Goal: Task Accomplishment & Management: Manage account settings

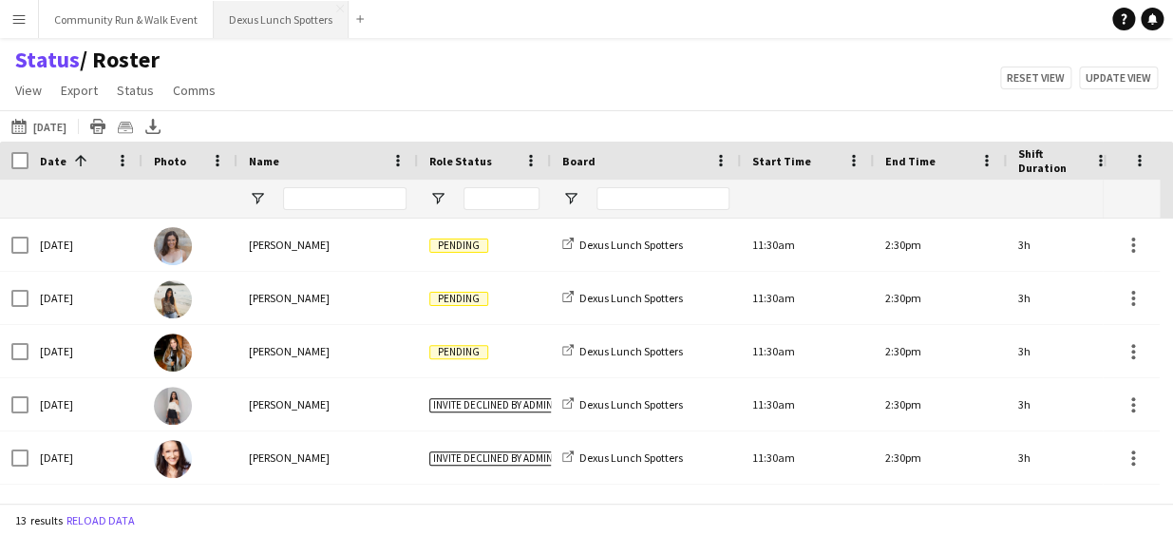
scroll to position [390, 0]
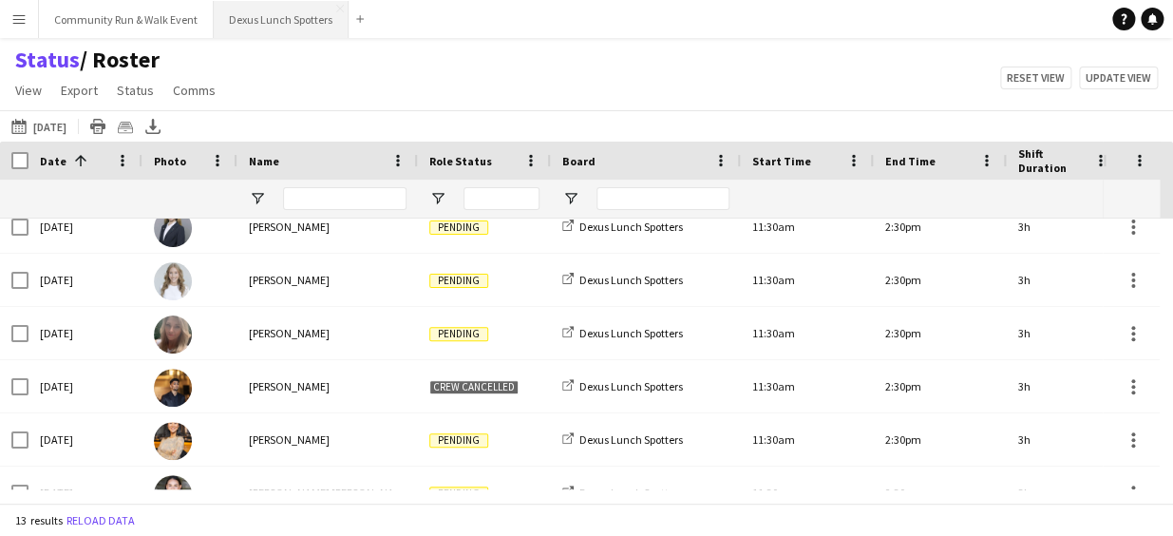
click at [281, 30] on button "Dexus Lunch Spotters Close" at bounding box center [281, 19] width 135 height 37
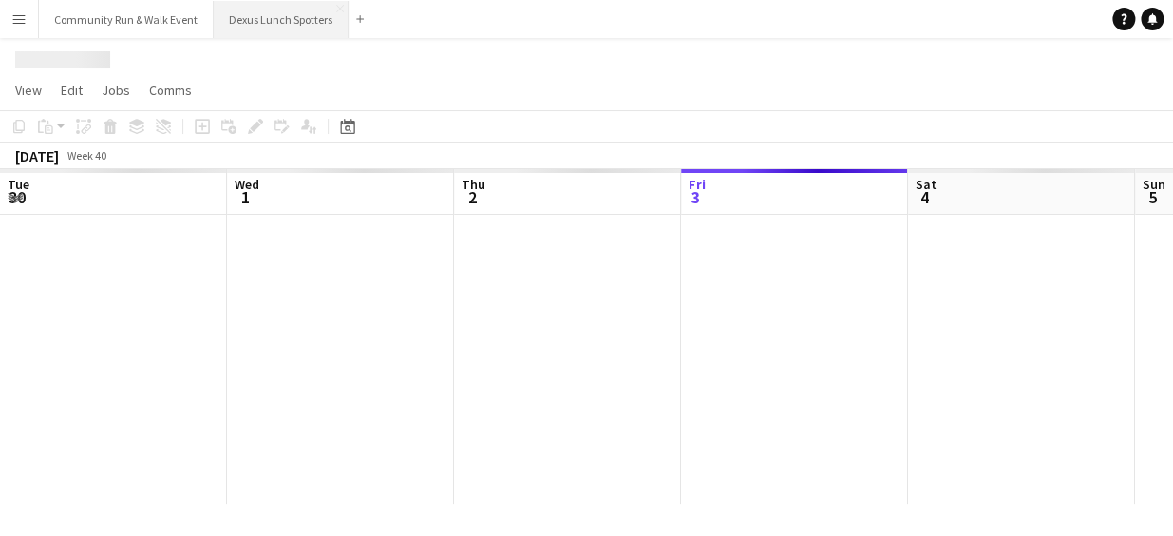
scroll to position [0, 454]
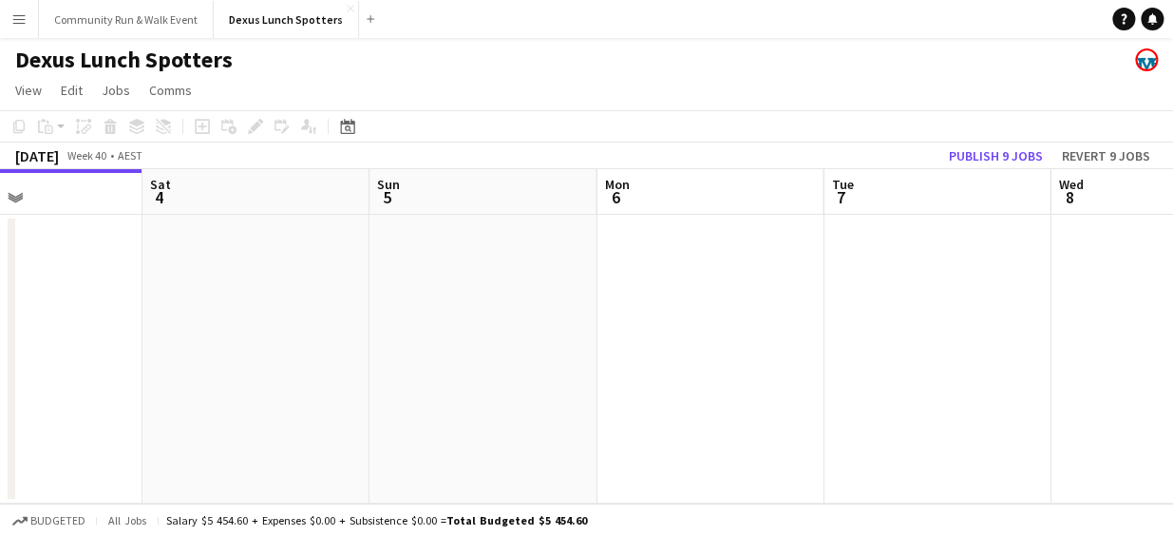
drag, startPoint x: 795, startPoint y: 323, endPoint x: 480, endPoint y: 314, distance: 315.5
click at [480, 314] on app-calendar-viewport "Tue 30 Wed 1 Thu 2 Fri 3 Sat 4 Sun 5 Mon 6 Tue 7 Wed 8 Thu 9 Fri 10" at bounding box center [586, 336] width 1173 height 334
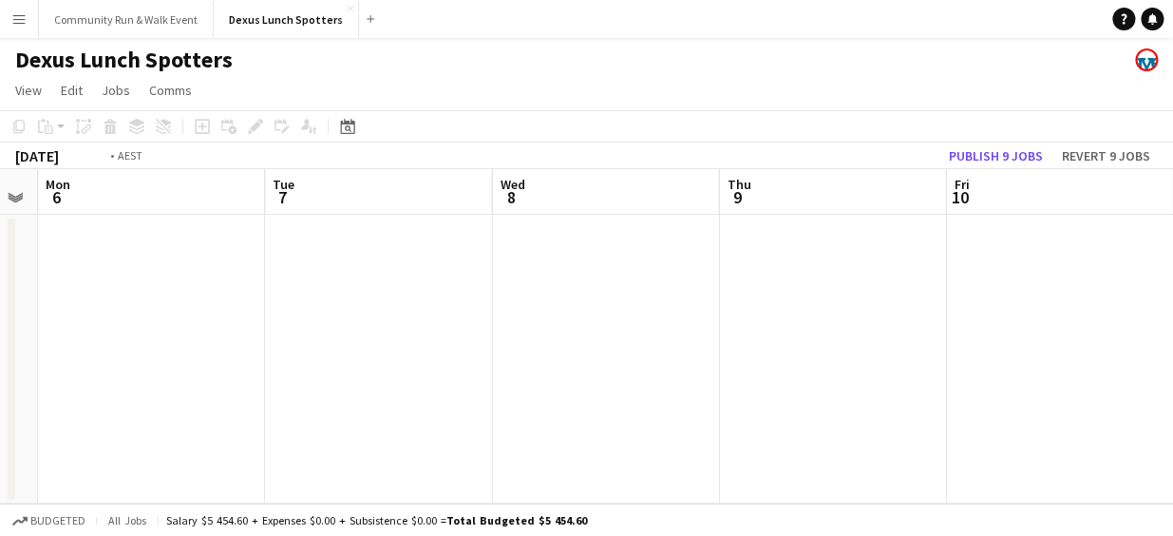
drag, startPoint x: 787, startPoint y: 319, endPoint x: 157, endPoint y: 239, distance: 634.9
click at [157, 239] on app-calendar-viewport "Thu 2 Fri 3 Sat 4 Sun 5 Mon 6 Tue 7 Wed 8 Thu 9 Fri 10 Sat 11 Sun 12" at bounding box center [586, 336] width 1173 height 334
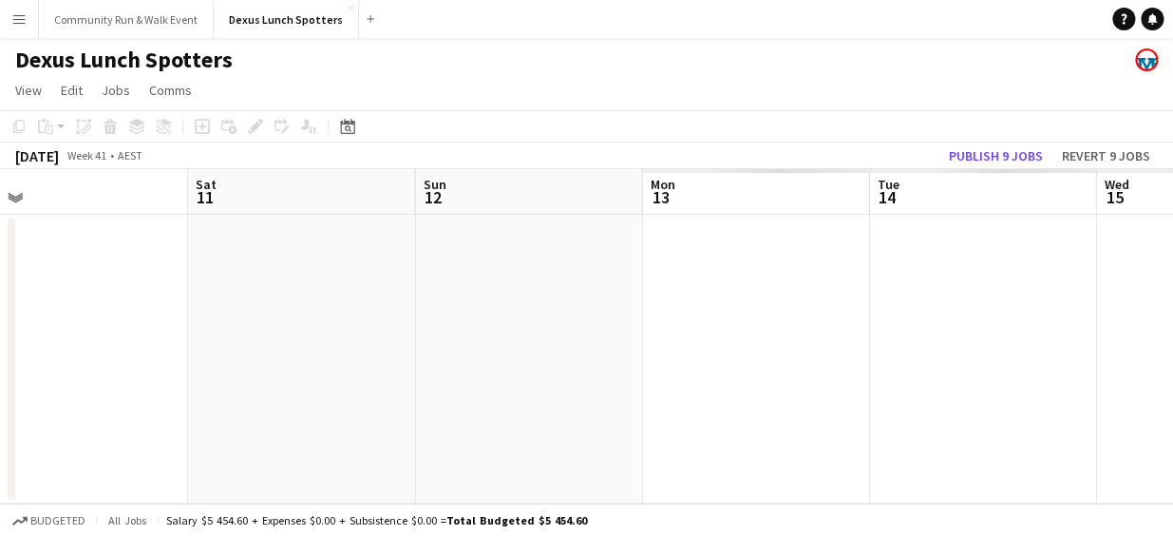
drag, startPoint x: 656, startPoint y: 279, endPoint x: 55, endPoint y: 214, distance: 604.9
click at [55, 214] on app-calendar-viewport "Mon 6 Tue 7 Wed 8 Thu 9 Fri 10 Sat 11 Sun 12 Mon 13 Tue 14 Wed 15 Thu 16" at bounding box center [586, 336] width 1173 height 334
drag, startPoint x: 578, startPoint y: 275, endPoint x: 0, endPoint y: 238, distance: 578.8
click at [0, 238] on html "Menu Boards Boards Boards All jobs Status Workforce Workforce My Workforce Recr…" at bounding box center [586, 268] width 1173 height 536
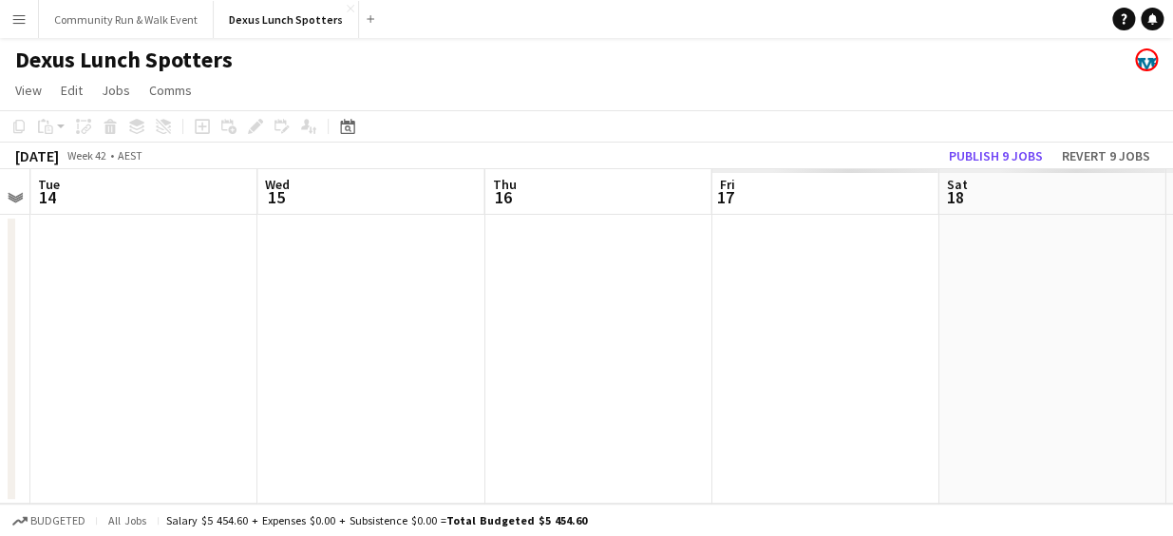
drag, startPoint x: 723, startPoint y: 308, endPoint x: 173, endPoint y: 253, distance: 552.8
click at [102, 258] on app-calendar-viewport "Fri 10 Sat 11 Sun 12 Mon 13 Tue 14 Wed 15 Thu 16 Fri 17 Sat 18 Sun 19 Mon 20" at bounding box center [586, 336] width 1173 height 334
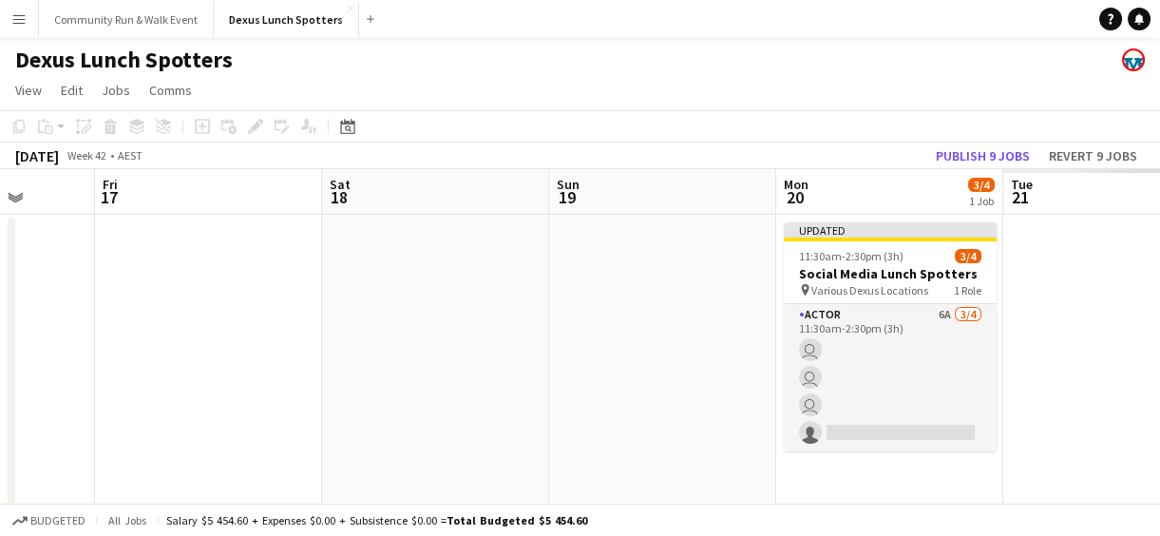
drag, startPoint x: 823, startPoint y: 288, endPoint x: 257, endPoint y: 266, distance: 566.6
click at [257, 266] on app-calendar-viewport "Tue 14 Wed 15 Thu 16 Fri 17 Sat 18 Sun 19 Mon 20 3/4 1 Job Tue 21 Wed 22 Thu 23…" at bounding box center [580, 338] width 1160 height 339
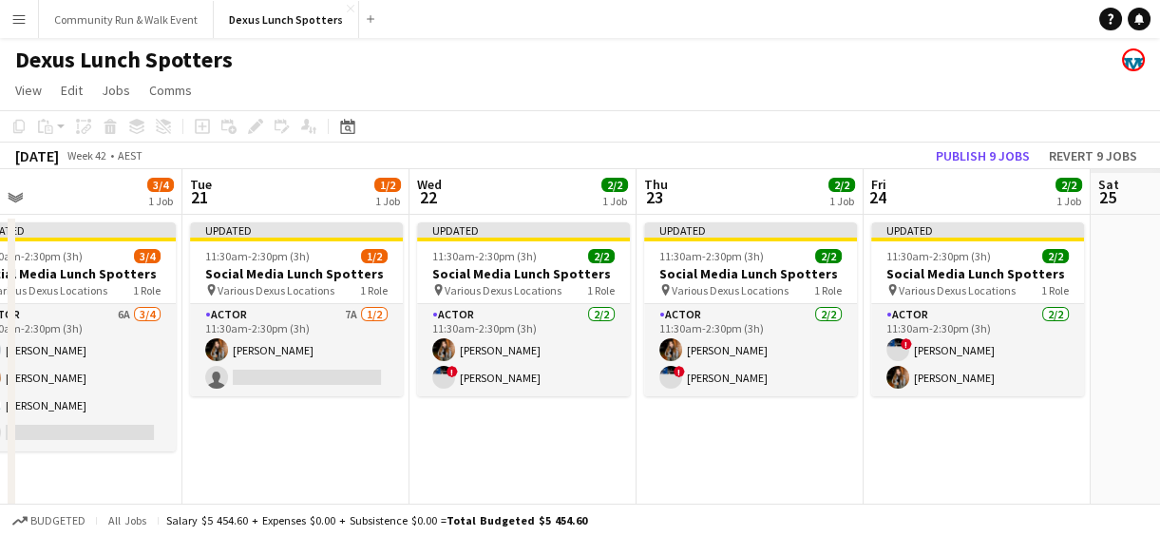
drag, startPoint x: 743, startPoint y: 310, endPoint x: 355, endPoint y: 286, distance: 388.3
click at [355, 286] on app-calendar-viewport "Thu 16 Fri 17 Sat 18 Sun 19 Mon 20 3/4 1 Job Tue 21 1/2 1 Job Wed 22 2/2 1 Job …" at bounding box center [580, 338] width 1160 height 339
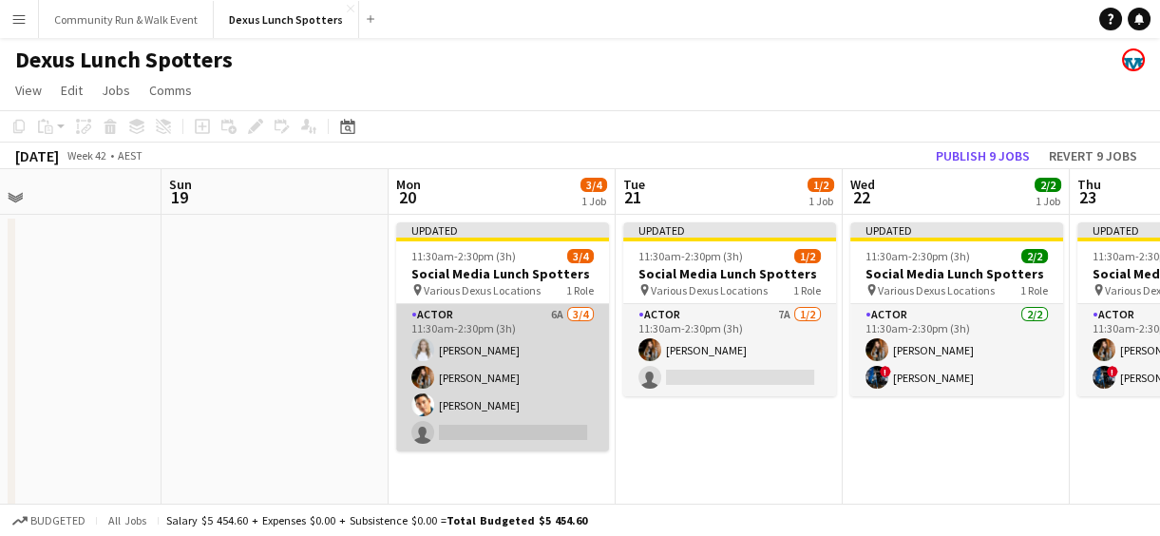
click at [493, 440] on app-card-role "Actor 6A [DATE] 11:30am-2:30pm (3h) [PERSON_NAME] J Ma [PERSON_NAME] single-neu…" at bounding box center [502, 377] width 213 height 147
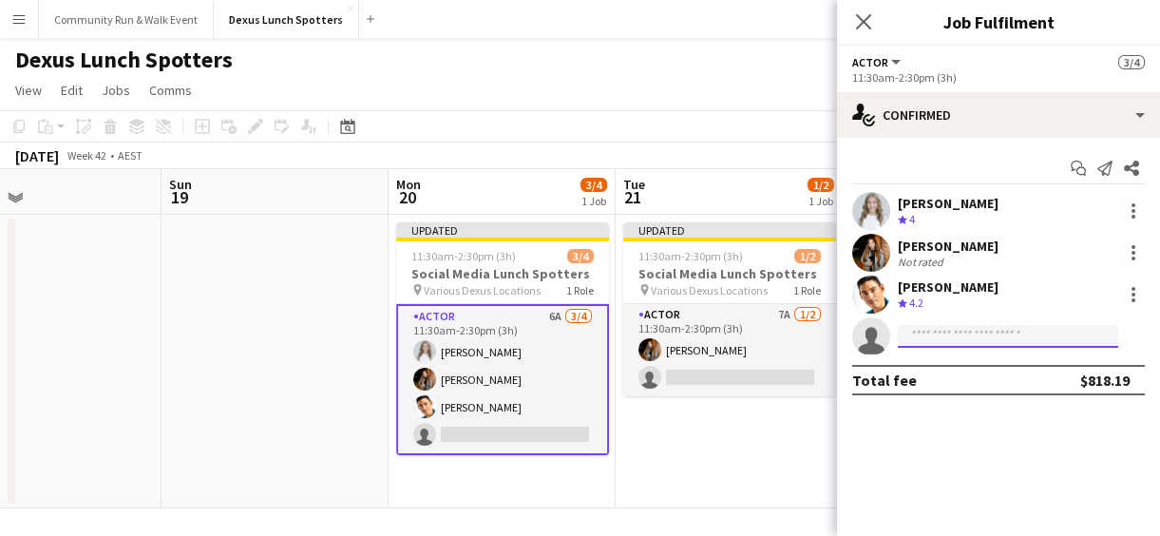
click at [921, 330] on input at bounding box center [1008, 336] width 220 height 23
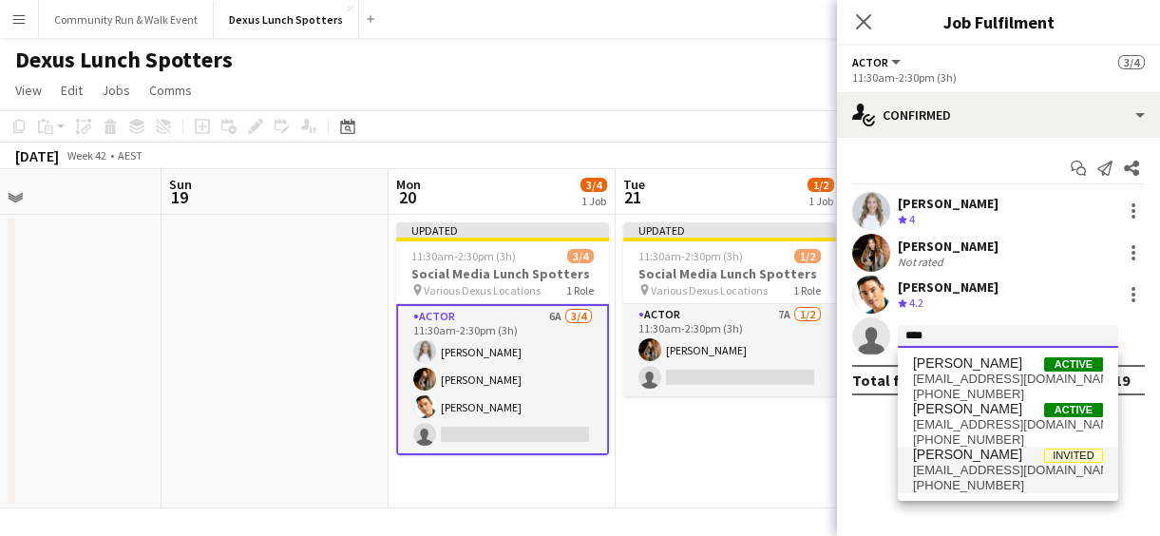
type input "****"
click at [979, 461] on span "[PERSON_NAME]" at bounding box center [967, 455] width 109 height 16
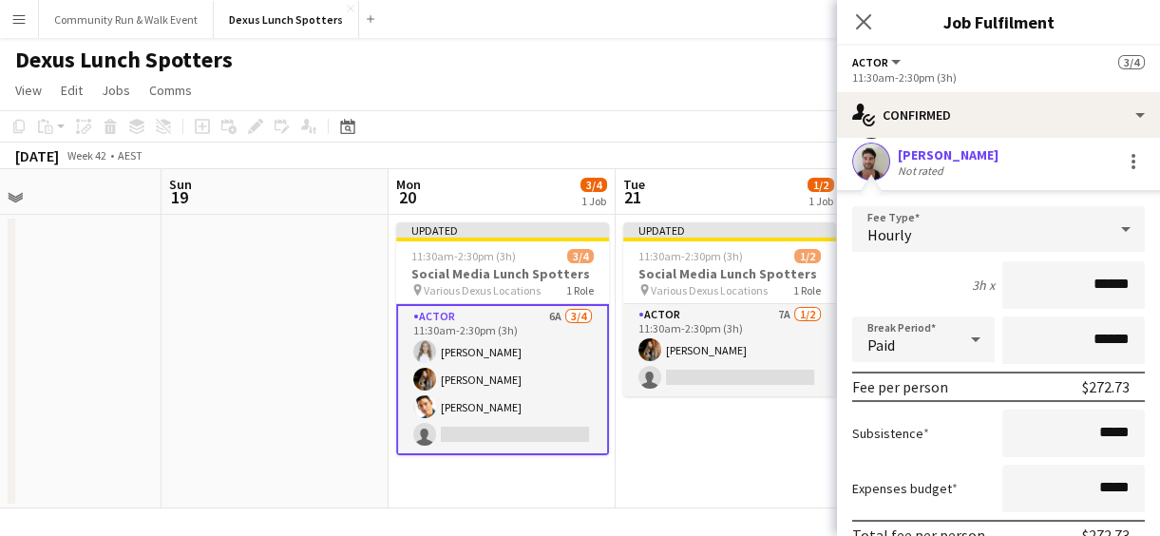
scroll to position [304, 0]
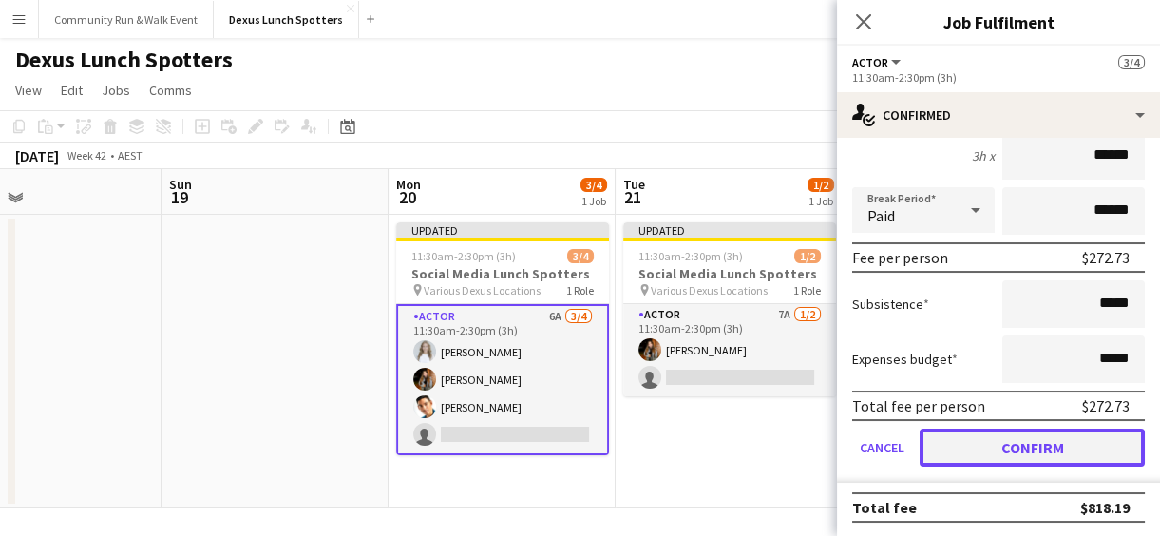
click at [1079, 443] on button "Confirm" at bounding box center [1032, 447] width 225 height 38
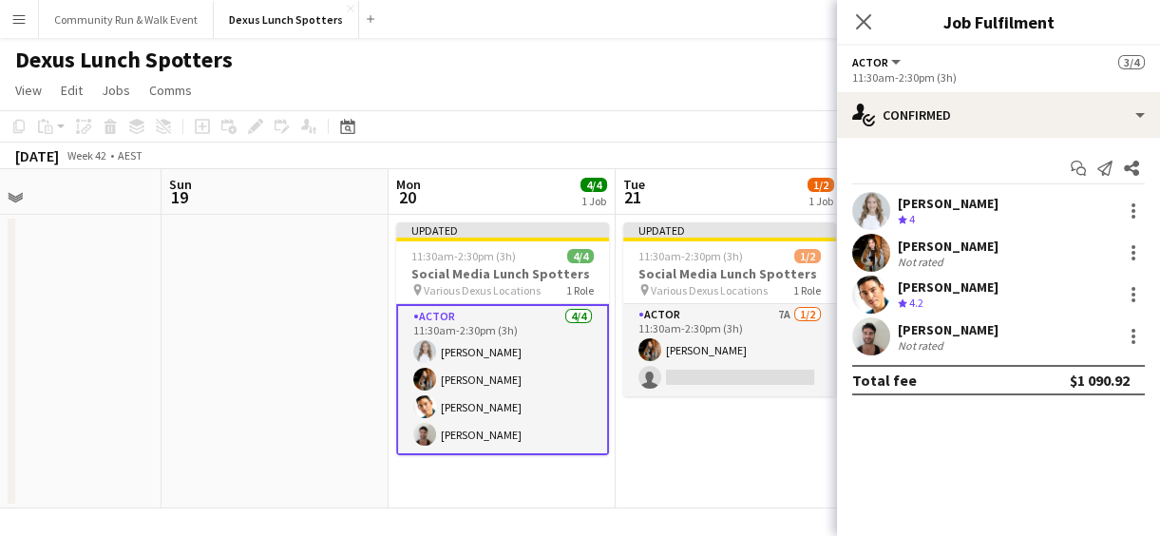
scroll to position [0, 0]
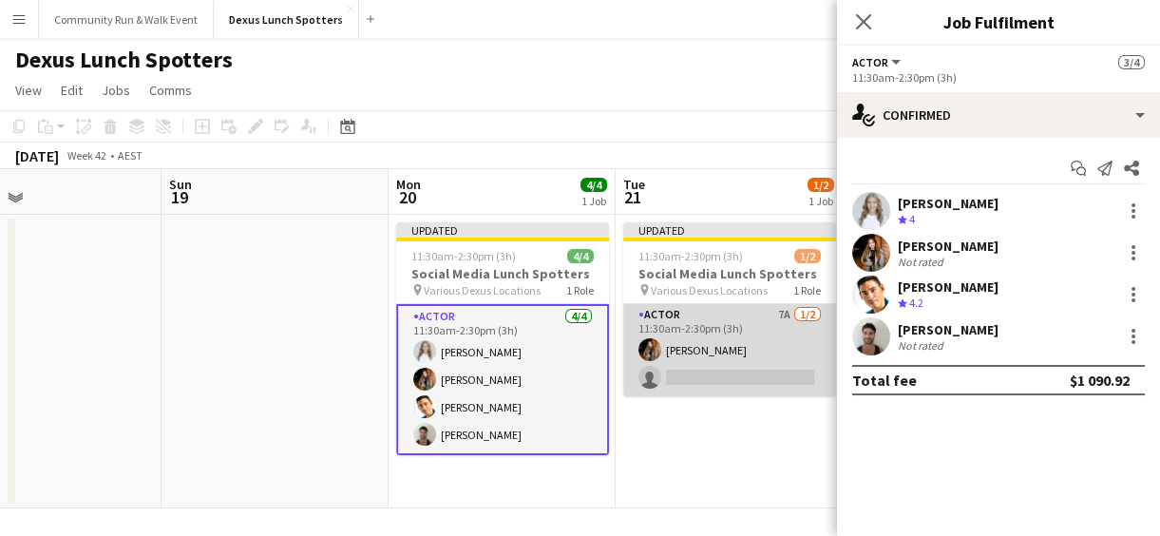
click at [718, 386] on app-card-role "Actor 7A [DATE] 11:30am-2:30pm (3h) [PERSON_NAME] single-neutral-actions" at bounding box center [729, 350] width 213 height 92
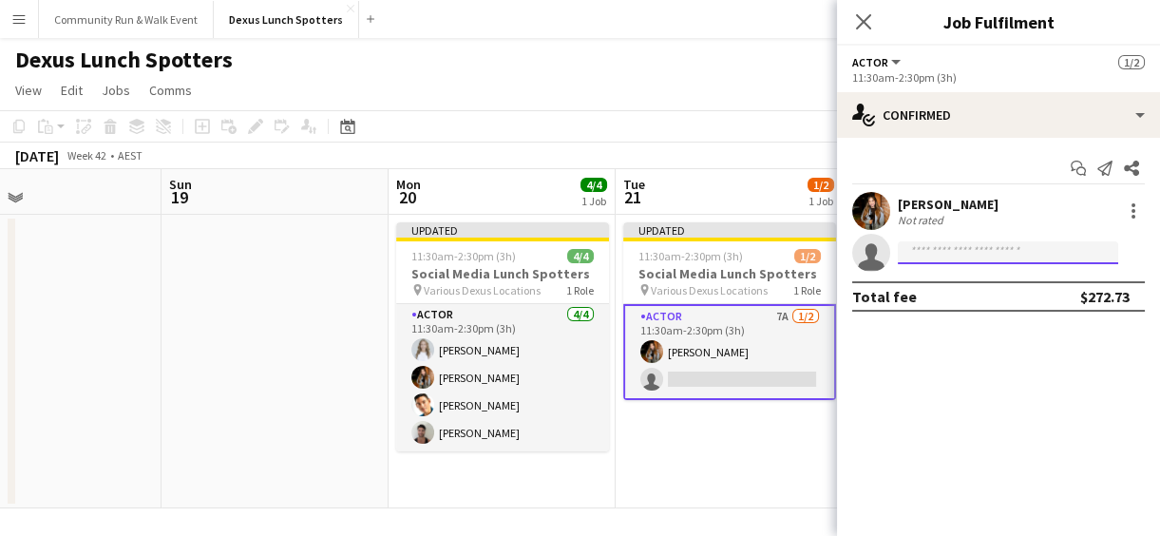
click at [957, 251] on input at bounding box center [1008, 252] width 220 height 23
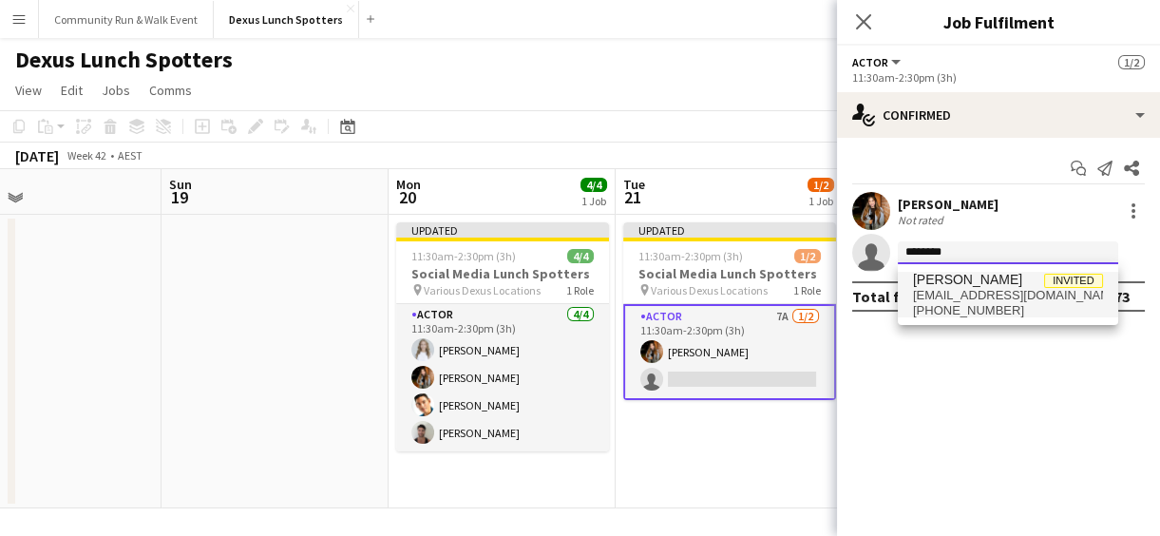
type input "********"
click at [960, 298] on span "[EMAIL_ADDRESS][DOMAIN_NAME]" at bounding box center [1008, 295] width 190 height 15
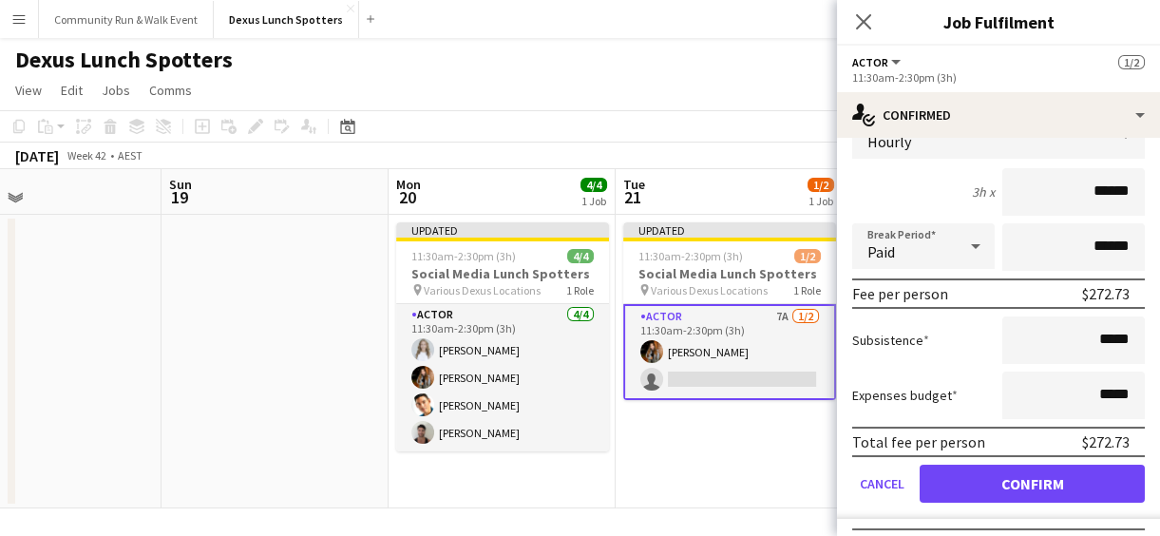
scroll to position [192, 0]
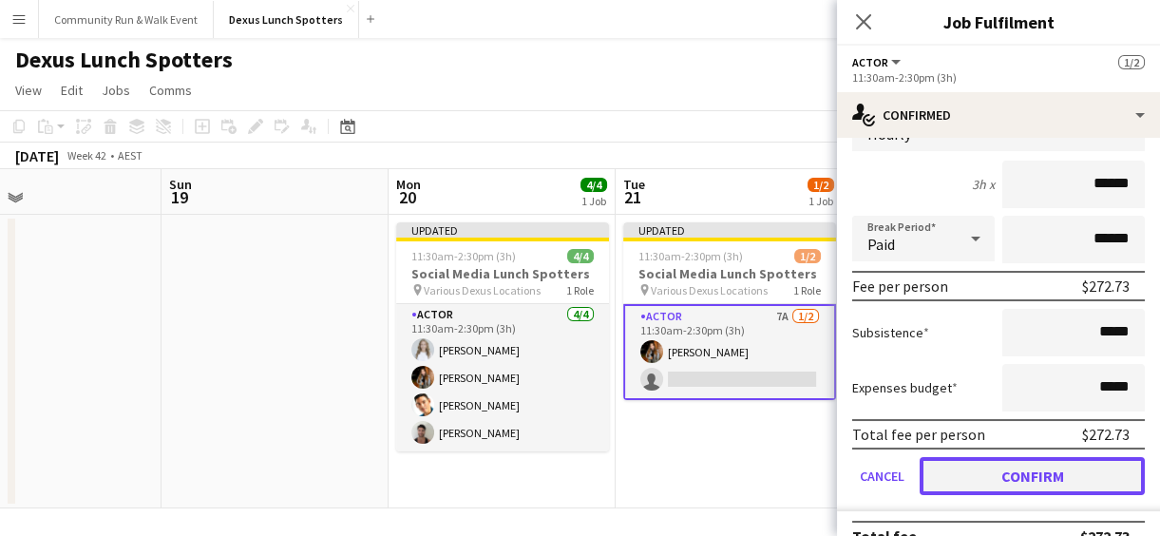
click at [1020, 474] on button "Confirm" at bounding box center [1032, 476] width 225 height 38
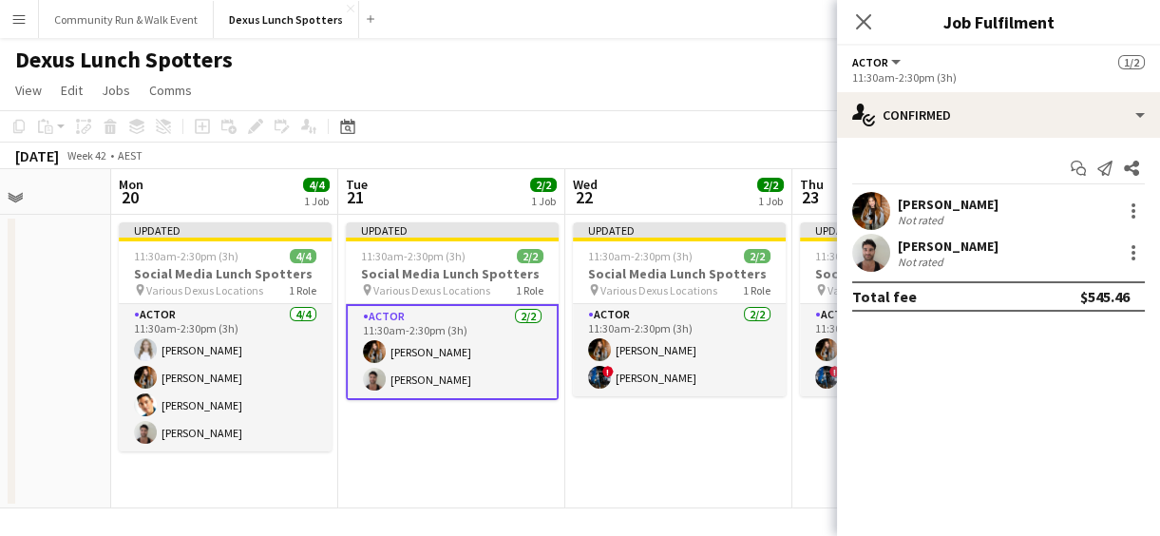
scroll to position [0, 798]
drag, startPoint x: 713, startPoint y: 465, endPoint x: 435, endPoint y: 422, distance: 281.6
click at [435, 422] on app-calendar-viewport "Thu 16 Fri 17 Sat 18 Sun 19 Mon 20 4/4 1 Job Tue 21 2/2 1 Job Wed 22 2/2 1 Job …" at bounding box center [580, 338] width 1160 height 339
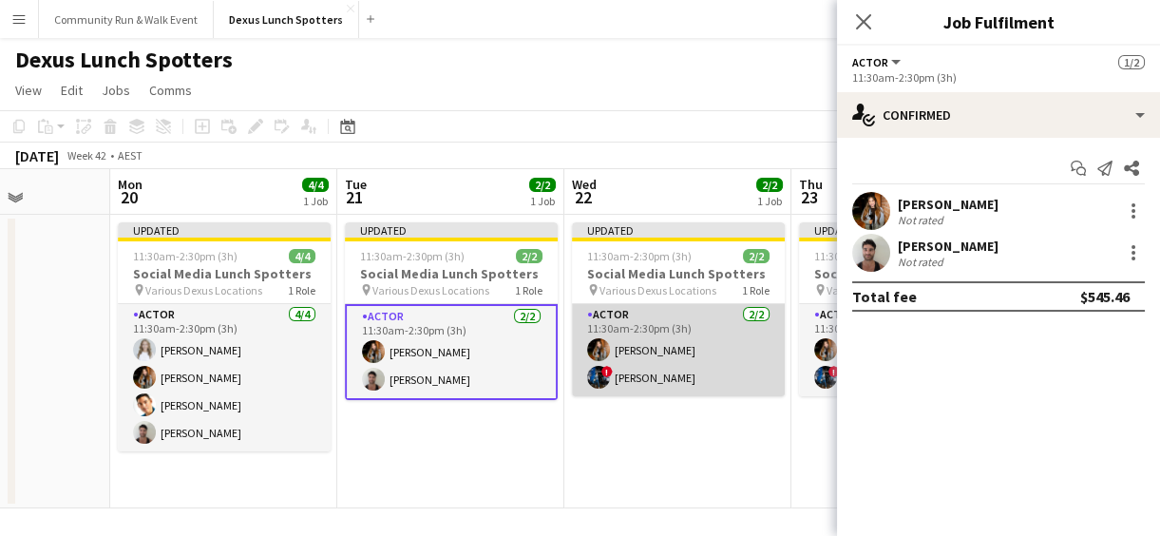
click at [688, 379] on app-card-role "Actor [DATE] 11:30am-2:30pm (3h) J Ma ! [PERSON_NAME]" at bounding box center [678, 350] width 213 height 92
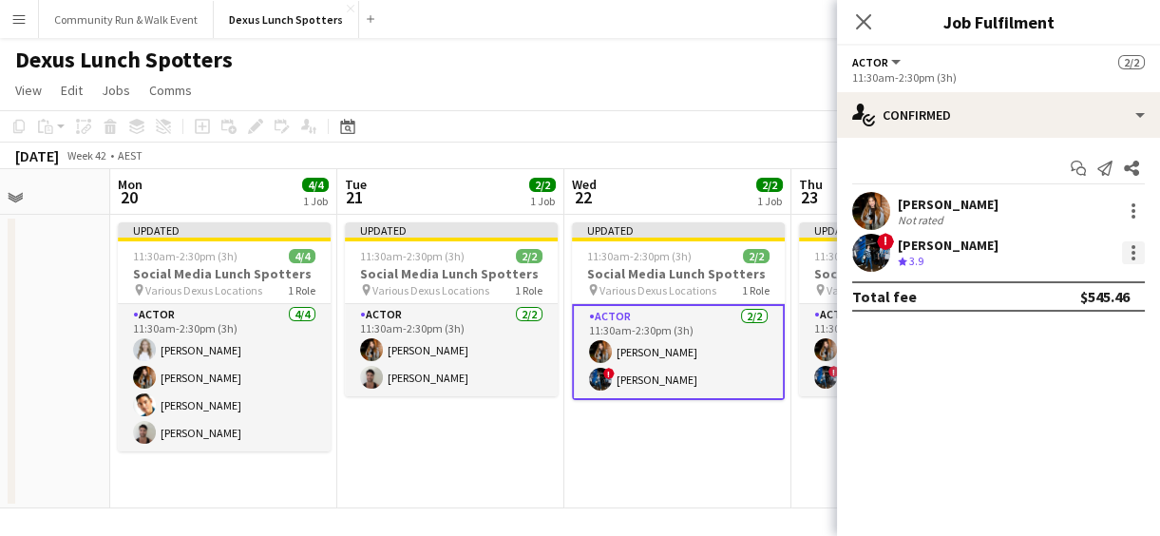
click at [1125, 257] on div at bounding box center [1133, 252] width 23 height 23
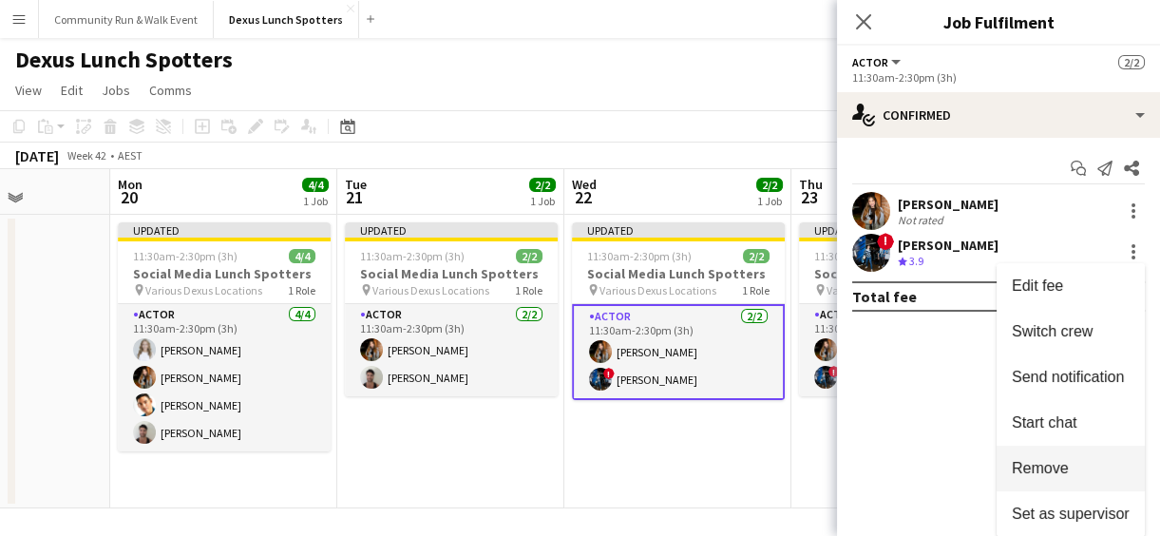
click at [1036, 466] on span "Remove" at bounding box center [1040, 468] width 57 height 16
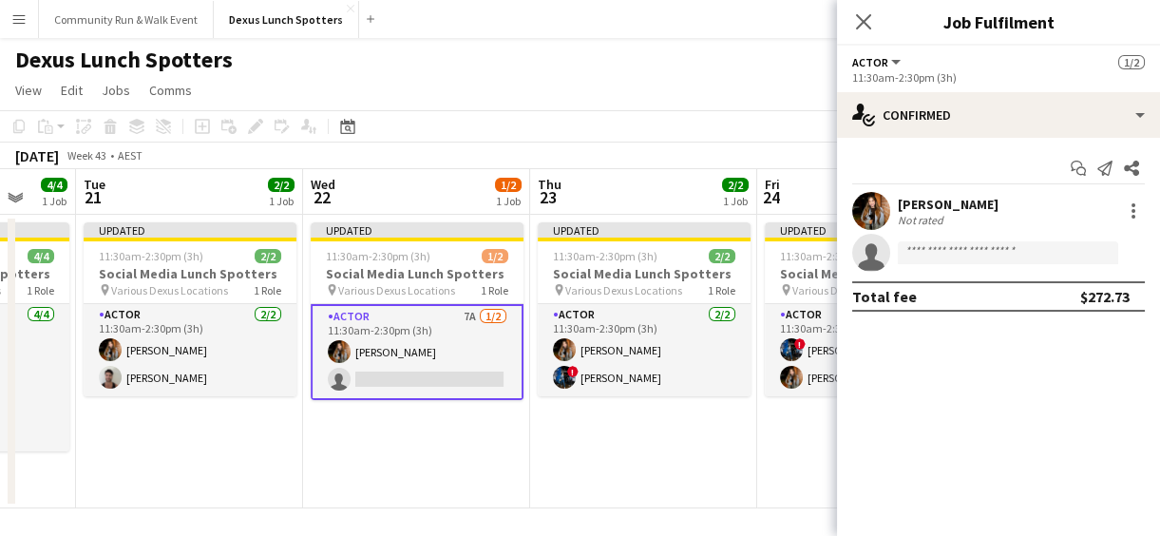
scroll to position [0, 653]
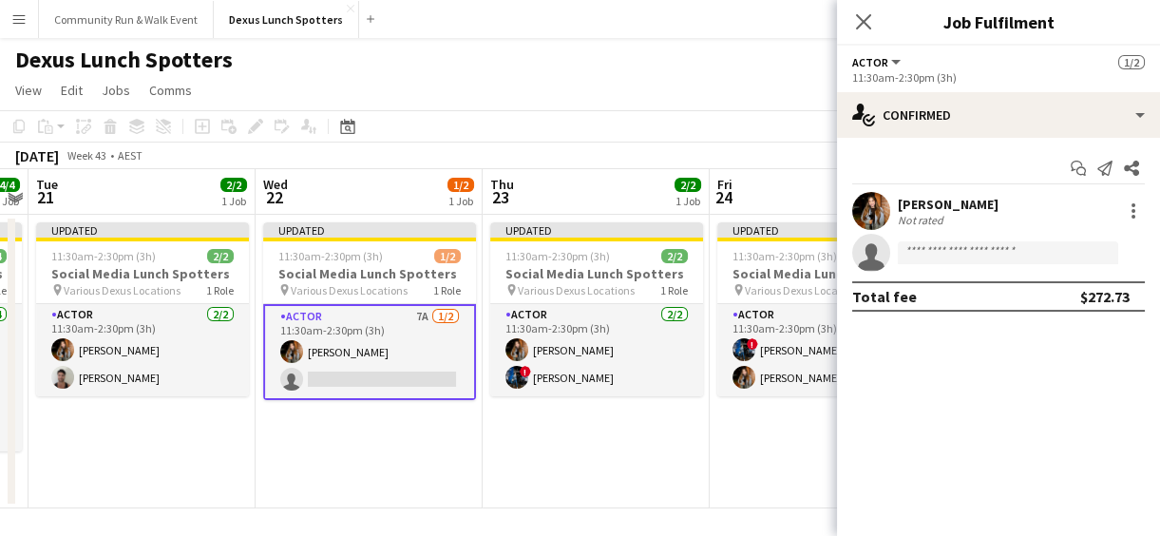
drag, startPoint x: 761, startPoint y: 479, endPoint x: 452, endPoint y: 424, distance: 313.6
click at [452, 424] on app-calendar-viewport "Sat 18 Sun 19 Mon 20 4/4 1 Job Tue 21 2/2 1 Job Wed 22 1/2 1 Job Thu 23 2/2 1 J…" at bounding box center [580, 338] width 1160 height 339
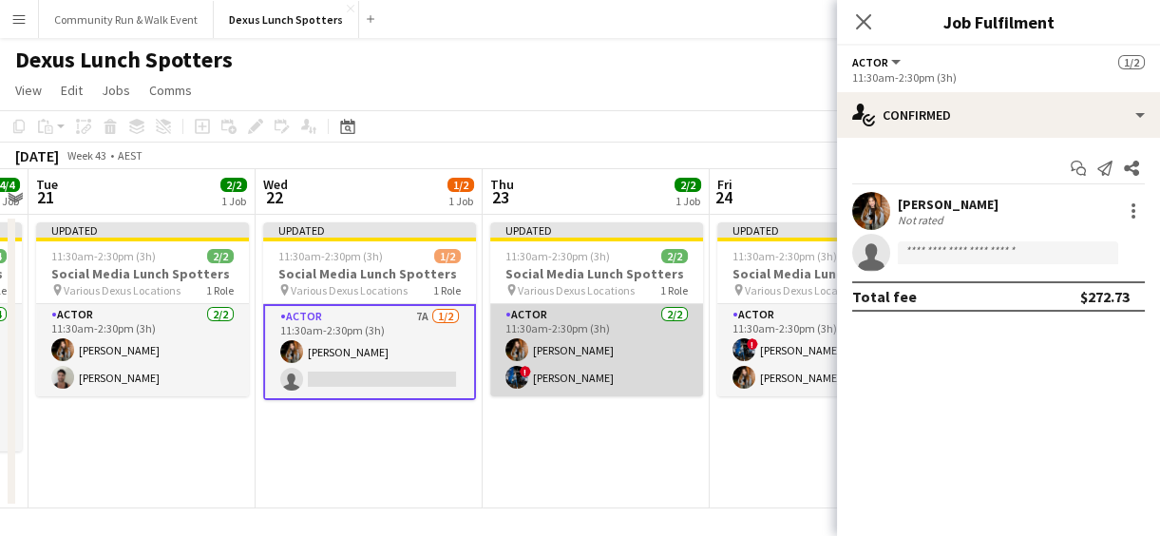
click at [528, 343] on app-card-role "Actor [DATE] 11:30am-2:30pm (3h) J Ma ! [PERSON_NAME]" at bounding box center [596, 350] width 213 height 92
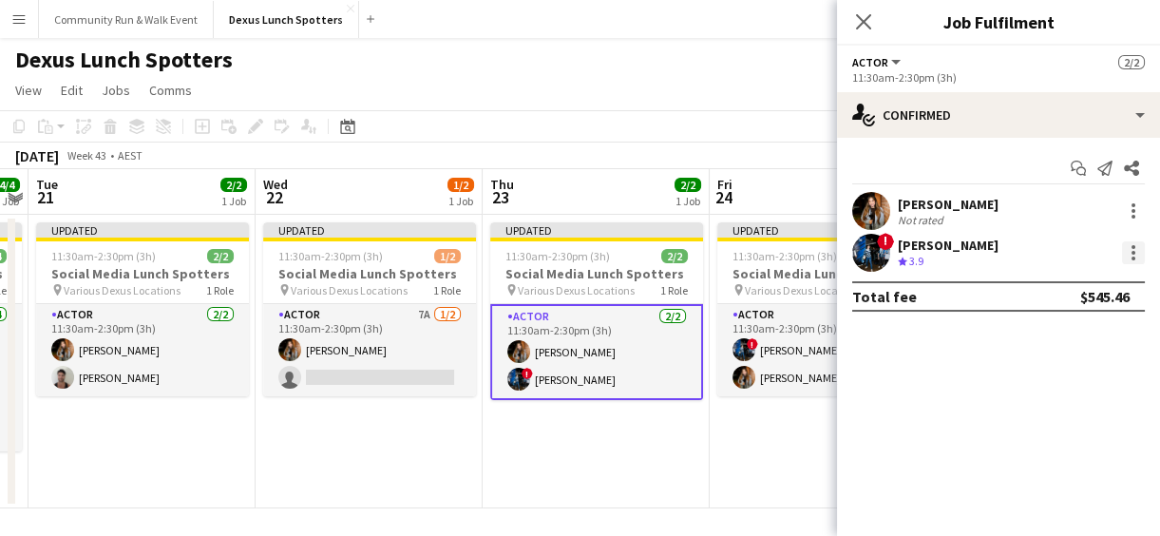
click at [1133, 251] on div at bounding box center [1133, 253] width 4 height 4
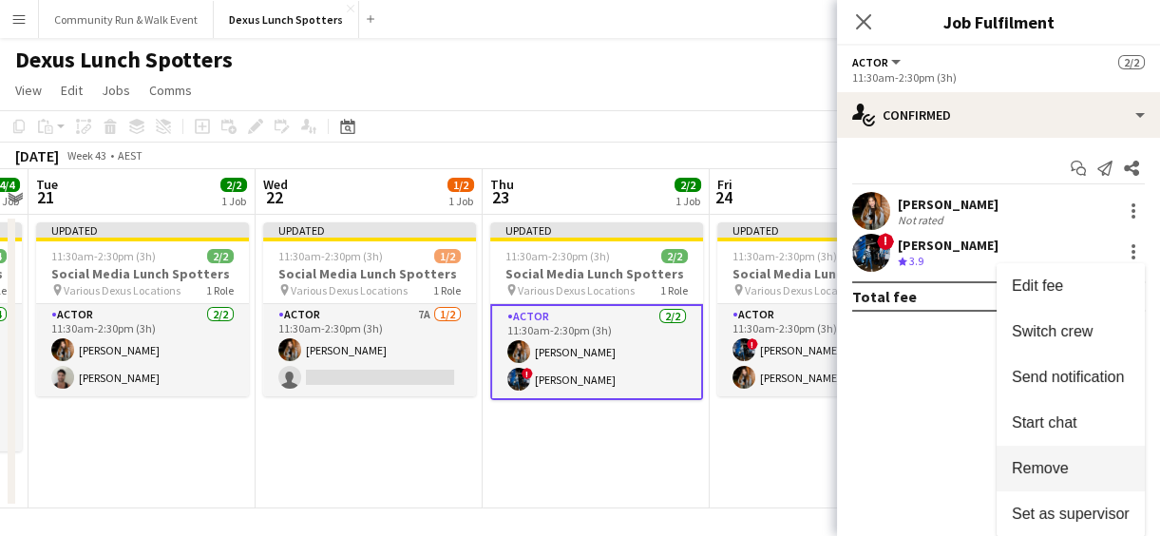
click at [1085, 477] on button "Remove" at bounding box center [1071, 469] width 148 height 46
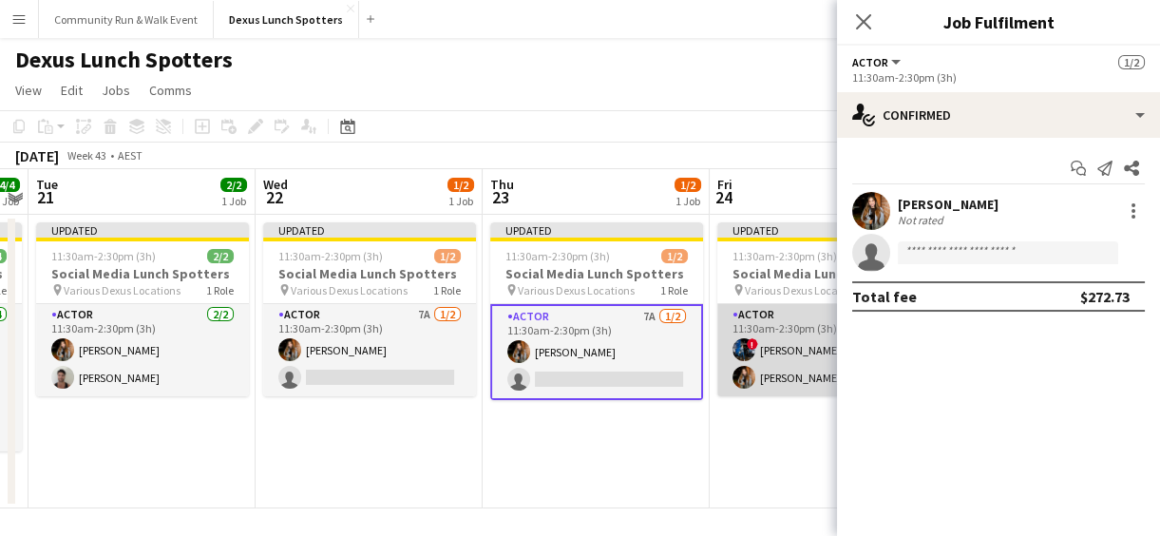
click at [772, 352] on app-card-role "Actor [DATE] 11:30am-2:30pm (3h) ! [PERSON_NAME]" at bounding box center [823, 350] width 213 height 92
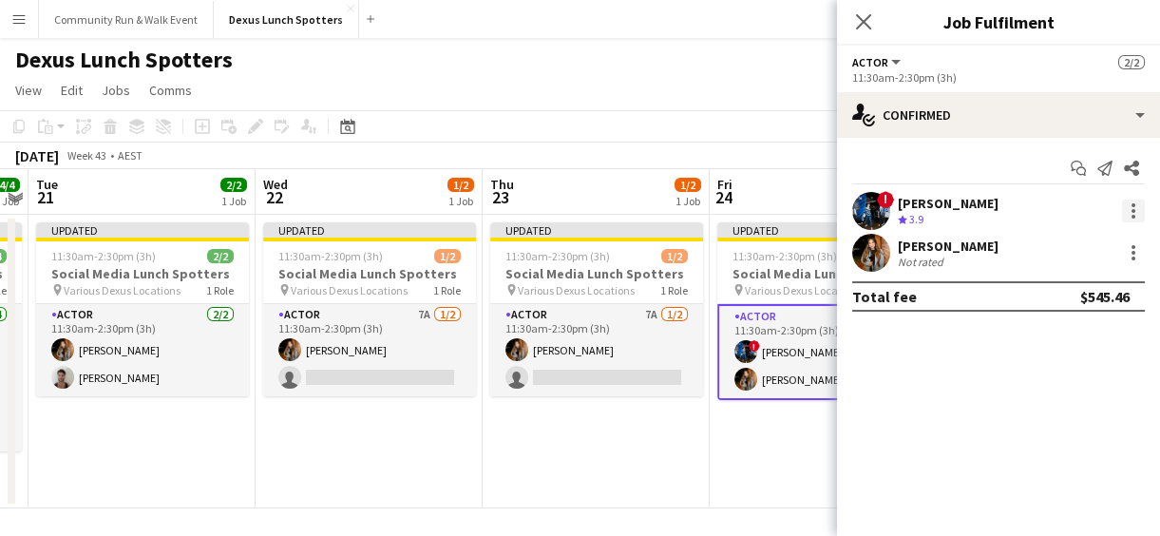
click at [1131, 216] on div at bounding box center [1133, 211] width 23 height 23
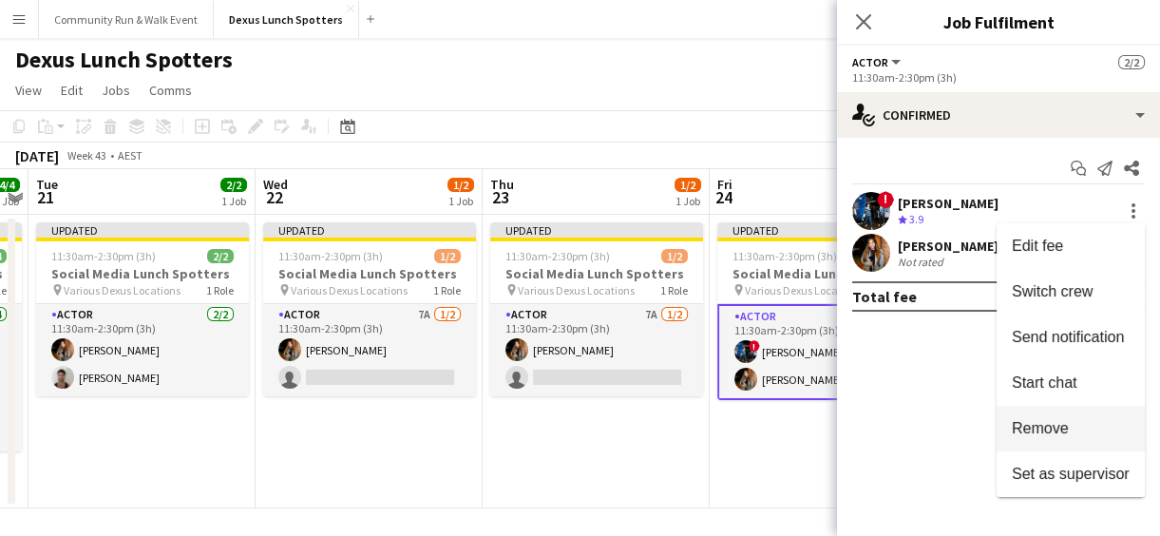
click at [1037, 431] on span "Remove" at bounding box center [1040, 428] width 57 height 16
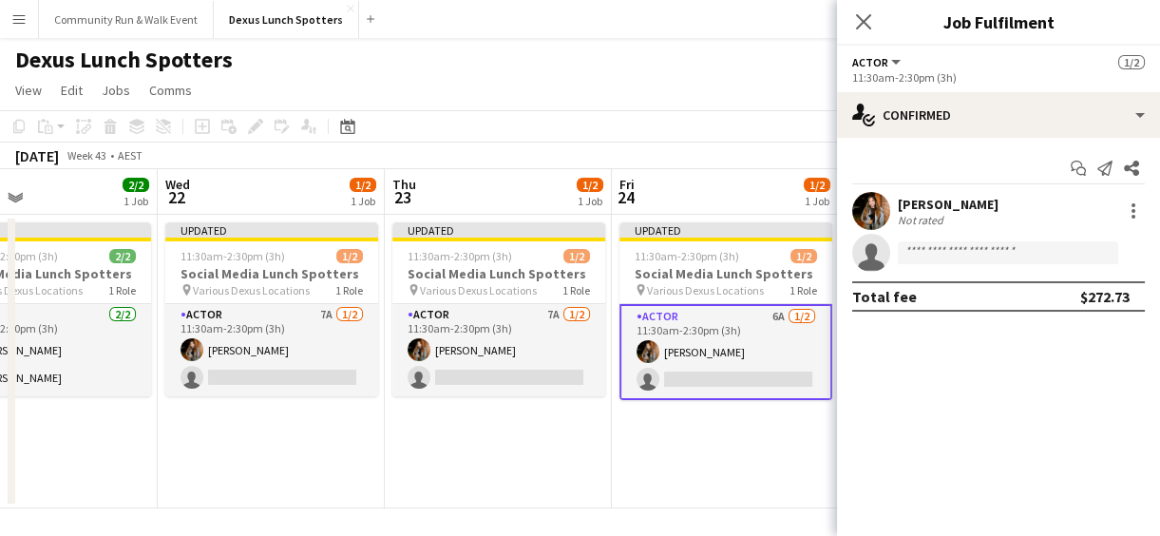
scroll to position [0, 815]
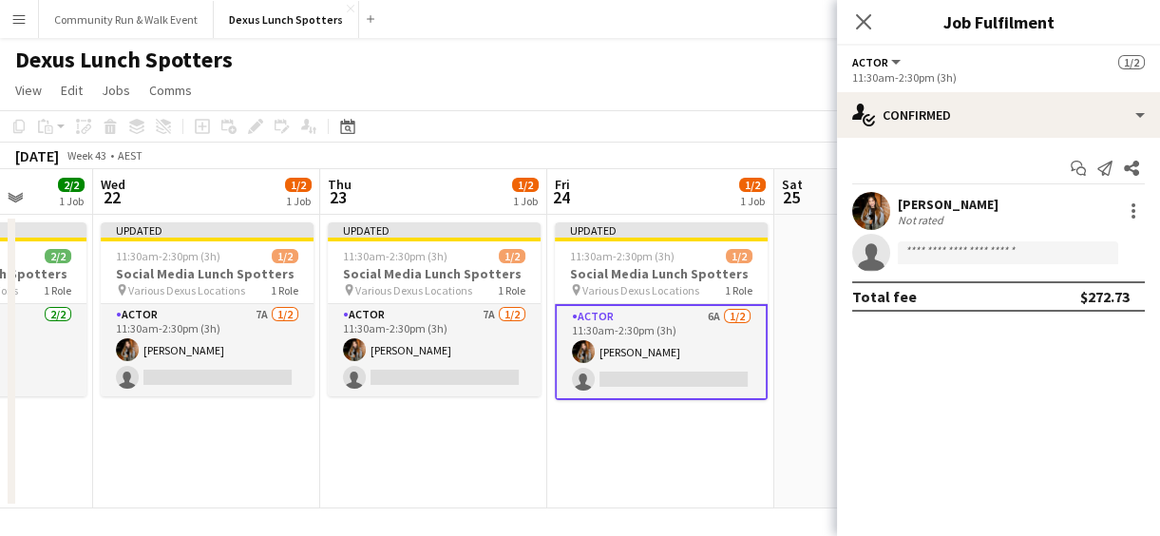
drag, startPoint x: 793, startPoint y: 451, endPoint x: 631, endPoint y: 427, distance: 164.3
click at [631, 427] on app-calendar-viewport "Sat 18 Sun 19 Mon 20 4/4 1 Job Tue 21 2/2 1 Job Wed 22 1/2 1 Job Thu 23 1/2 1 J…" at bounding box center [580, 338] width 1160 height 339
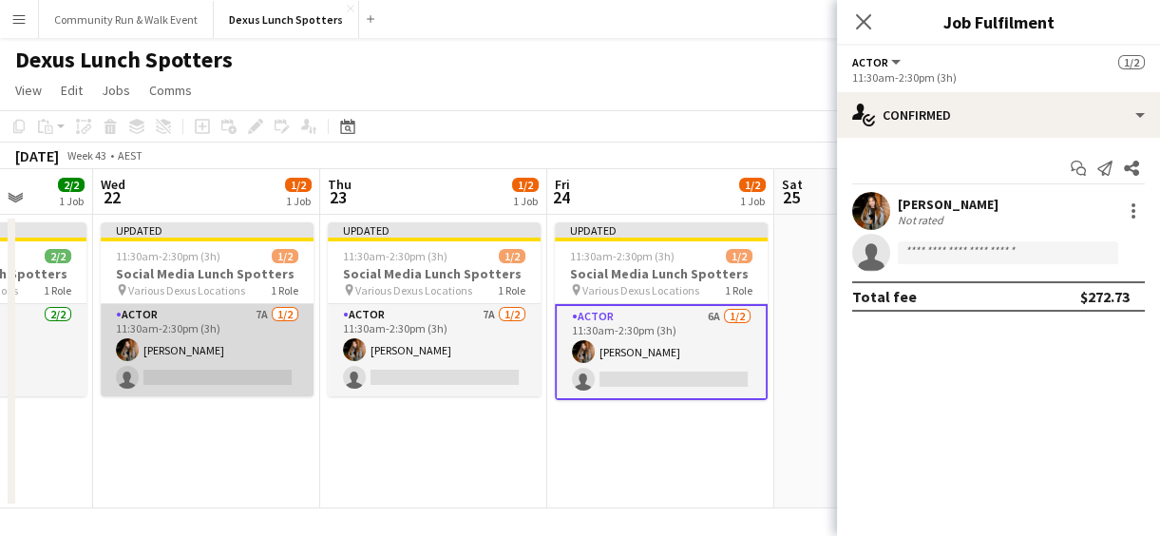
click at [185, 358] on app-card-role "Actor 7A [DATE] 11:30am-2:30pm (3h) [PERSON_NAME] single-neutral-actions" at bounding box center [207, 350] width 213 height 92
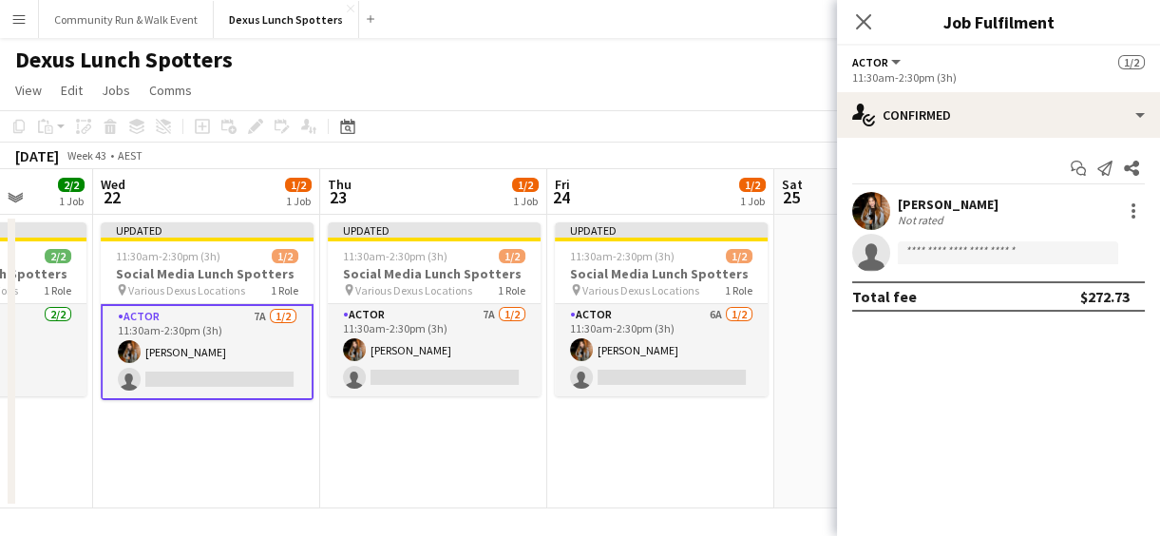
click at [993, 238] on app-invite-slot "single-neutral-actions" at bounding box center [998, 253] width 323 height 38
click at [971, 247] on input at bounding box center [1008, 252] width 220 height 23
type input "*"
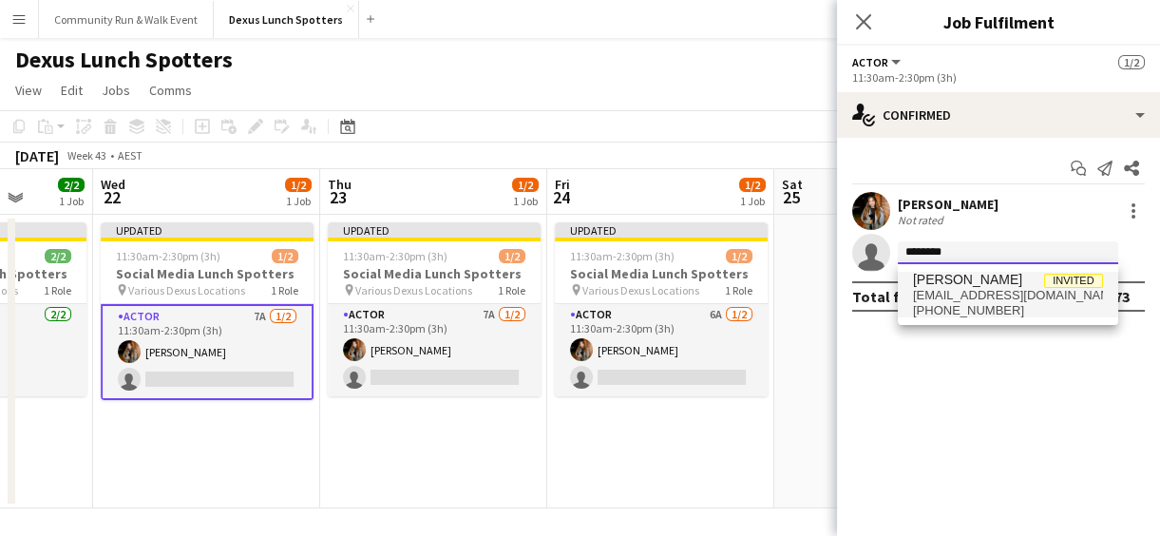
type input "********"
click at [967, 290] on span "[EMAIL_ADDRESS][DOMAIN_NAME]" at bounding box center [1008, 295] width 190 height 15
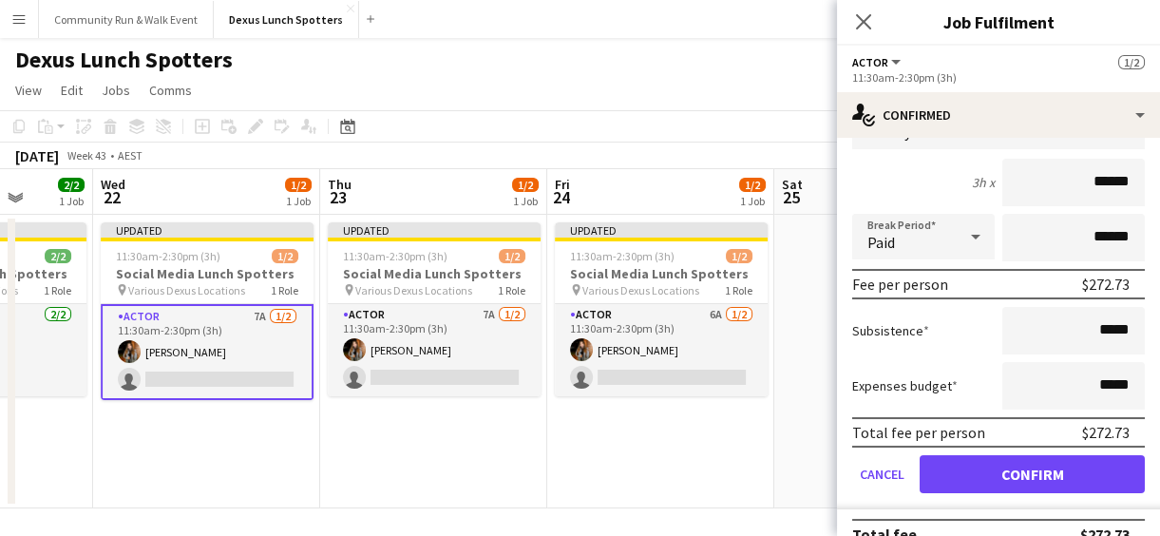
scroll to position [209, 0]
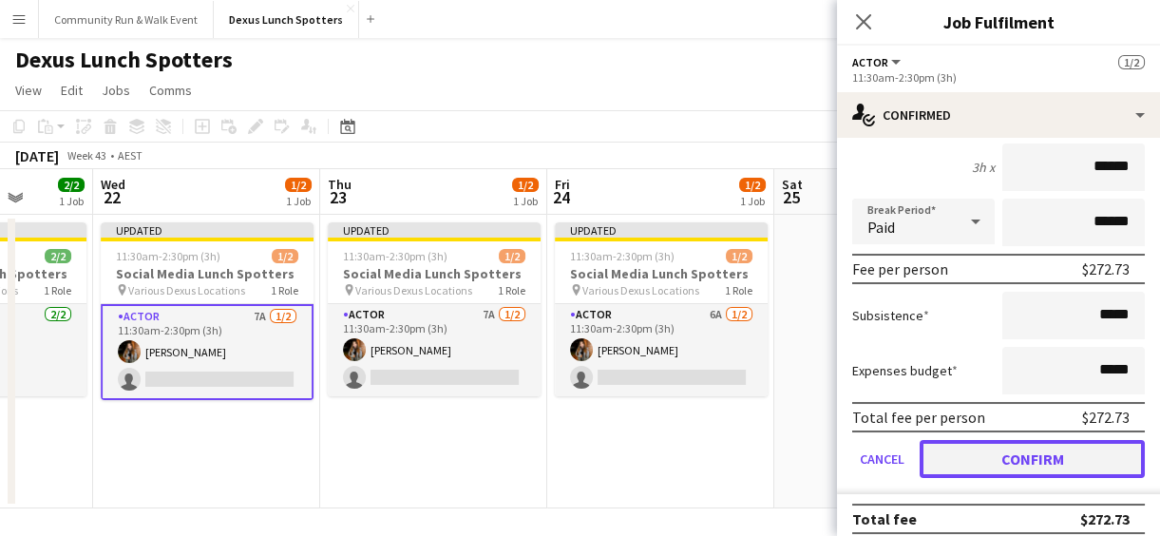
click at [1008, 452] on button "Confirm" at bounding box center [1032, 459] width 225 height 38
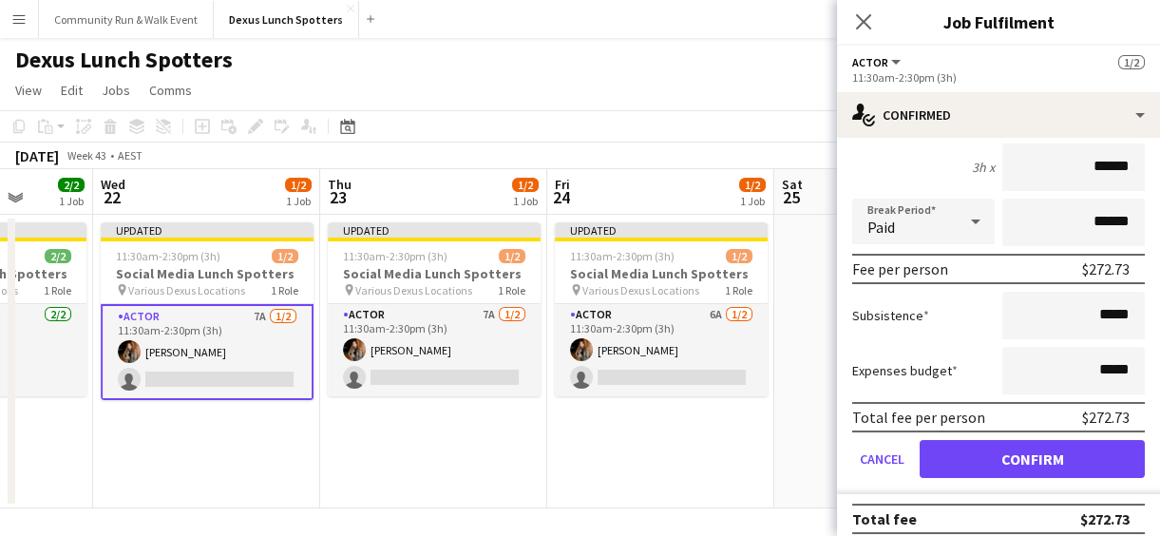
scroll to position [0, 0]
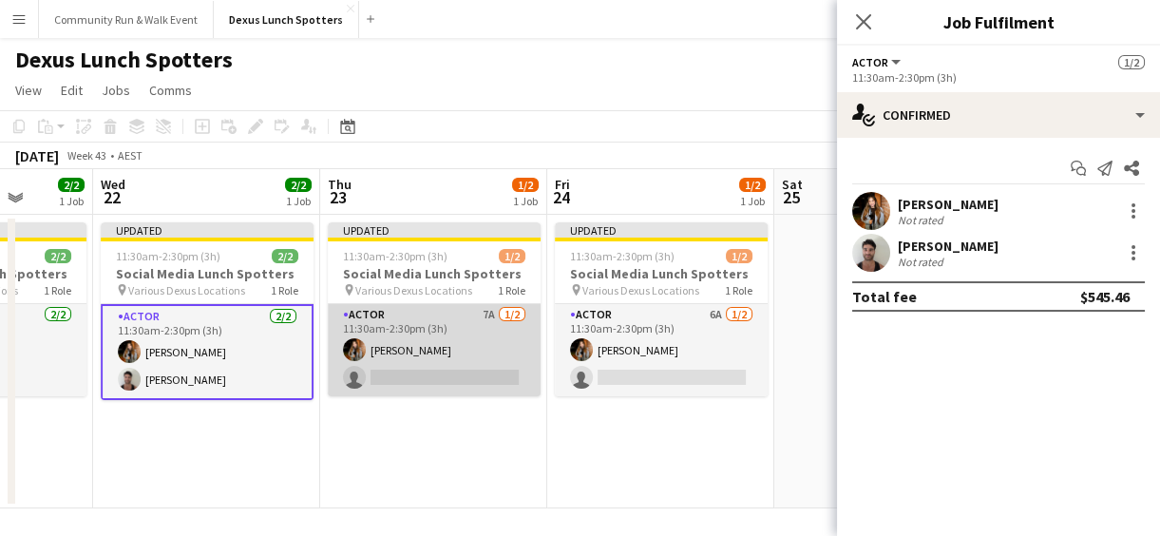
click at [409, 362] on app-card-role "Actor 7A [DATE] 11:30am-2:30pm (3h) [PERSON_NAME] single-neutral-actions" at bounding box center [434, 350] width 213 height 92
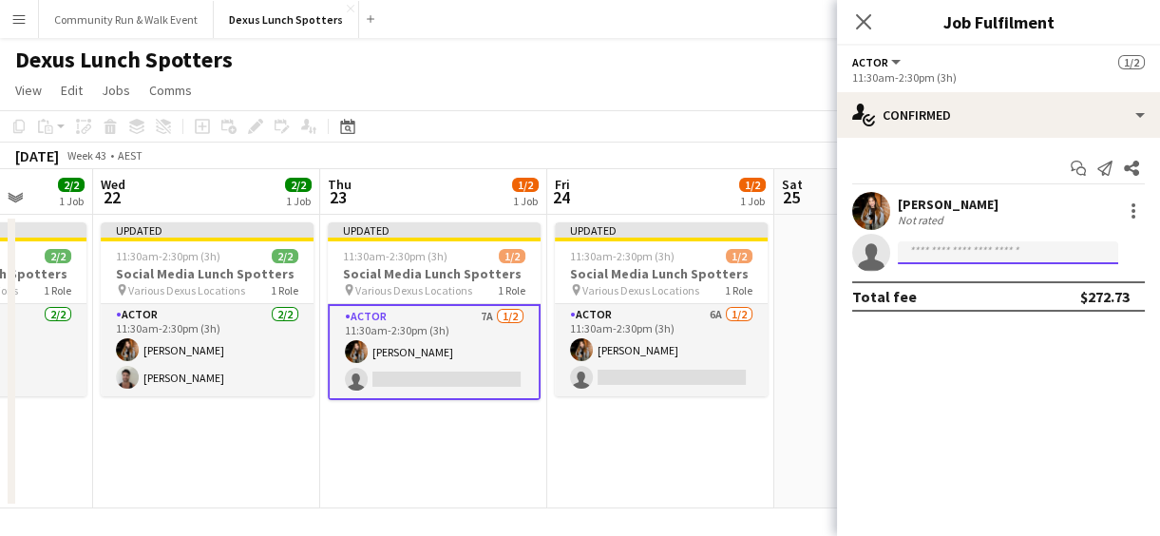
click at [964, 248] on input at bounding box center [1008, 252] width 220 height 23
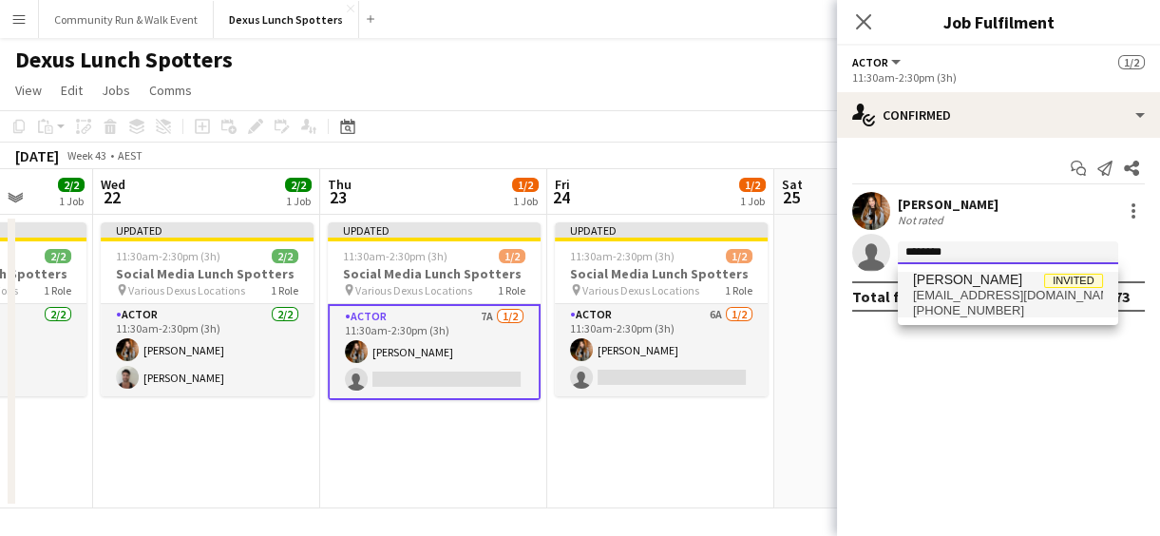
type input "********"
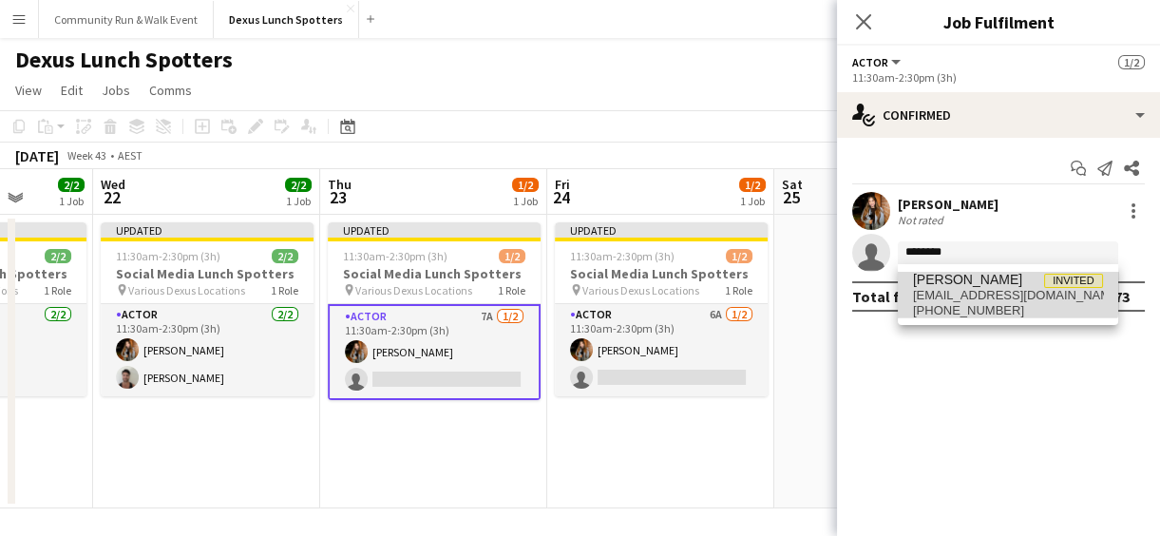
click at [961, 285] on span "[PERSON_NAME]" at bounding box center [967, 280] width 109 height 16
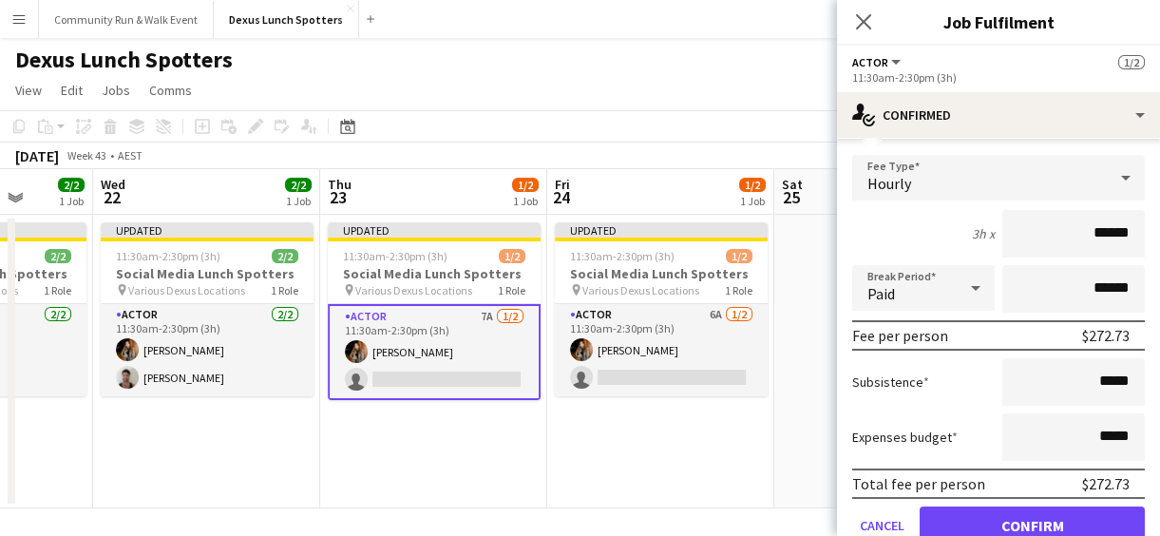
scroll to position [220, 0]
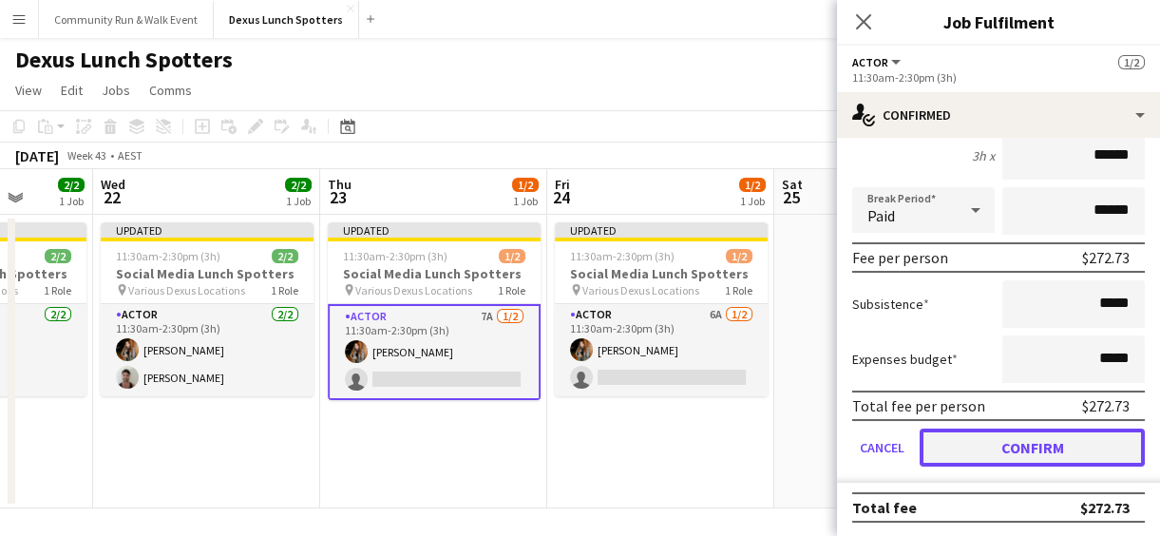
click at [971, 439] on button "Confirm" at bounding box center [1032, 447] width 225 height 38
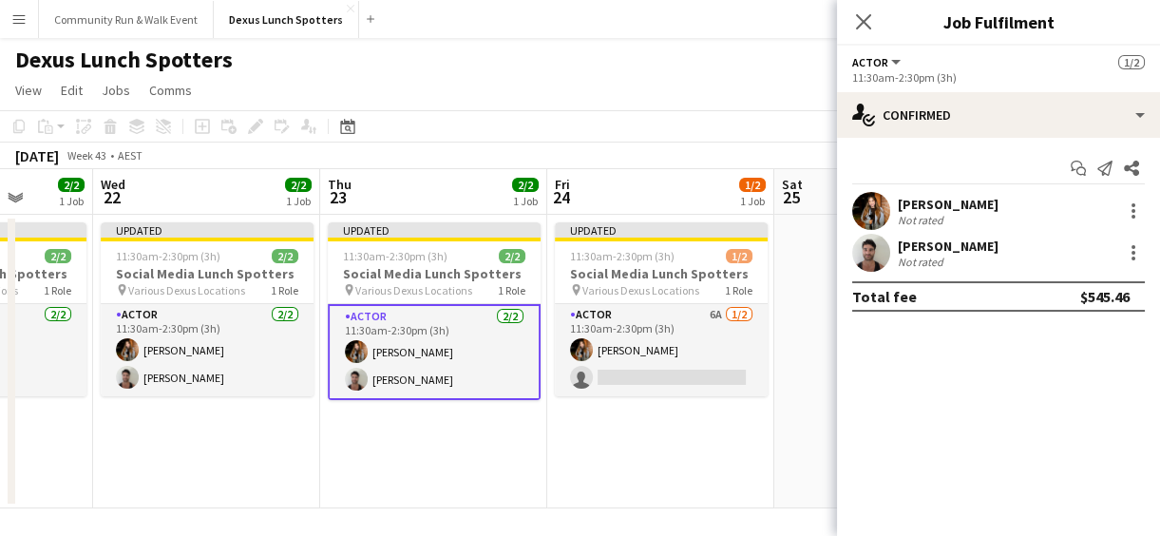
scroll to position [0, 0]
click at [624, 447] on app-date-cell "Updated 11:30am-2:30pm (3h) 1/2 Social Media Lunch Spotters pin Various Dexus L…" at bounding box center [660, 362] width 227 height 294
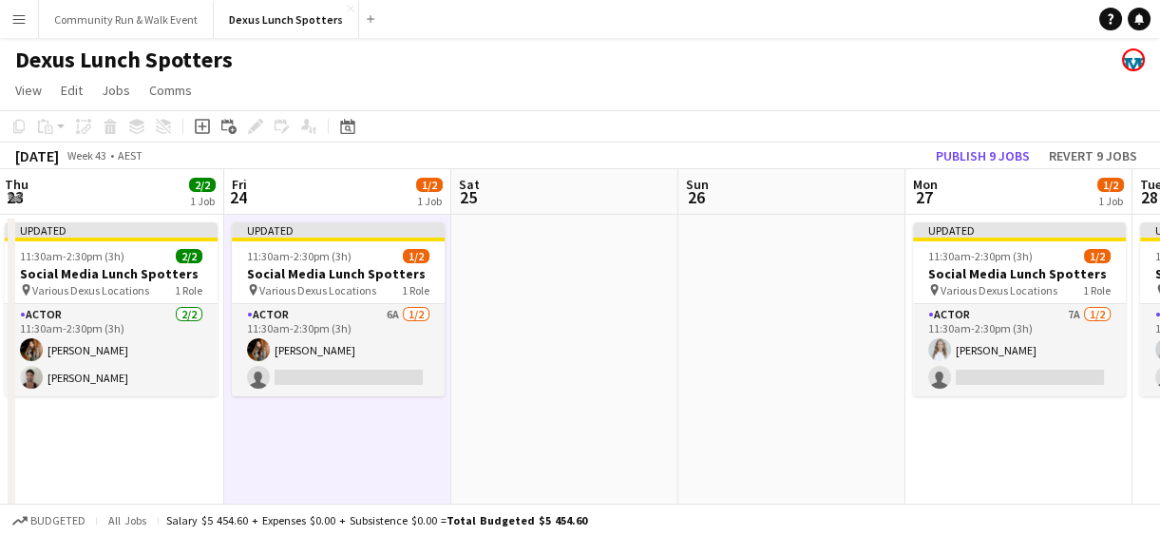
scroll to position [0, 937]
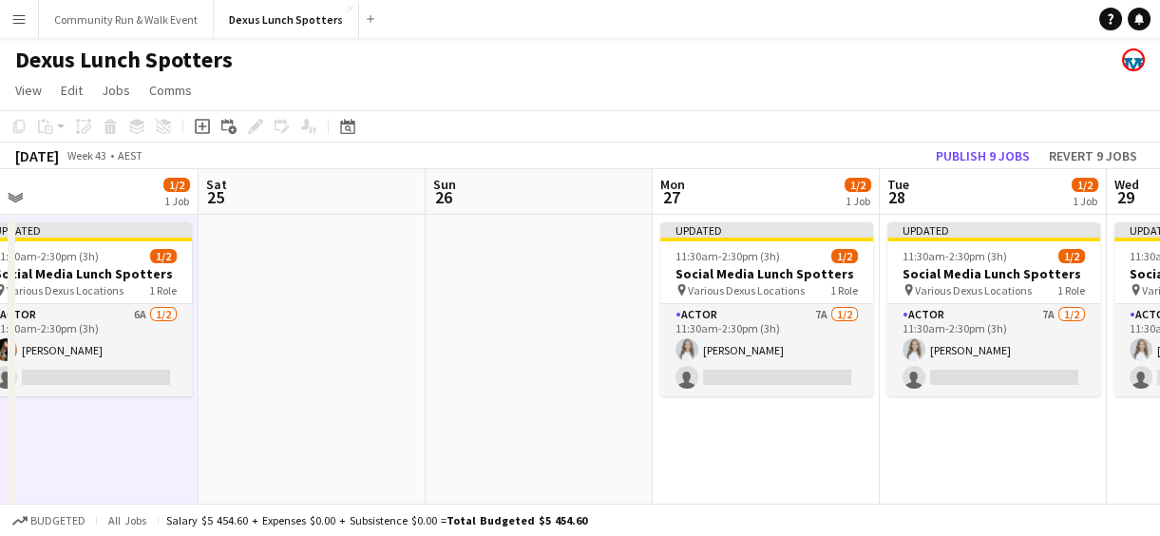
drag, startPoint x: 1020, startPoint y: 392, endPoint x: 445, endPoint y: 319, distance: 580.3
click at [445, 319] on app-calendar-viewport "Mon 20 4/4 1 Job Tue 21 2/2 1 Job Wed 22 2/2 1 Job Thu 23 2/2 1 Job Fri 24 1/2 …" at bounding box center [580, 338] width 1160 height 339
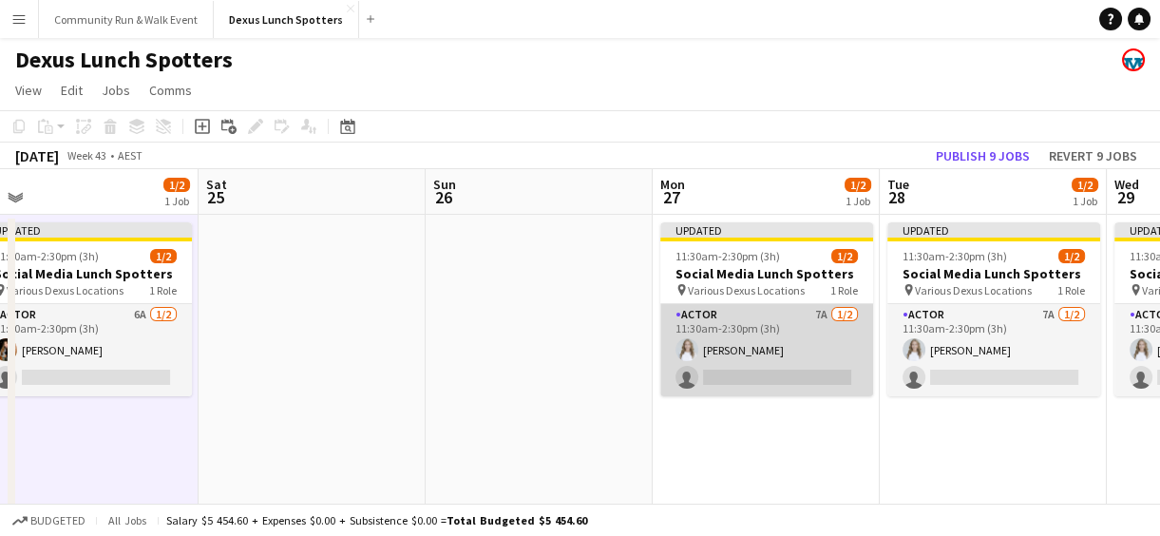
click at [761, 337] on app-card-role "Actor 7A [DATE] 11:30am-2:30pm (3h) [PERSON_NAME] single-neutral-actions" at bounding box center [766, 350] width 213 height 92
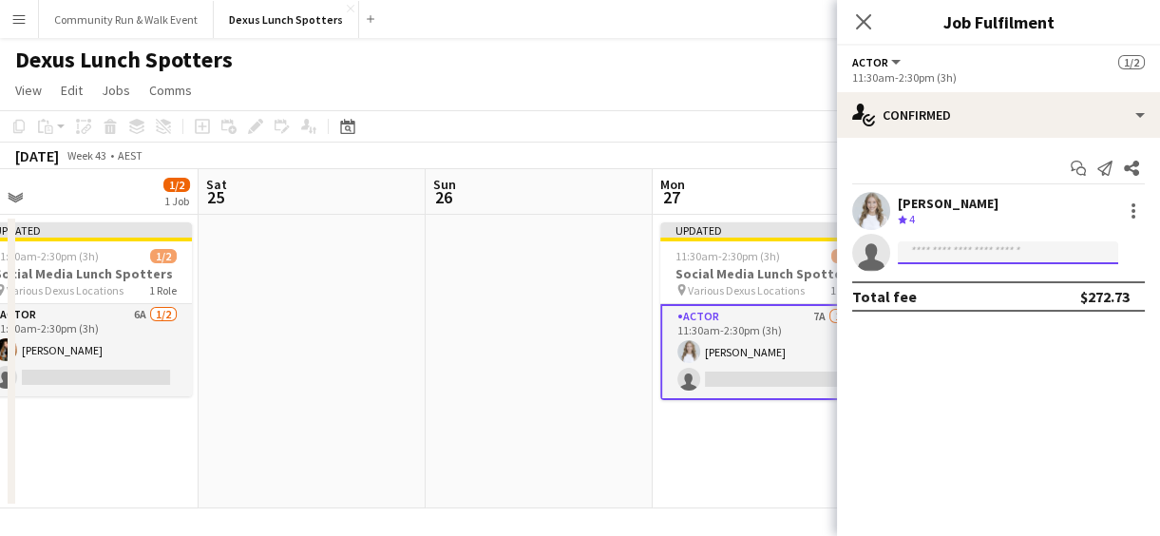
click at [979, 253] on input at bounding box center [1008, 252] width 220 height 23
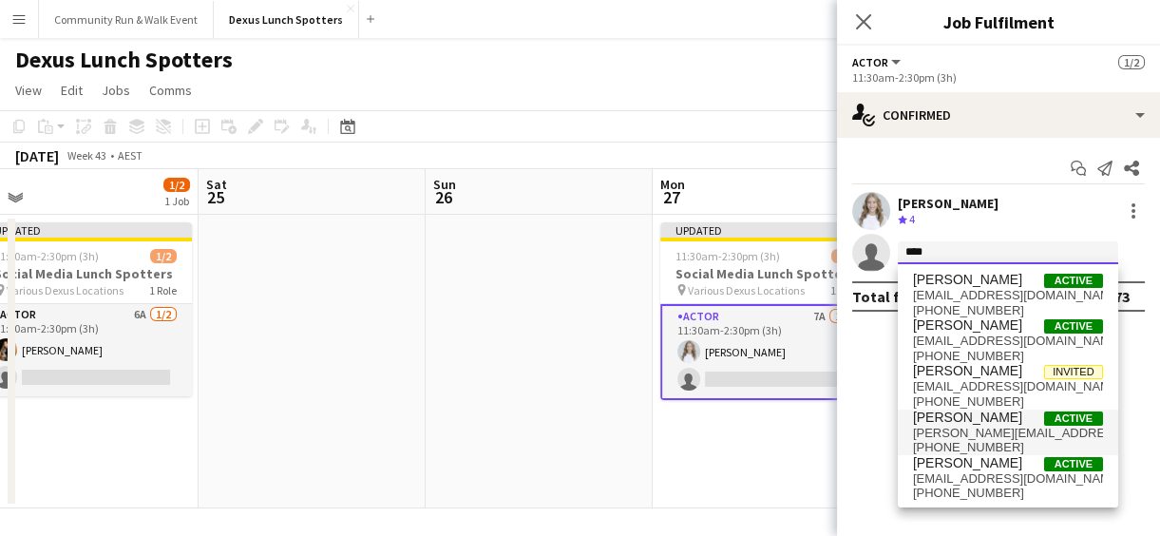
type input "****"
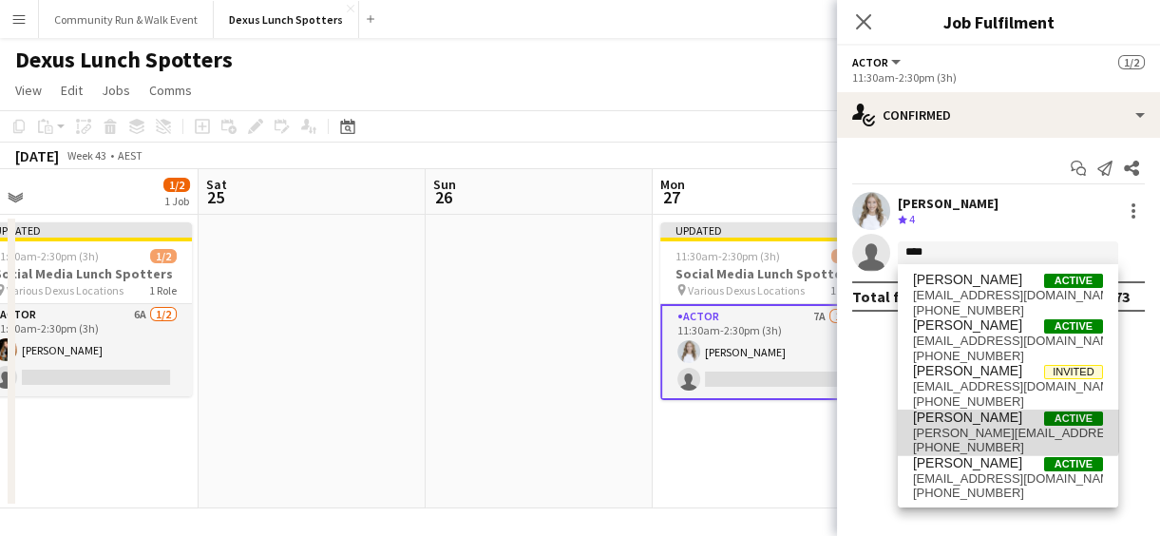
click at [988, 411] on span "[PERSON_NAME]" at bounding box center [967, 417] width 109 height 16
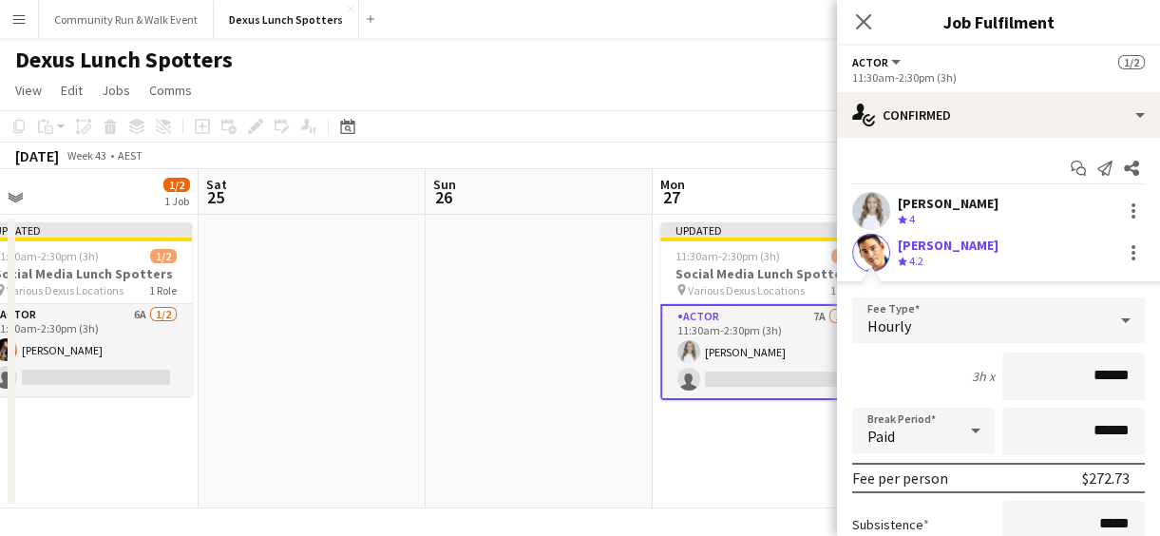
scroll to position [220, 0]
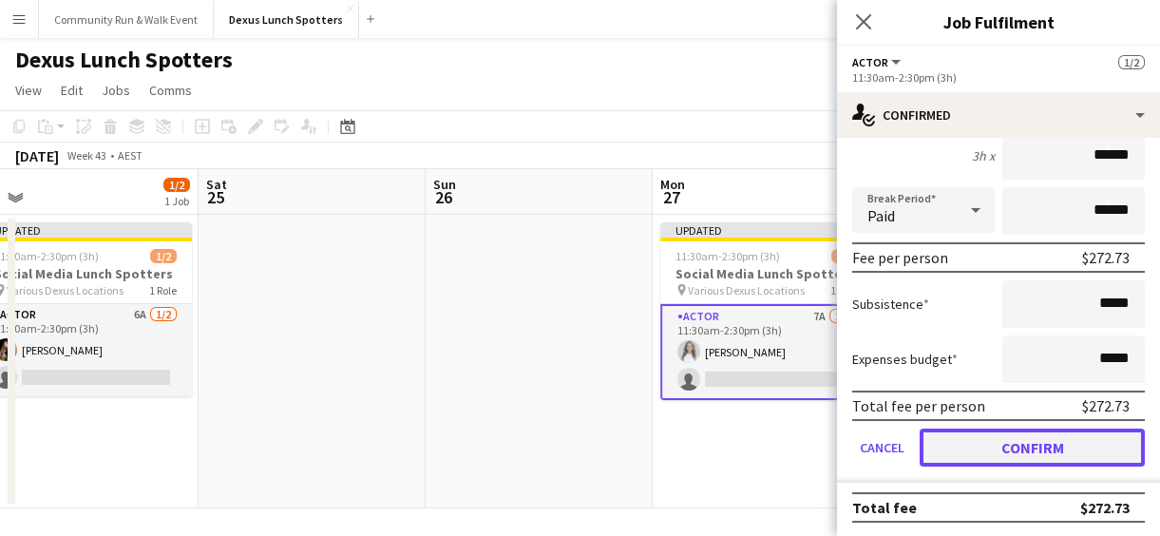
click at [1056, 428] on button "Confirm" at bounding box center [1032, 447] width 225 height 38
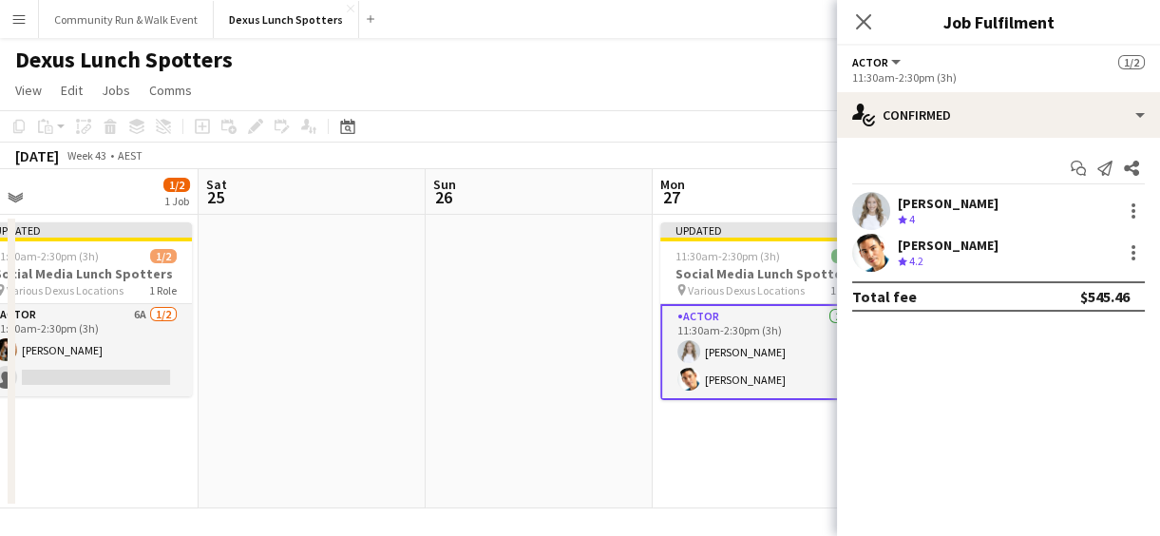
scroll to position [0, 0]
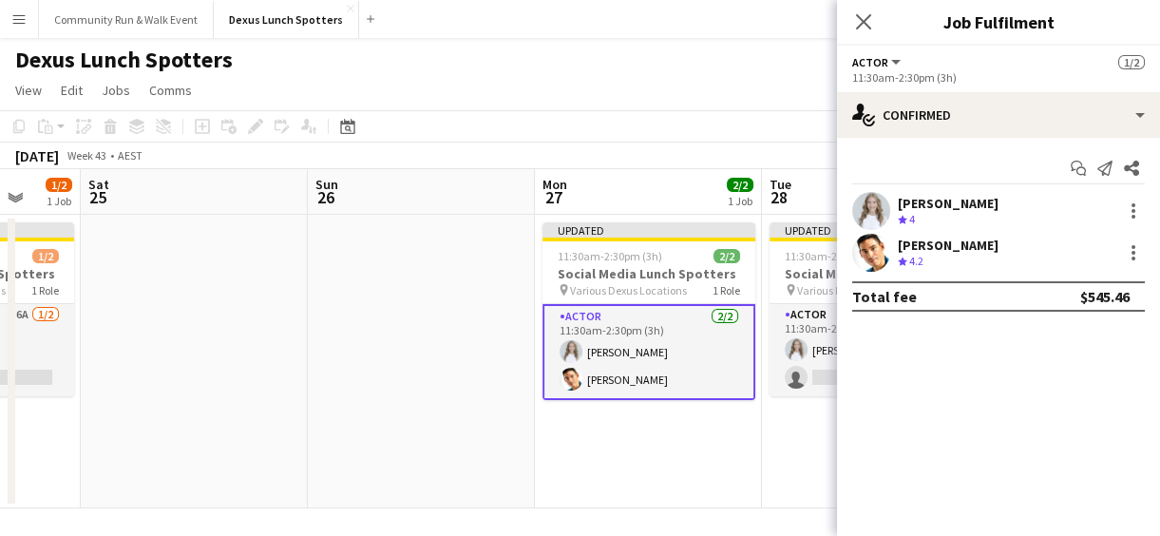
drag, startPoint x: 654, startPoint y: 452, endPoint x: 534, endPoint y: 455, distance: 119.7
click at [534, 455] on app-calendar-viewport "Wed 22 2/2 1 Job Thu 23 2/2 1 Job Fri 24 1/2 1 Job Sat 25 Sun 26 Mon 27 2/2 1 J…" at bounding box center [580, 338] width 1160 height 339
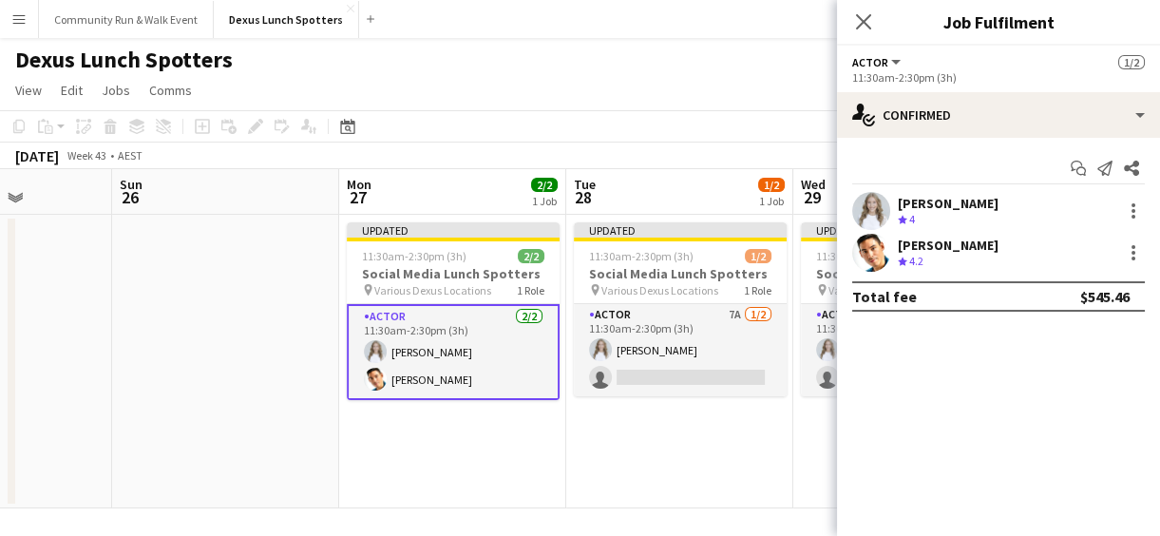
drag, startPoint x: 715, startPoint y: 462, endPoint x: 493, endPoint y: 402, distance: 230.2
click at [493, 402] on app-calendar-viewport "Wed 22 2/2 1 Job Thu 23 2/2 1 Job Fri 24 1/2 1 Job Sat 25 Sun 26 Mon 27 2/2 1 J…" at bounding box center [580, 338] width 1160 height 339
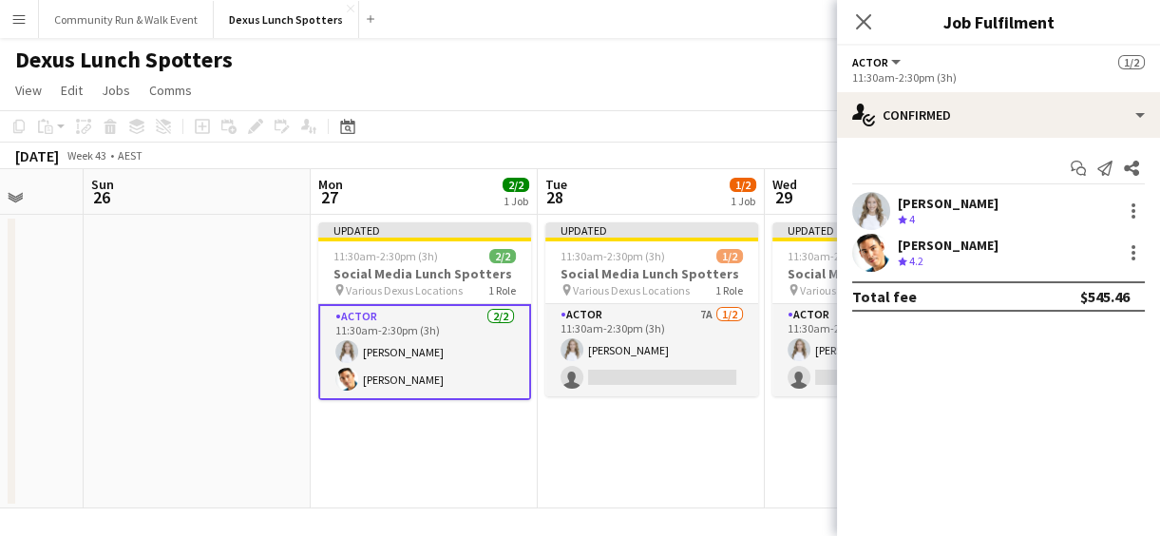
click at [493, 402] on app-calendar-viewport "Wed 22 2/2 1 Job Thu 23 2/2 1 Job Fri 24 1/2 1 Job Sat 25 Sun 26 Mon 27 2/2 1 J…" at bounding box center [580, 338] width 1160 height 339
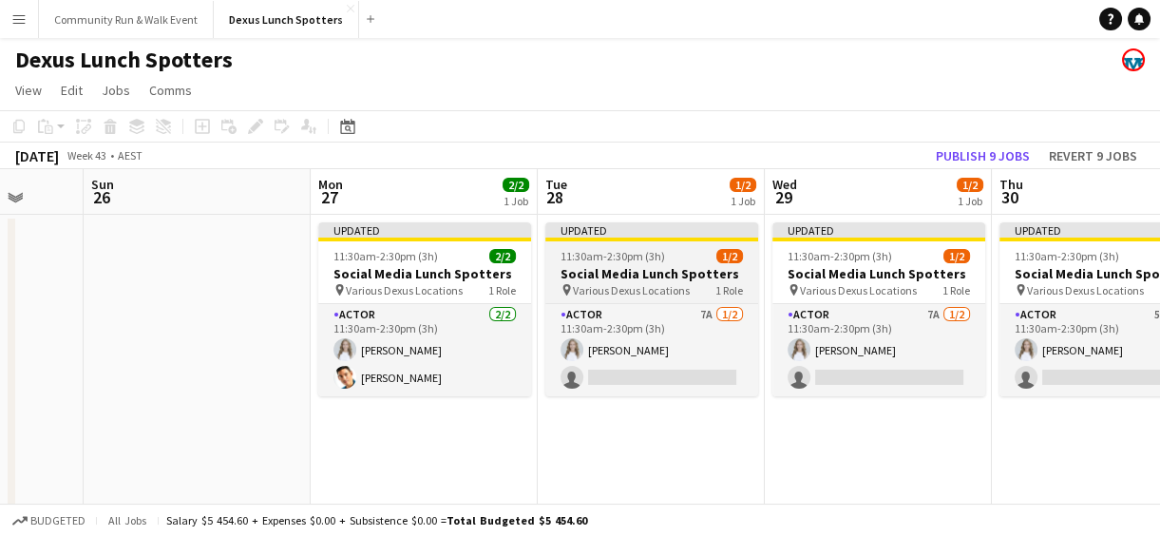
click at [594, 300] on app-job-card "Updated 11:30am-2:30pm (3h) 1/2 Social Media Lunch Spotters pin Various Dexus L…" at bounding box center [651, 309] width 213 height 174
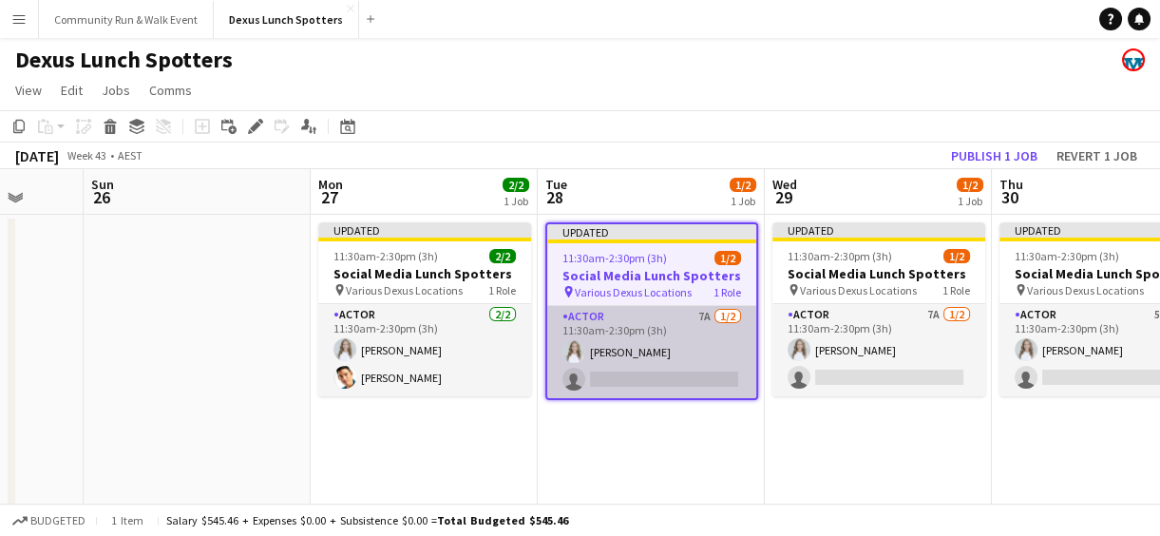
click at [632, 350] on app-card-role "Actor 7A [DATE] 11:30am-2:30pm (3h) [PERSON_NAME] single-neutral-actions" at bounding box center [651, 352] width 209 height 92
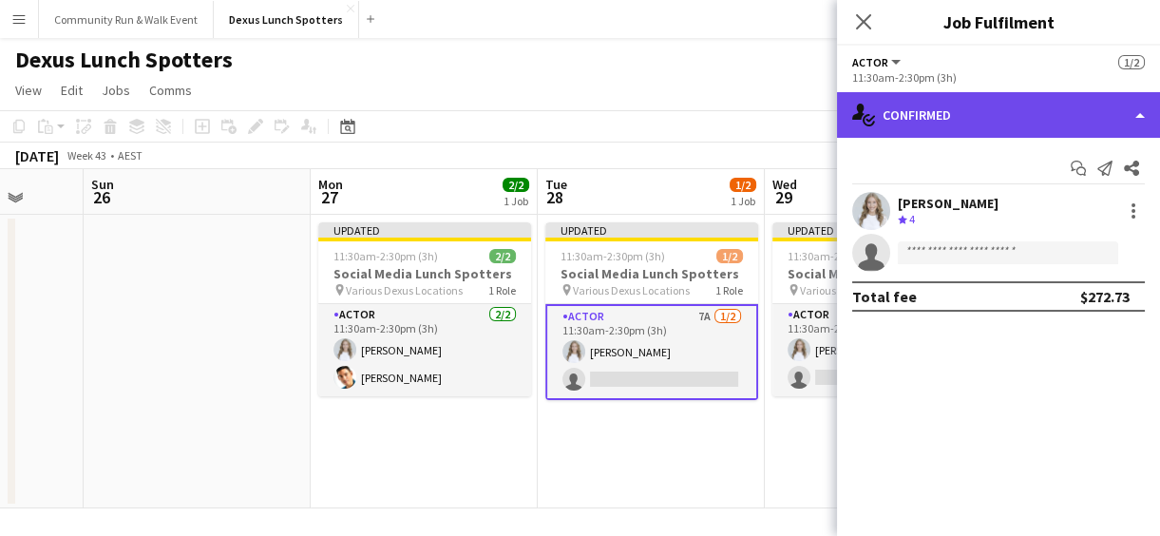
click at [911, 99] on div "single-neutral-actions-check-2 Confirmed" at bounding box center [998, 115] width 323 height 46
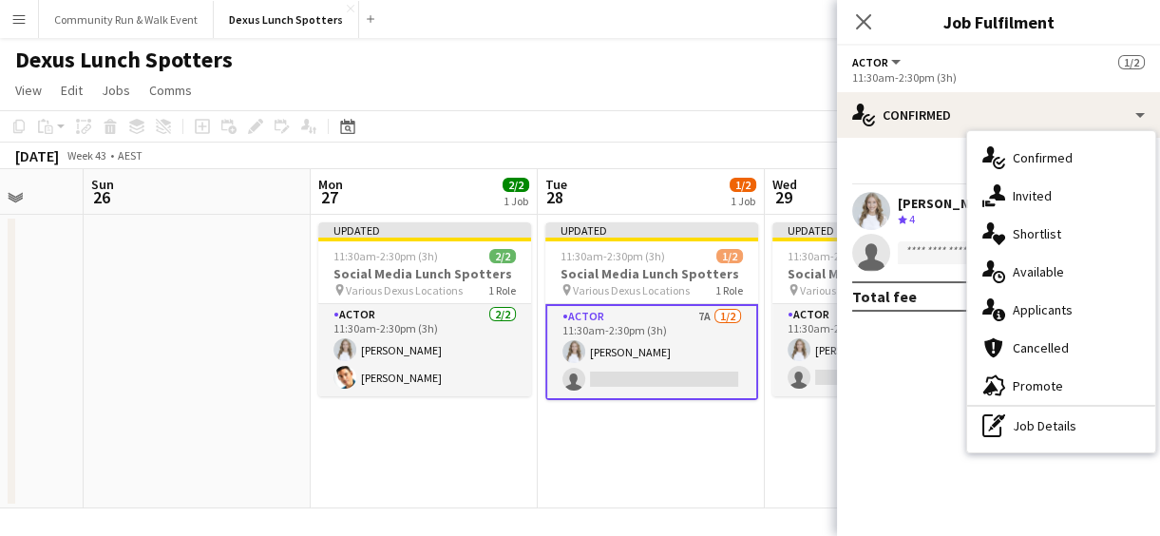
click at [687, 379] on app-card-role "Actor 7A [DATE] 11:30am-2:30pm (3h) [PERSON_NAME] single-neutral-actions" at bounding box center [651, 352] width 213 height 96
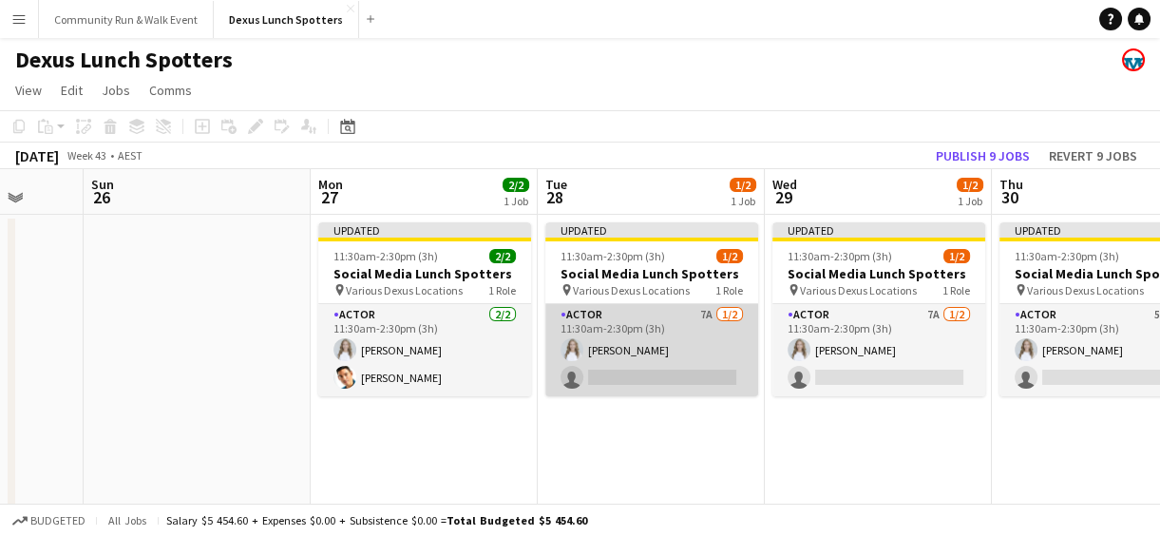
click at [687, 379] on app-card-role "Actor 7A [DATE] 11:30am-2:30pm (3h) [PERSON_NAME] single-neutral-actions" at bounding box center [651, 350] width 213 height 92
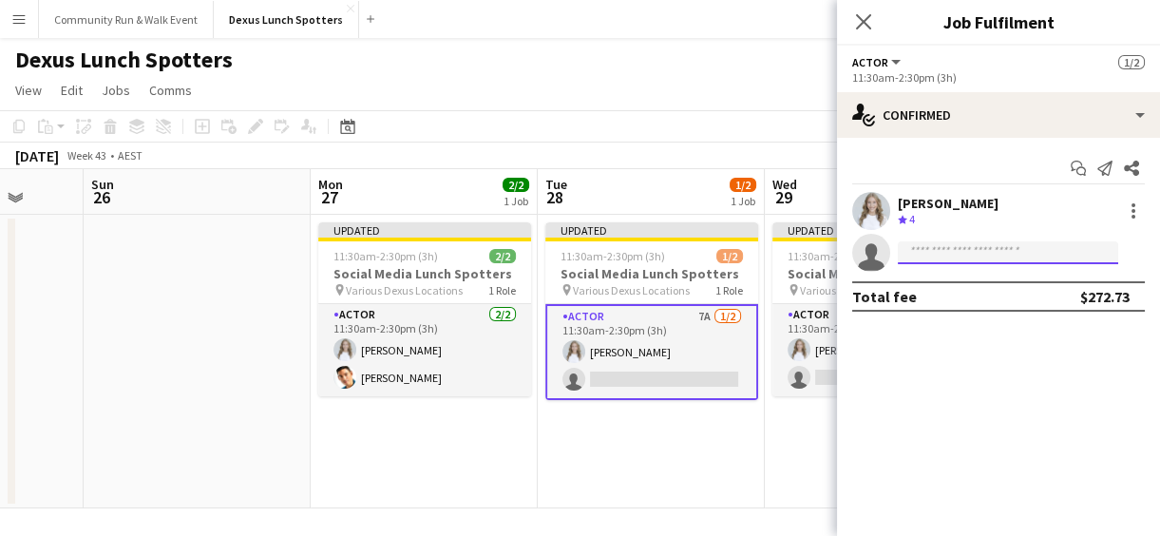
click at [924, 242] on input at bounding box center [1008, 252] width 220 height 23
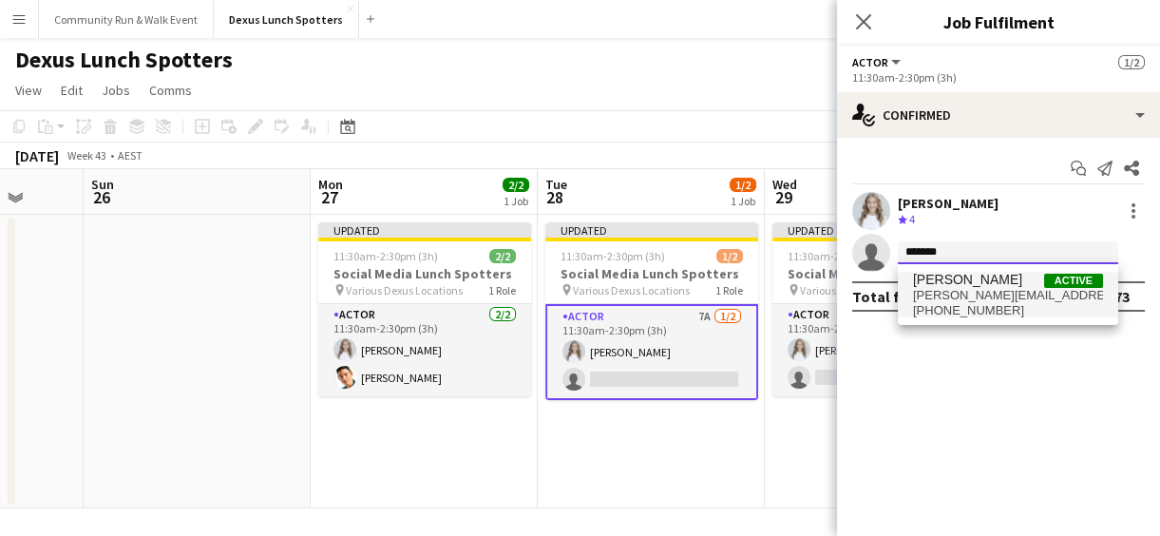
type input "*******"
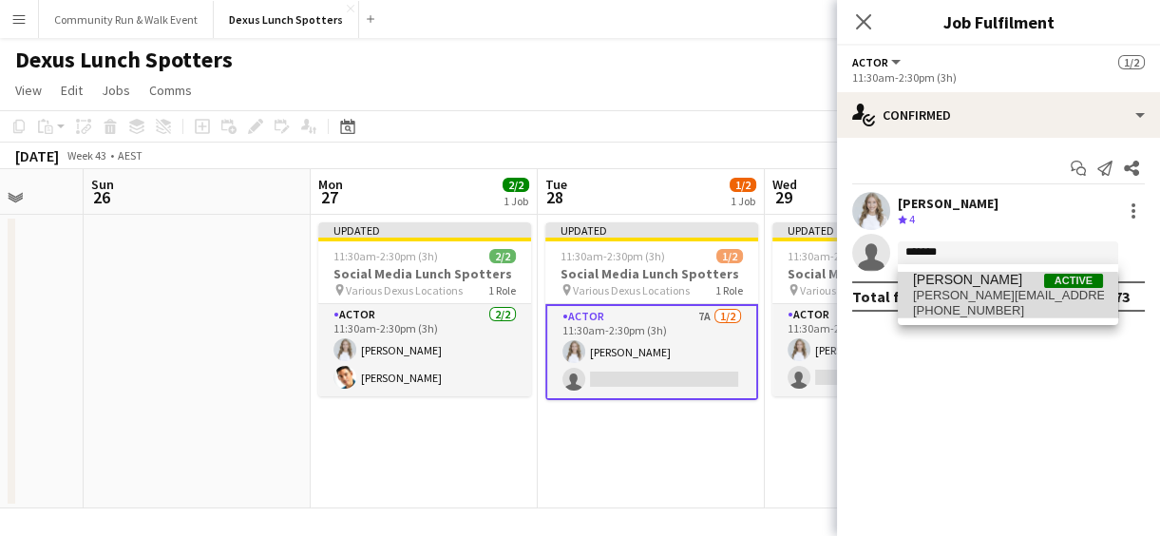
click at [968, 312] on span "[PHONE_NUMBER]" at bounding box center [1008, 310] width 190 height 15
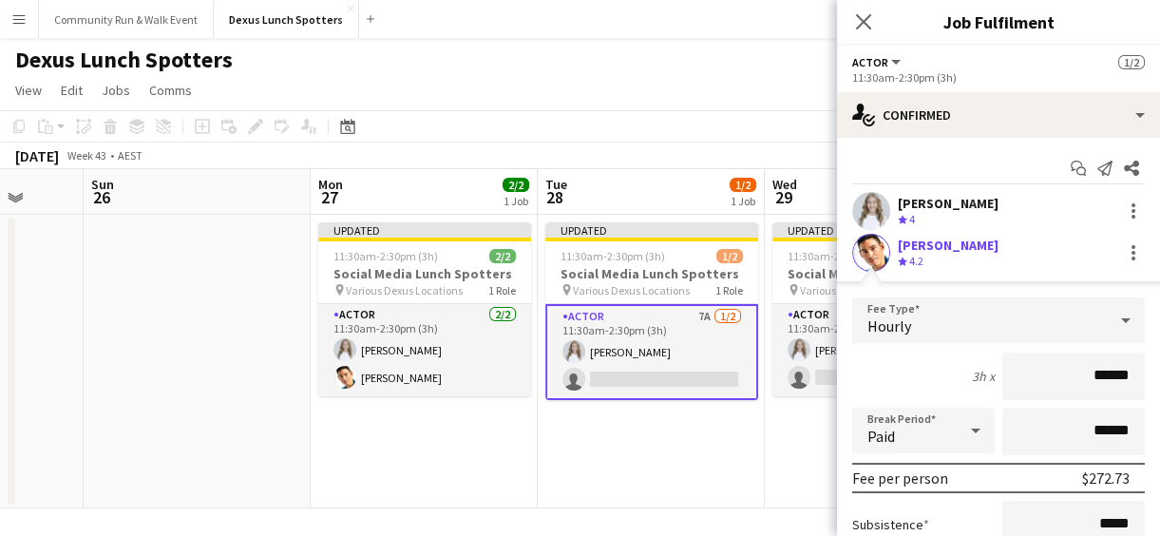
scroll to position [213, 0]
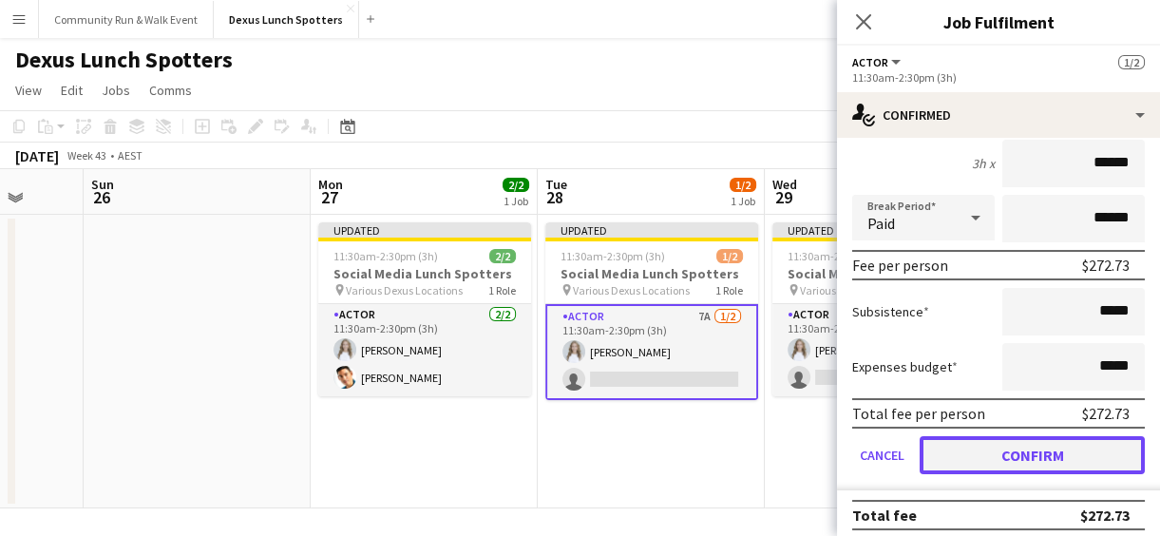
click at [1015, 456] on button "Confirm" at bounding box center [1032, 455] width 225 height 38
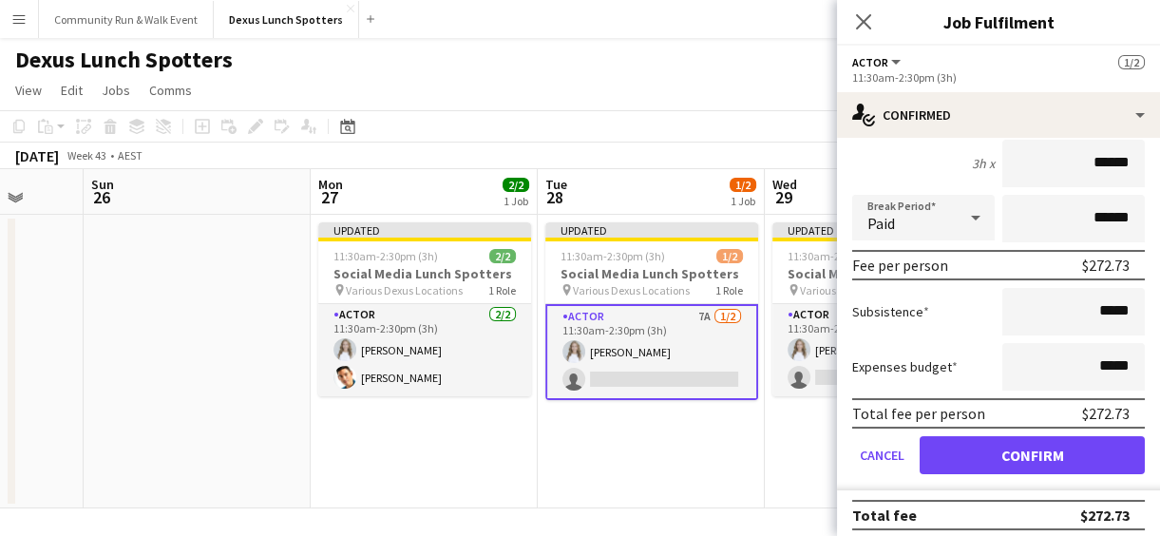
scroll to position [0, 0]
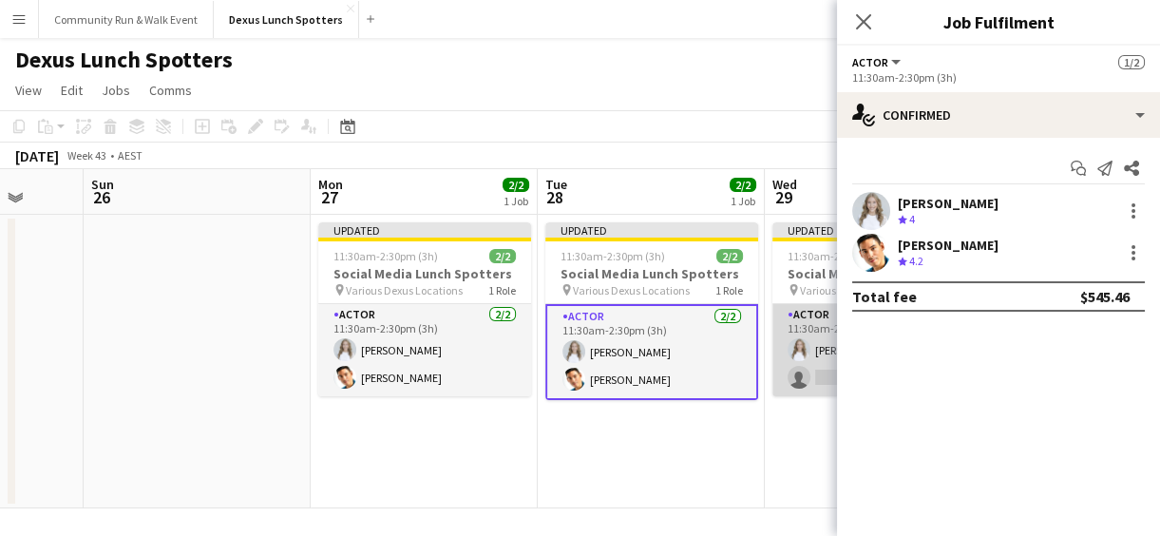
click at [798, 352] on app-user-avatar at bounding box center [799, 349] width 23 height 23
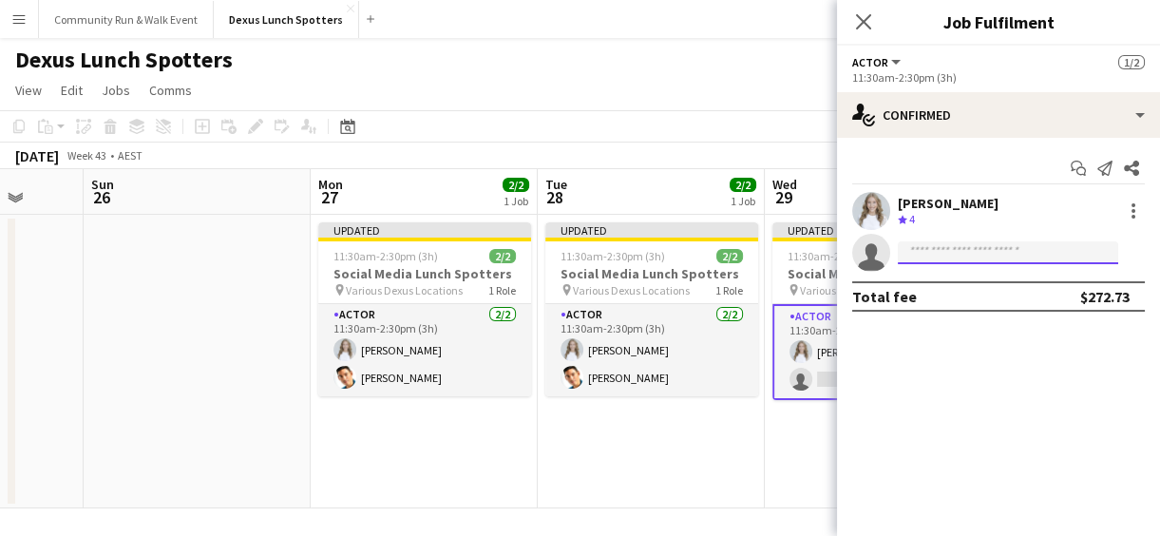
click at [968, 249] on input at bounding box center [1008, 252] width 220 height 23
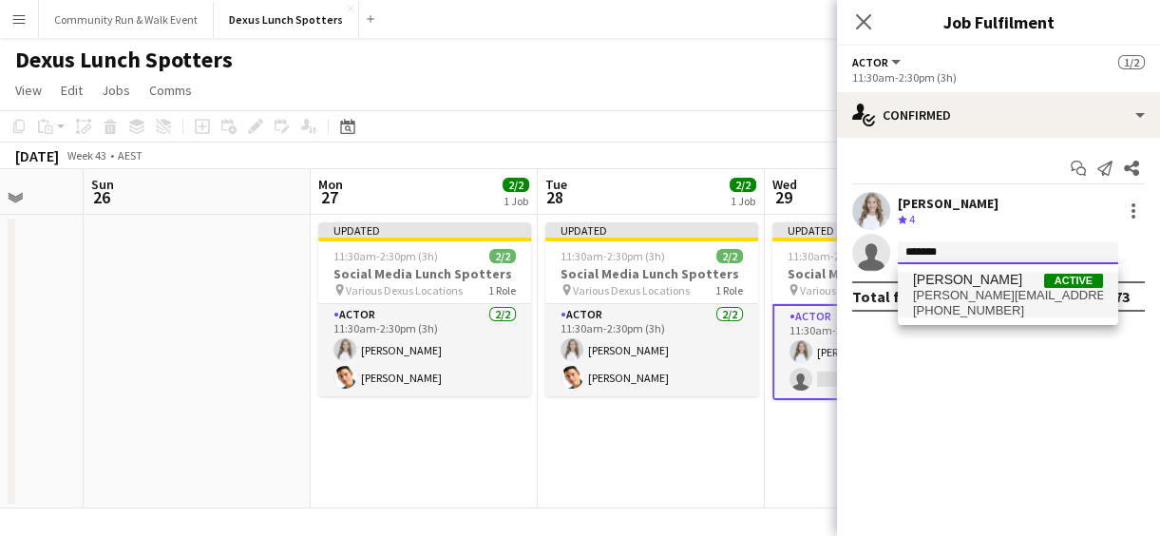
type input "*******"
click at [968, 300] on span "[PERSON_NAME][EMAIL_ADDRESS][PERSON_NAME][DOMAIN_NAME]" at bounding box center [1008, 295] width 190 height 15
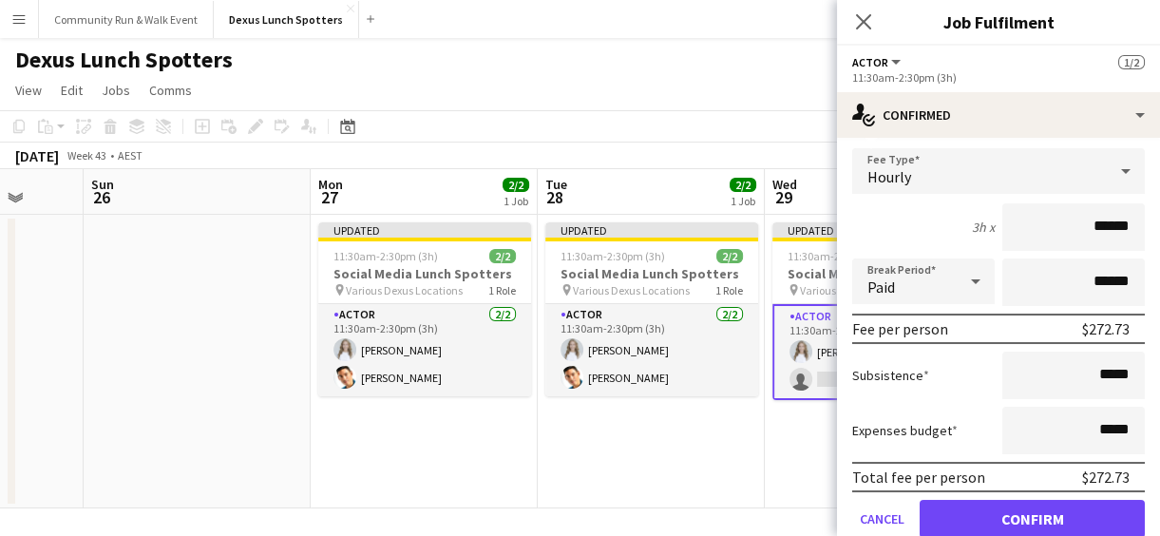
scroll to position [220, 0]
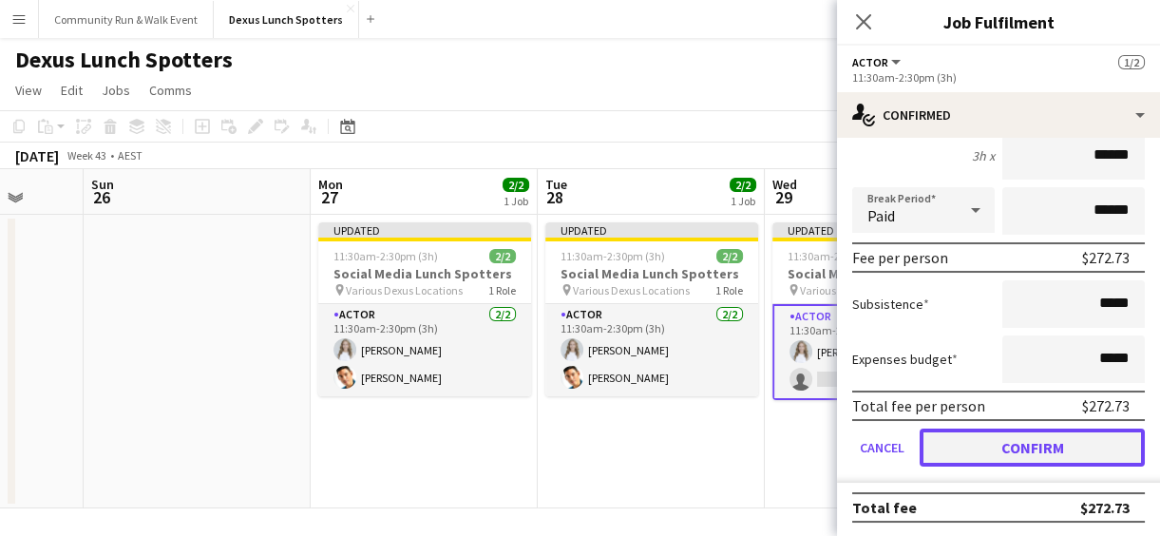
click at [1049, 443] on button "Confirm" at bounding box center [1032, 447] width 225 height 38
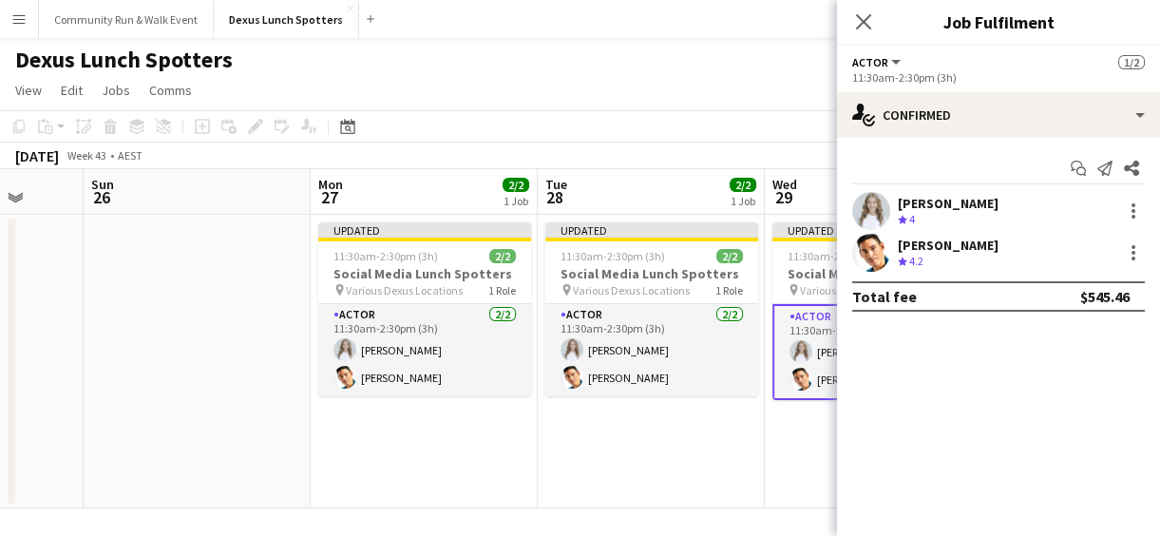
scroll to position [0, 0]
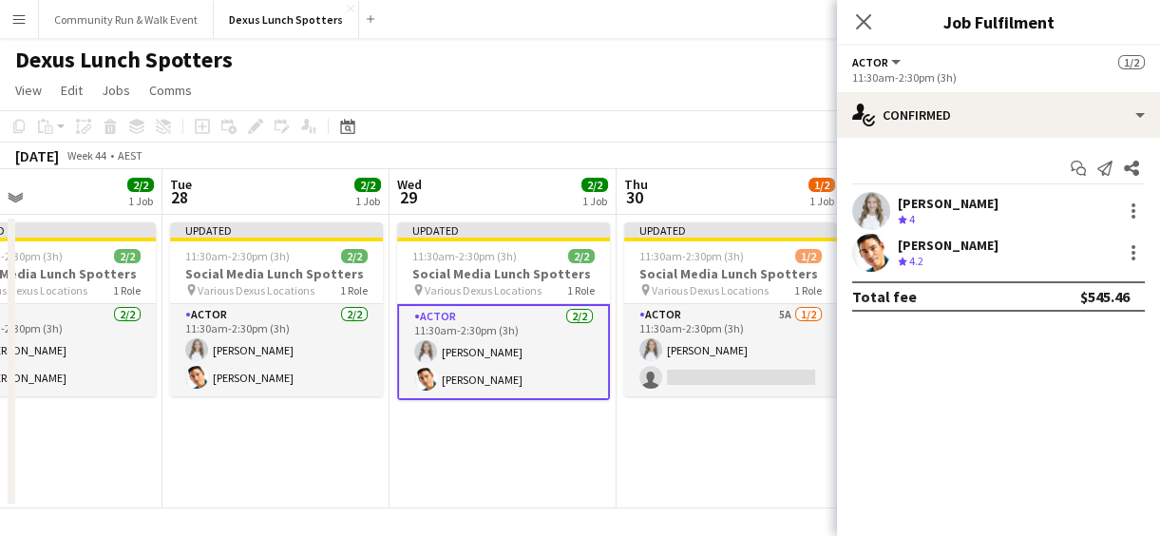
drag, startPoint x: 751, startPoint y: 454, endPoint x: 374, endPoint y: 436, distance: 376.6
click at [374, 436] on app-calendar-viewport "Fri 24 1/2 1 Job Sat 25 Sun 26 Mon 27 2/2 1 Job Tue 28 2/2 1 Job Wed 29 2/2 1 J…" at bounding box center [580, 338] width 1160 height 339
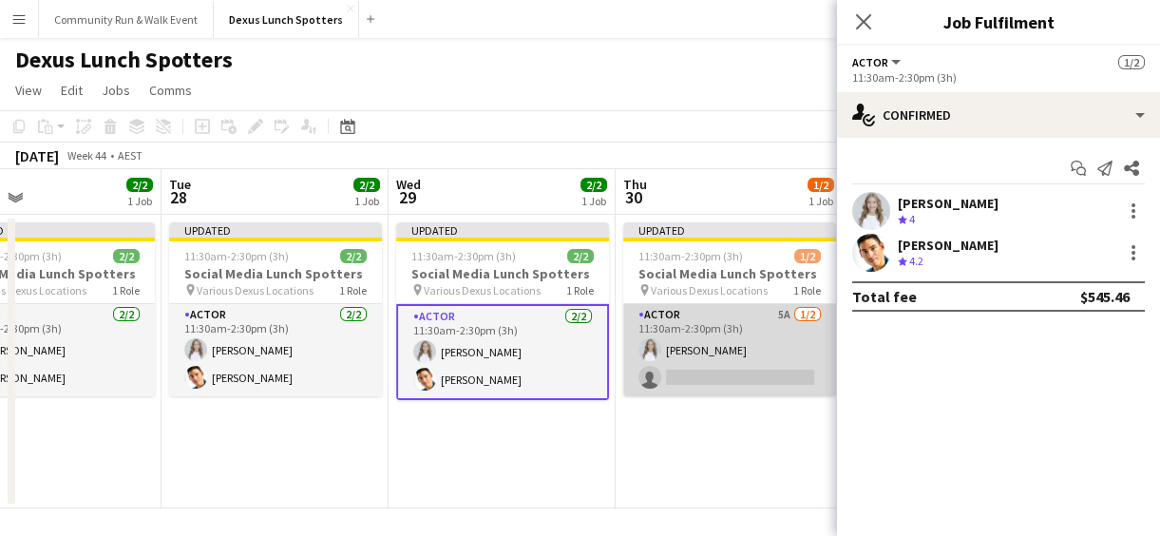
click at [675, 373] on app-card-role "Actor 5A [DATE] 11:30am-2:30pm (3h) [PERSON_NAME] single-neutral-actions" at bounding box center [729, 350] width 213 height 92
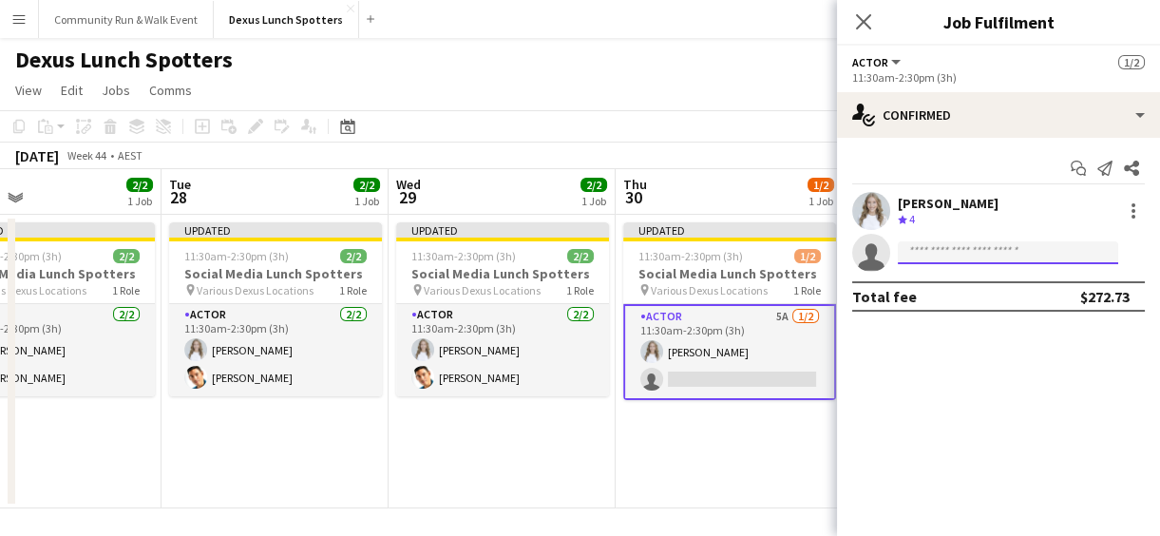
click at [929, 251] on input at bounding box center [1008, 252] width 220 height 23
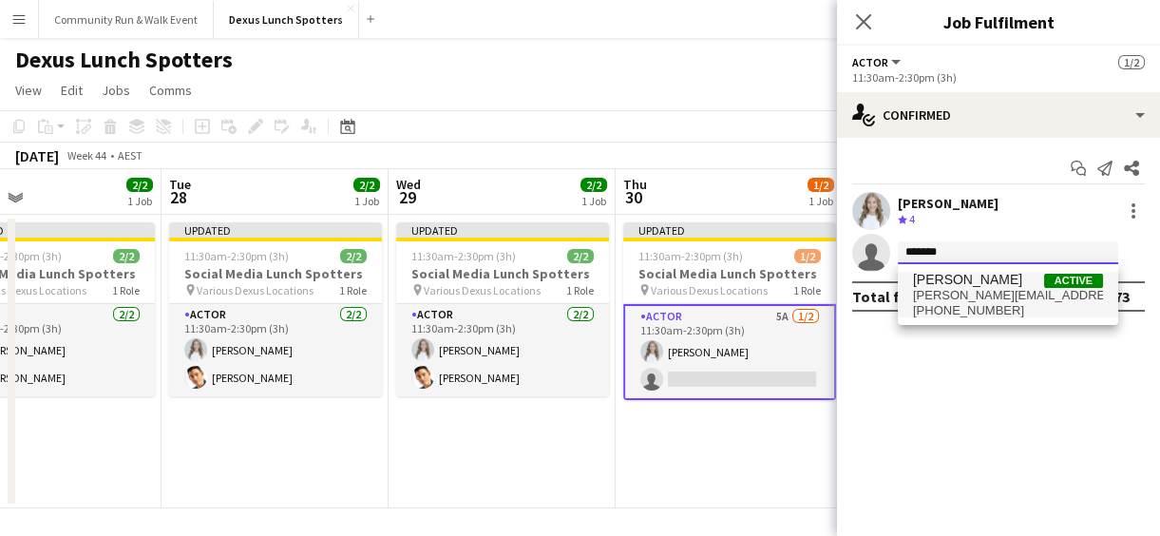
type input "*******"
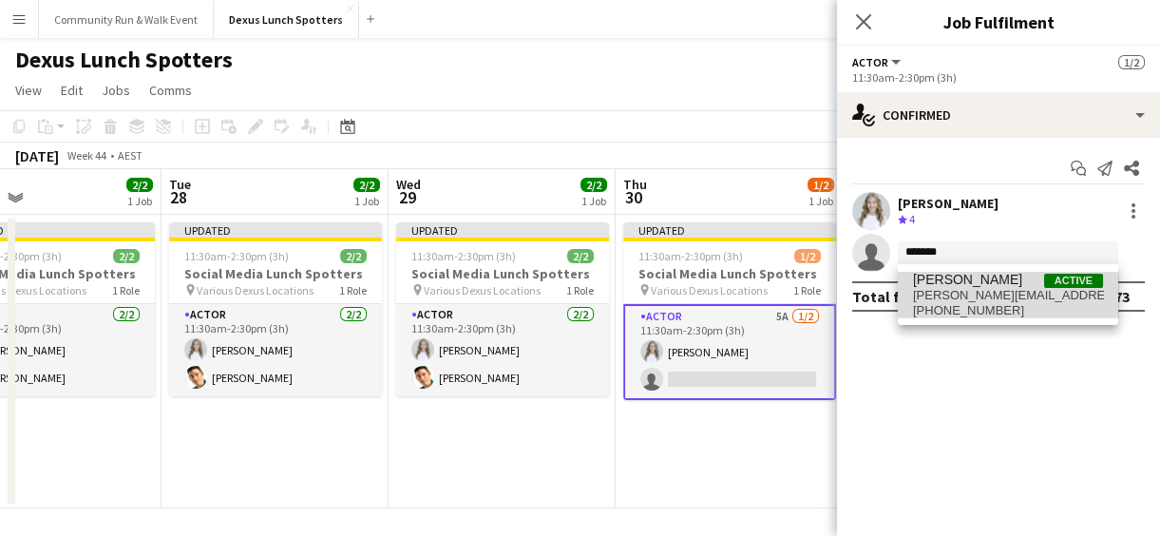
click at [970, 304] on span "[PHONE_NUMBER]" at bounding box center [1008, 310] width 190 height 15
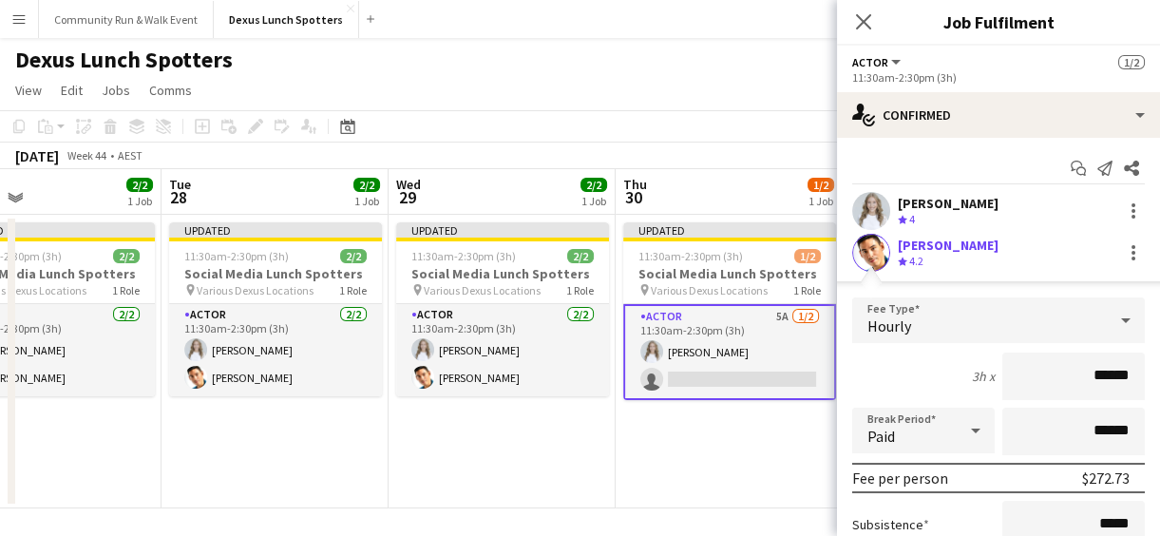
scroll to position [220, 0]
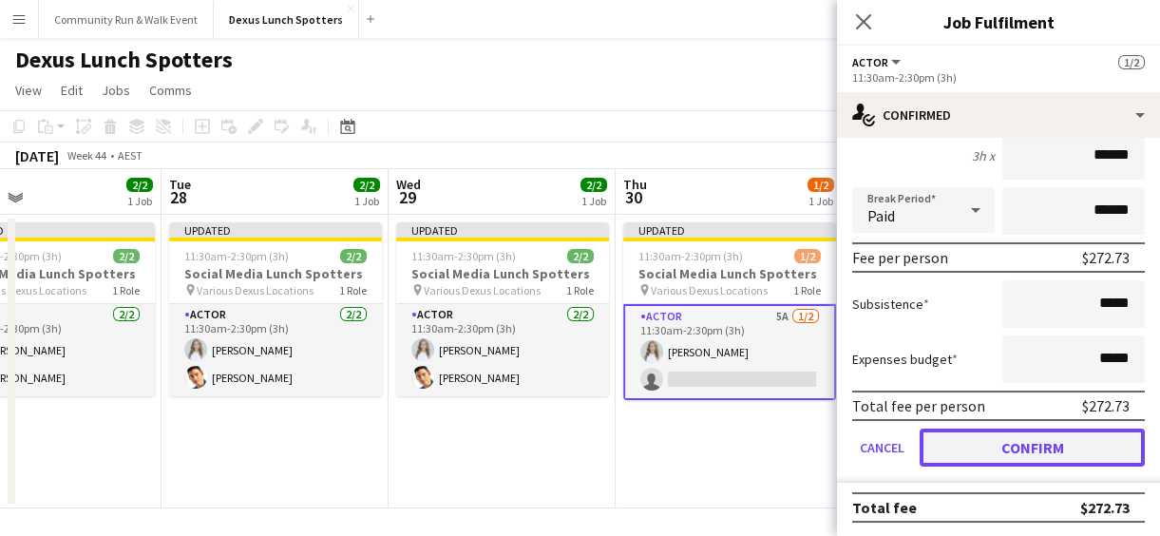
click at [1018, 446] on button "Confirm" at bounding box center [1032, 447] width 225 height 38
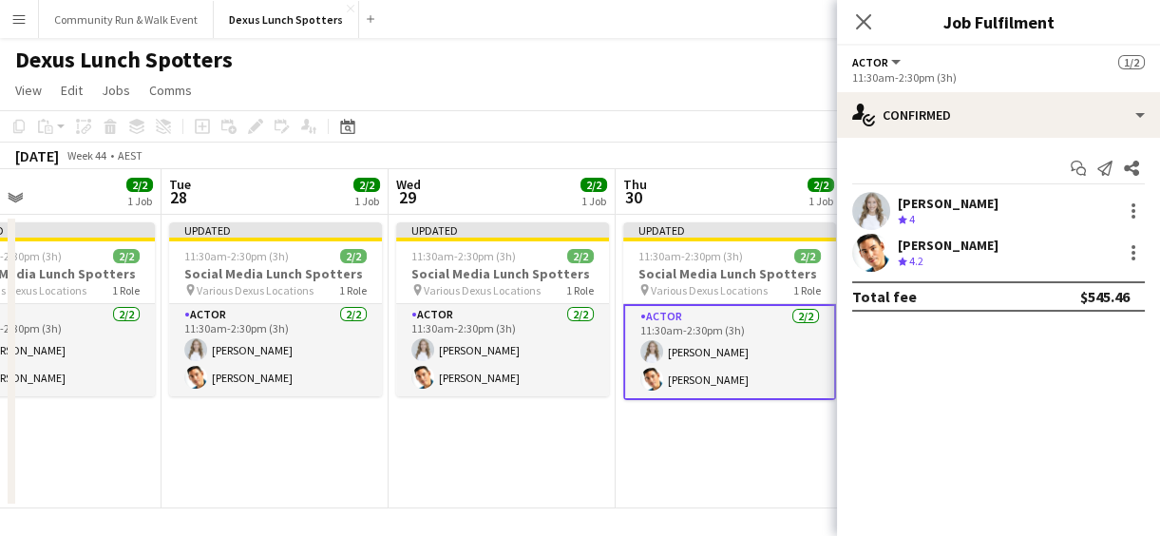
scroll to position [0, 0]
click at [607, 436] on app-date-cell "Updated 11:30am-2:30pm (3h) 2/2 Social Media Lunch Spotters pin Various Dexus L…" at bounding box center [502, 362] width 227 height 294
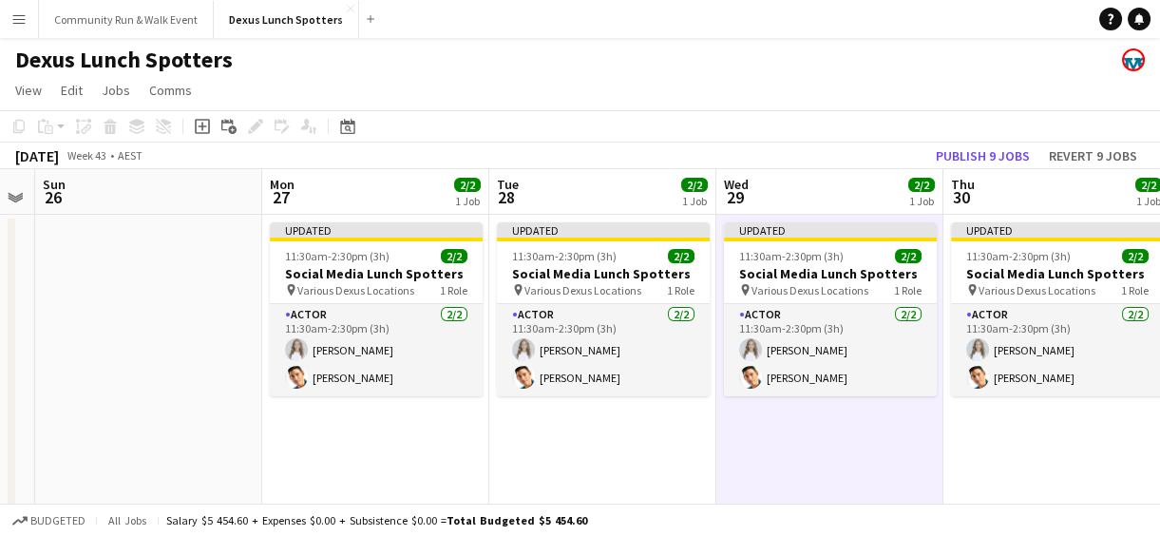
drag, startPoint x: 478, startPoint y: 417, endPoint x: 826, endPoint y: 429, distance: 347.9
click at [826, 429] on app-calendar-viewport "Fri 24 1/2 1 Job Sat 25 Sun 26 Mon 27 2/2 1 Job Tue 28 2/2 1 Job Wed 29 2/2 1 J…" at bounding box center [580, 338] width 1160 height 339
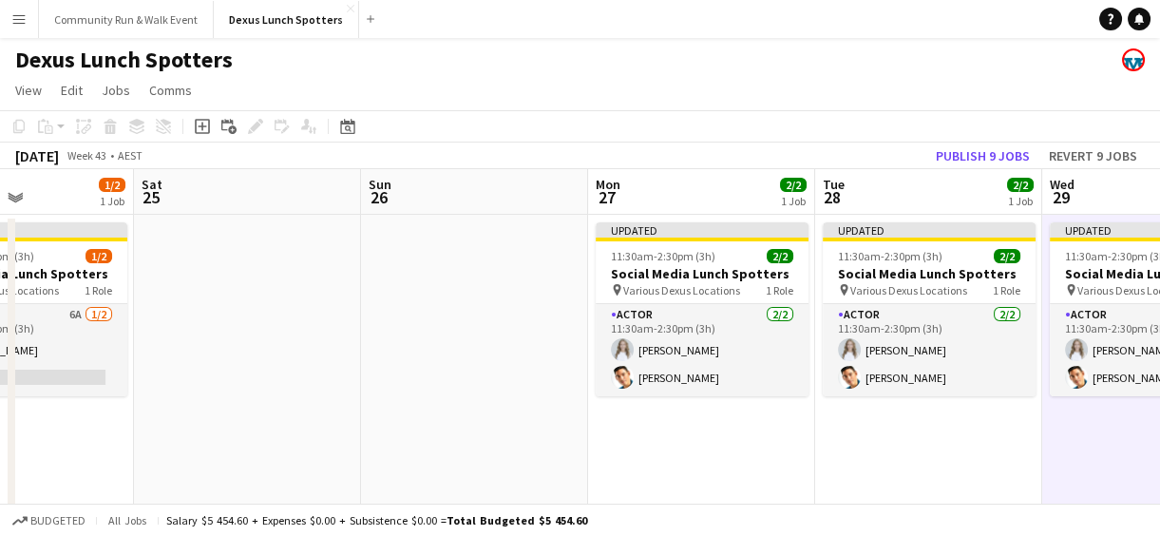
drag, startPoint x: 293, startPoint y: 379, endPoint x: 599, endPoint y: 429, distance: 310.0
click at [599, 429] on app-calendar-viewport "Wed 22 2/2 1 Job Thu 23 2/2 1 Job Fri 24 1/2 1 Job Sat 25 Sun 26 Mon 27 2/2 1 J…" at bounding box center [580, 338] width 1160 height 339
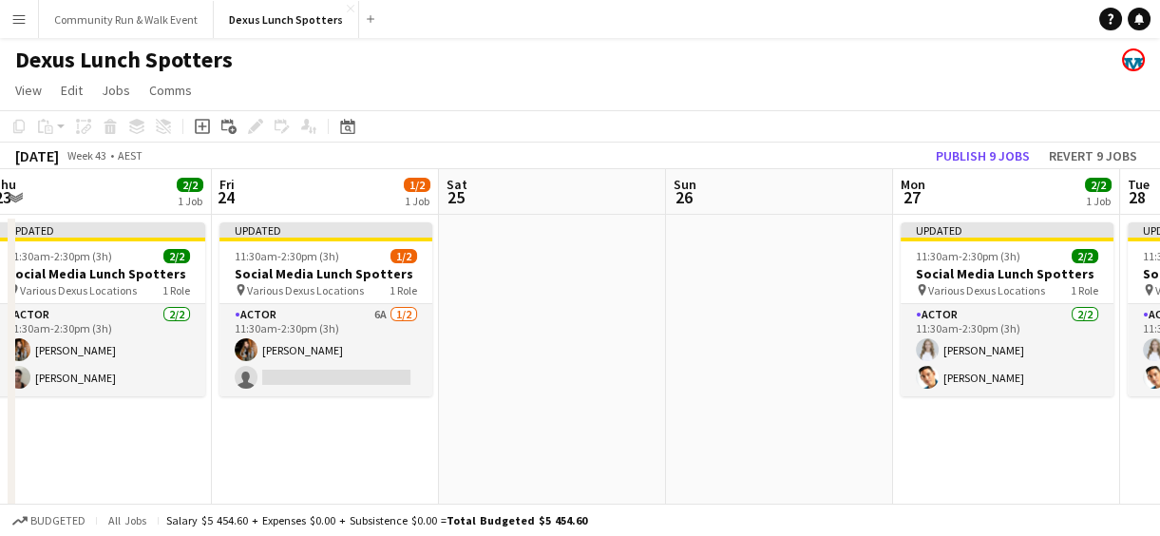
drag, startPoint x: 179, startPoint y: 340, endPoint x: 484, endPoint y: 398, distance: 310.4
click at [484, 398] on app-calendar-viewport "Tue 21 2/2 1 Job Wed 22 2/2 1 Job Thu 23 2/2 1 Job Fri 24 1/2 1 Job Sat 25 Sun …" at bounding box center [580, 338] width 1160 height 339
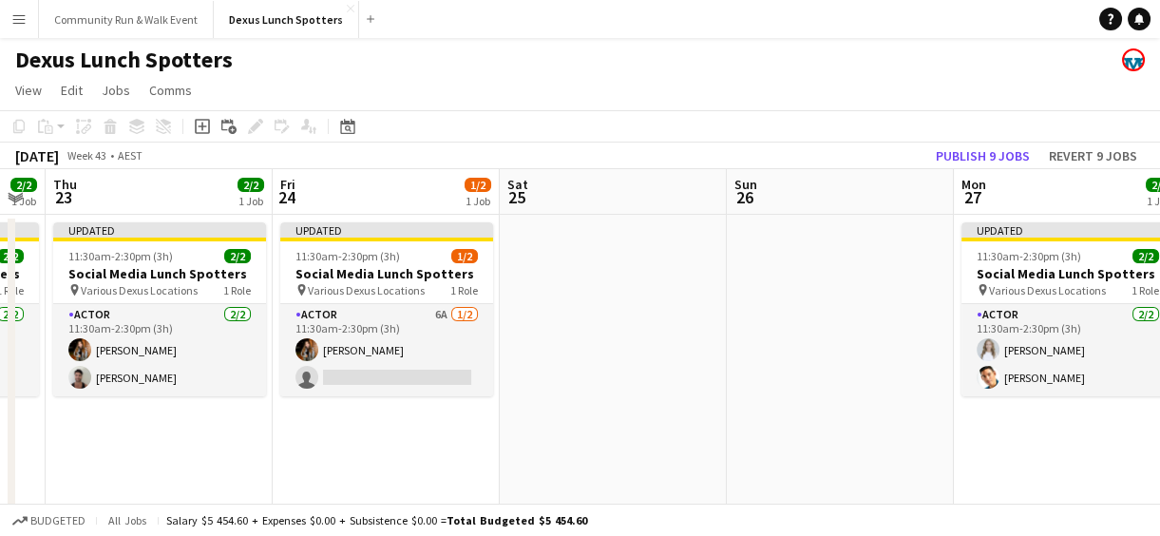
drag, startPoint x: 280, startPoint y: 424, endPoint x: 574, endPoint y: 440, distance: 294.0
click at [574, 440] on app-calendar-viewport "Tue 21 2/2 1 Job Wed 22 2/2 1 Job Thu 23 2/2 1 Job Fri 24 1/2 1 Job Sat 25 Sun …" at bounding box center [580, 338] width 1160 height 339
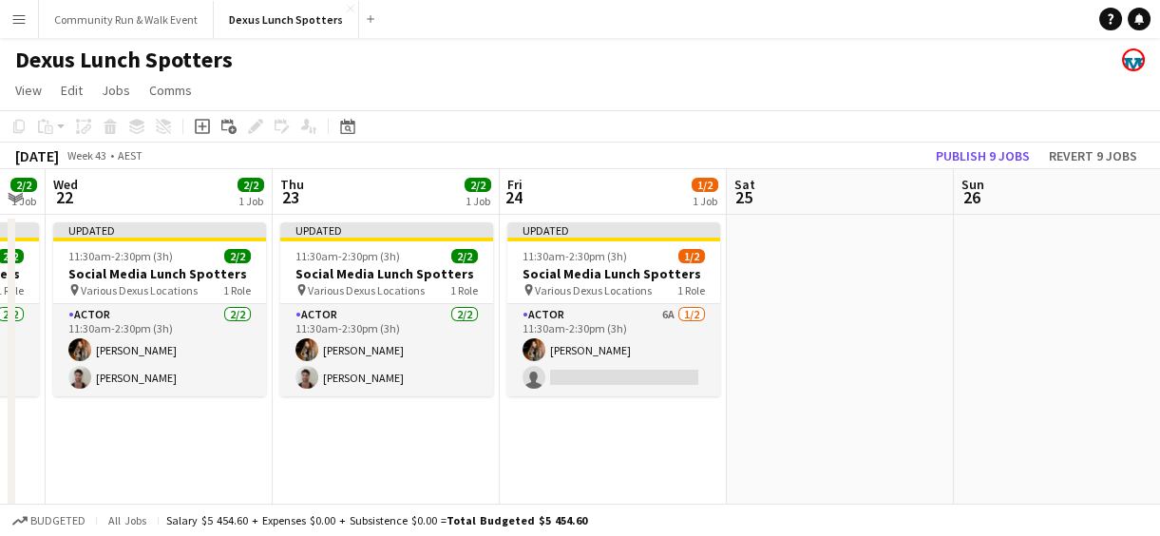
scroll to position [0, 403]
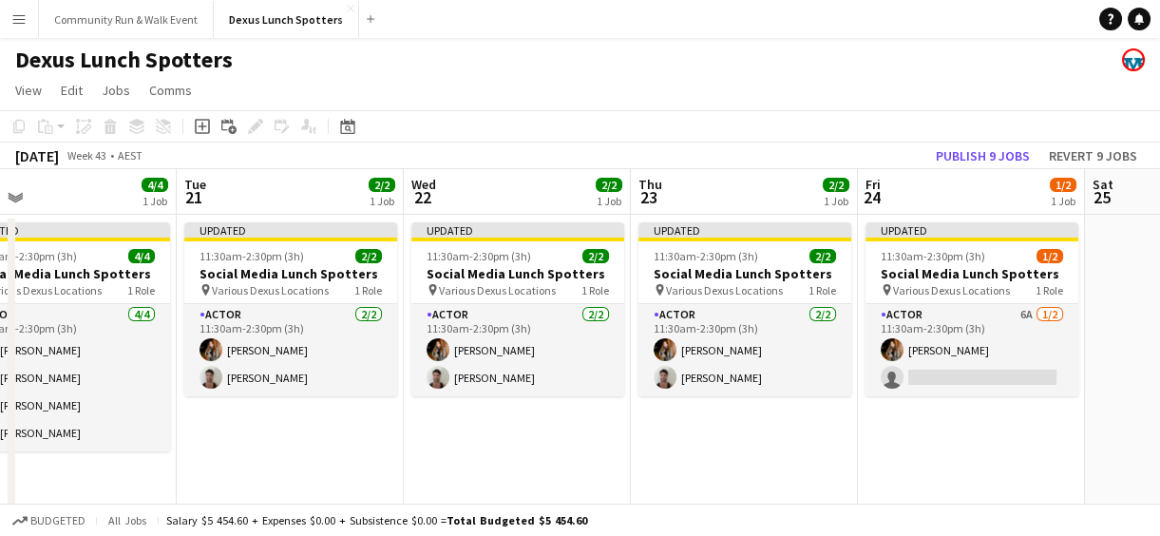
drag, startPoint x: 124, startPoint y: 429, endPoint x: 478, endPoint y: 397, distance: 355.8
click at [478, 397] on app-calendar-viewport "Sat 18 Sun 19 Mon 20 4/4 1 Job Tue 21 2/2 1 Job Wed 22 2/2 1 Job Thu 23 2/2 1 J…" at bounding box center [580, 338] width 1160 height 339
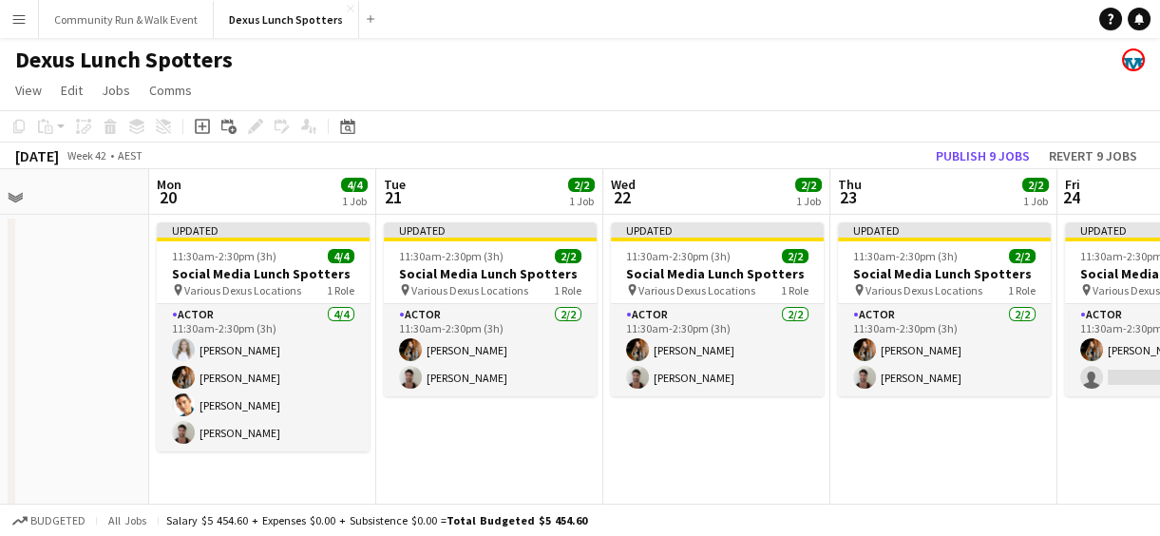
scroll to position [0, 514]
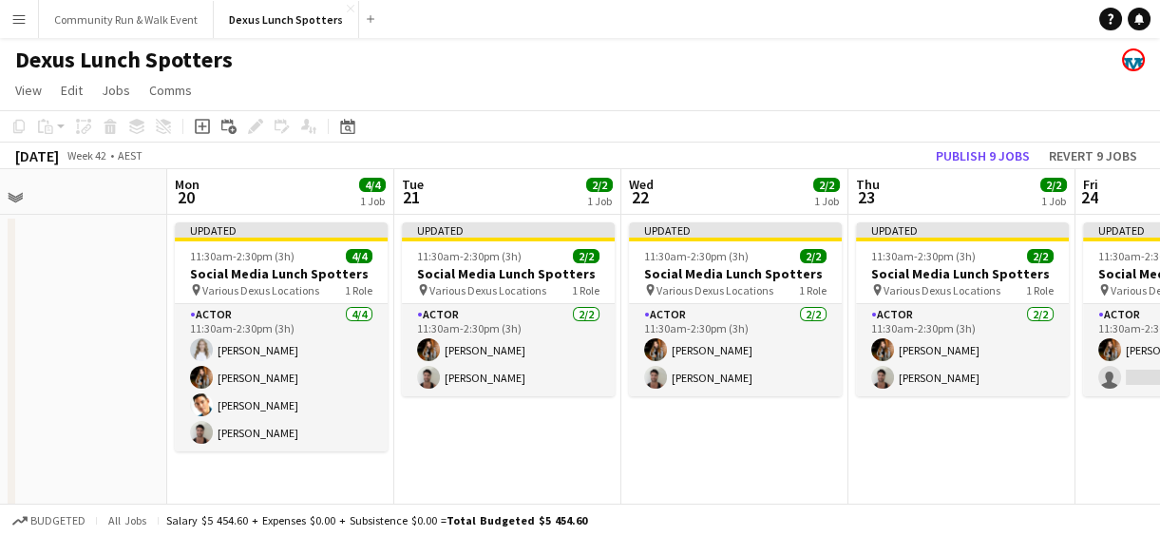
drag, startPoint x: 276, startPoint y: 449, endPoint x: 494, endPoint y: 444, distance: 217.6
click at [491, 446] on app-calendar-viewport "Fri 17 Sat 18 Sun 19 Mon 20 4/4 1 Job Tue 21 2/2 1 Job Wed 22 2/2 1 Job Thu 23 …" at bounding box center [580, 338] width 1160 height 339
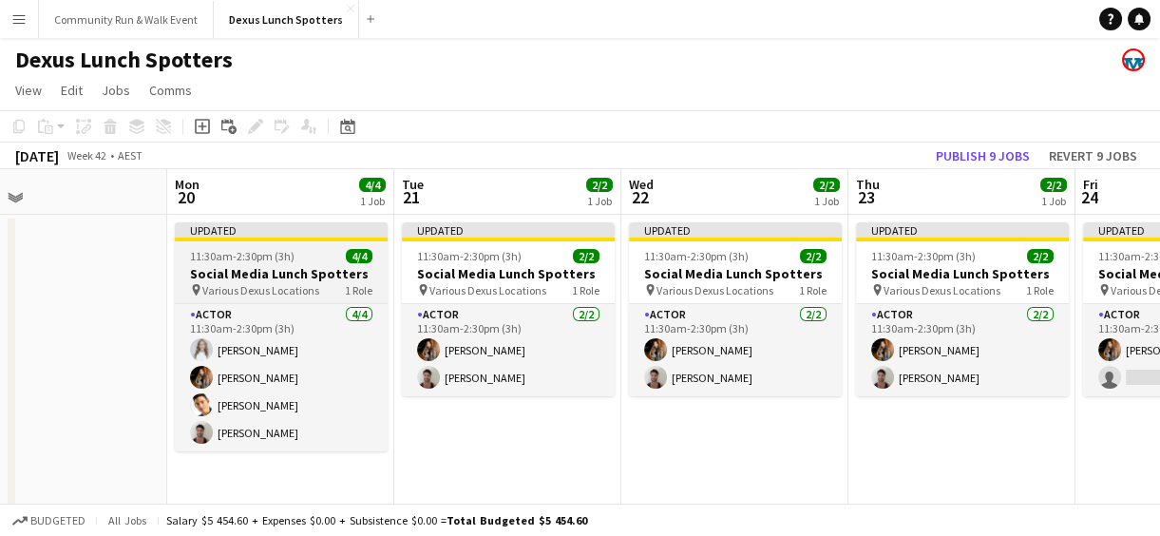
click at [242, 262] on span "11:30am-2:30pm (3h)" at bounding box center [242, 256] width 105 height 14
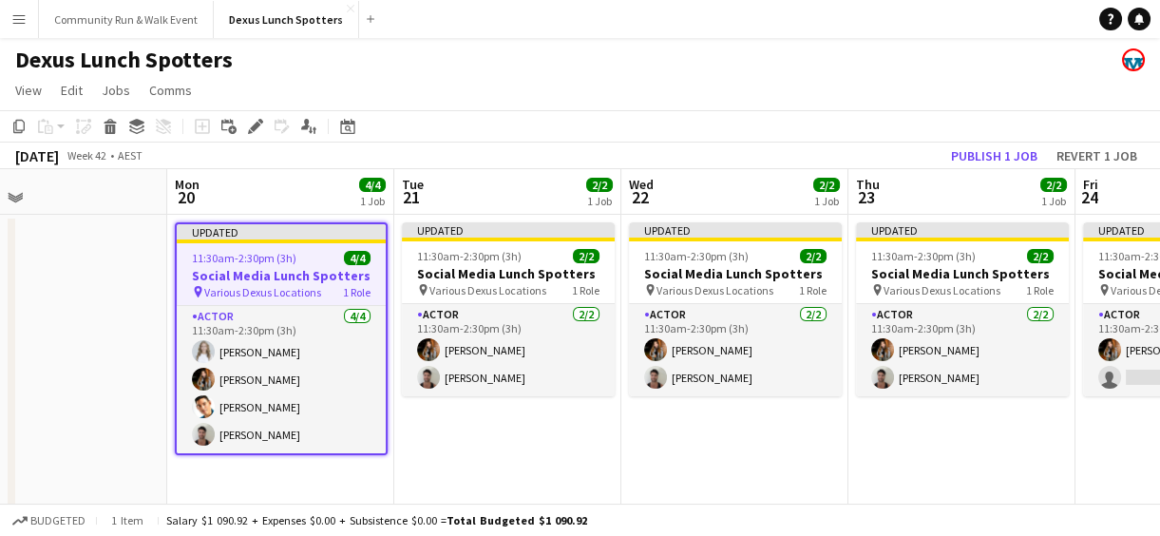
click at [158, 166] on div "[DATE] Week 42 • AEST" at bounding box center [79, 156] width 158 height 27
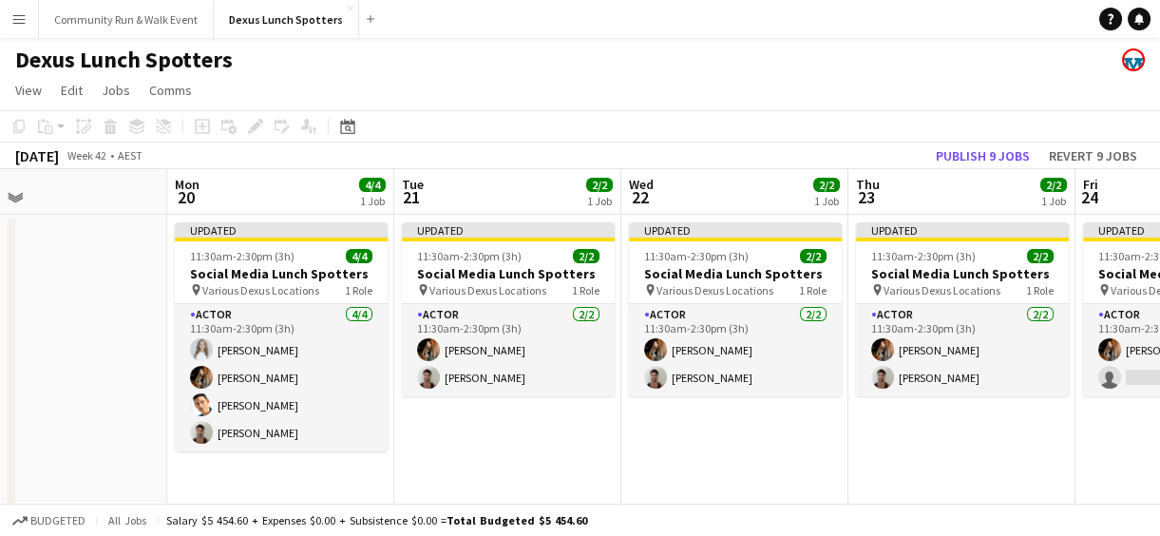
click at [11, 19] on app-icon "Menu" at bounding box center [18, 18] width 15 height 15
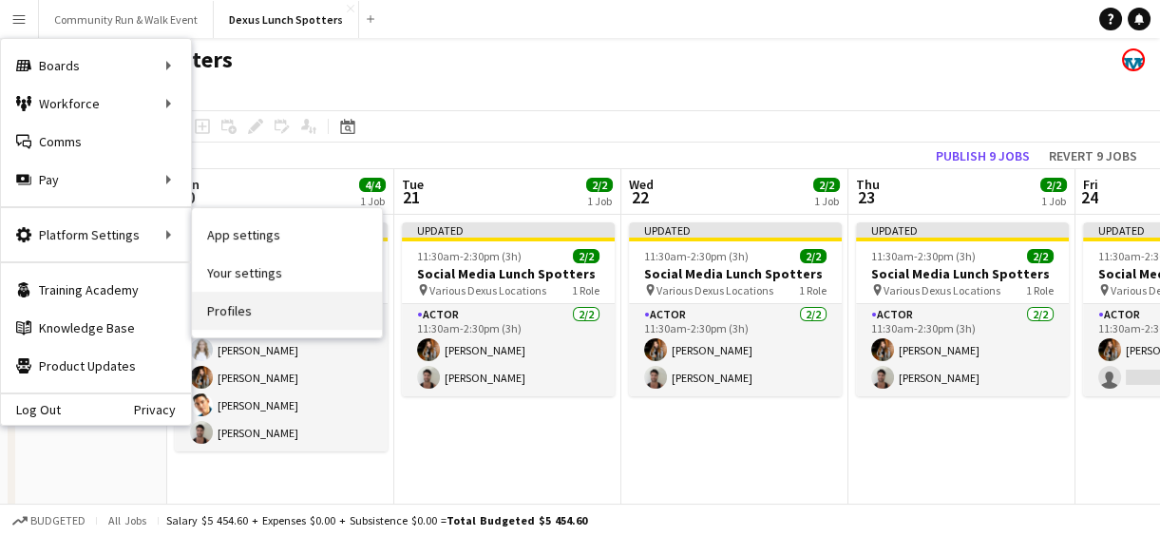
click at [266, 297] on link "Profiles" at bounding box center [287, 311] width 190 height 38
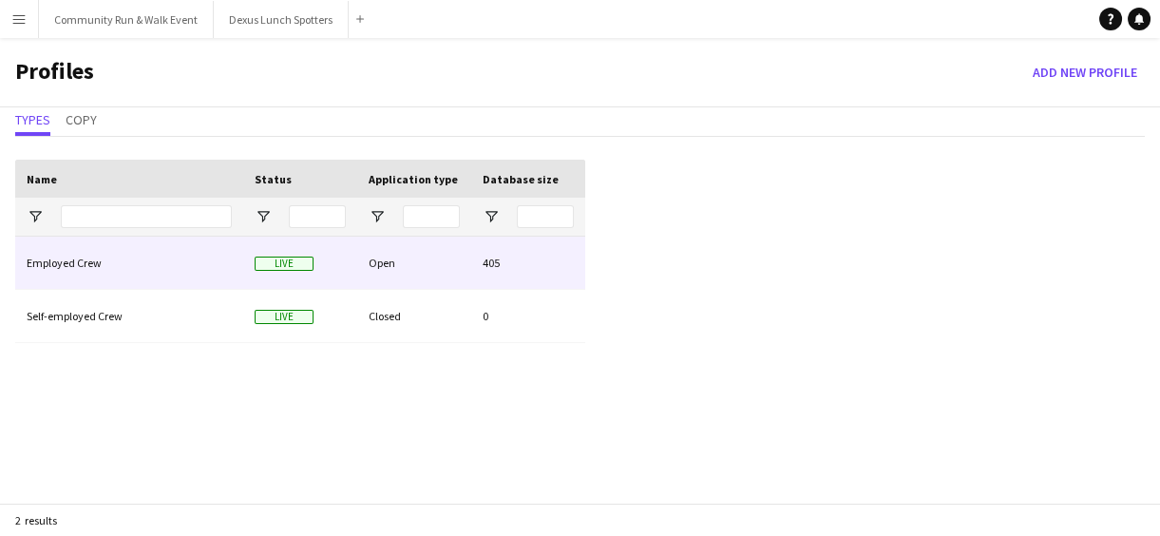
click at [124, 237] on div "Employed Crew" at bounding box center [129, 263] width 228 height 52
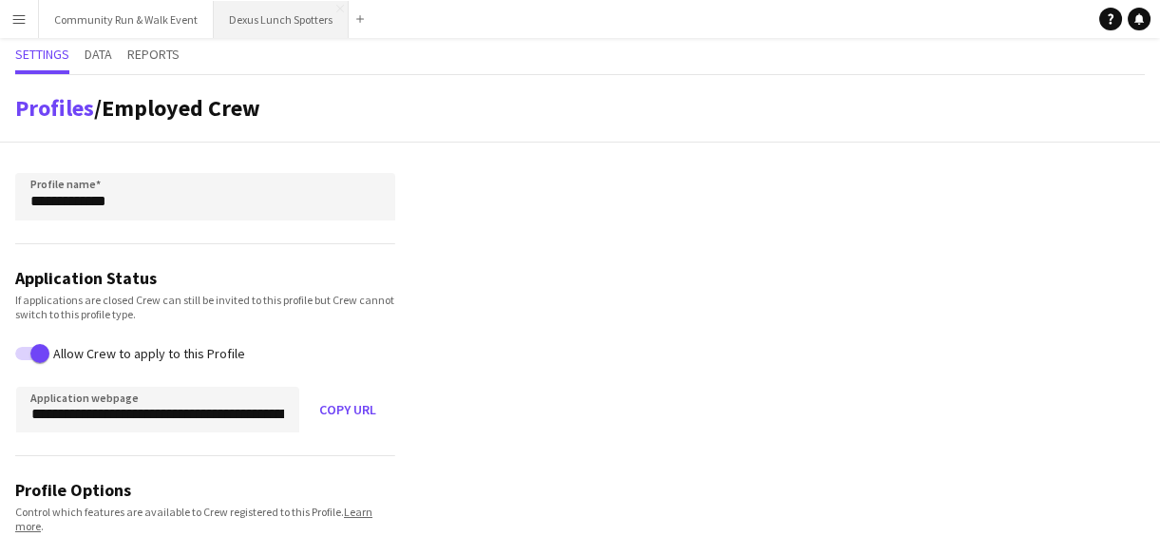
click at [279, 28] on button "Dexus Lunch Spotters Close" at bounding box center [281, 19] width 135 height 37
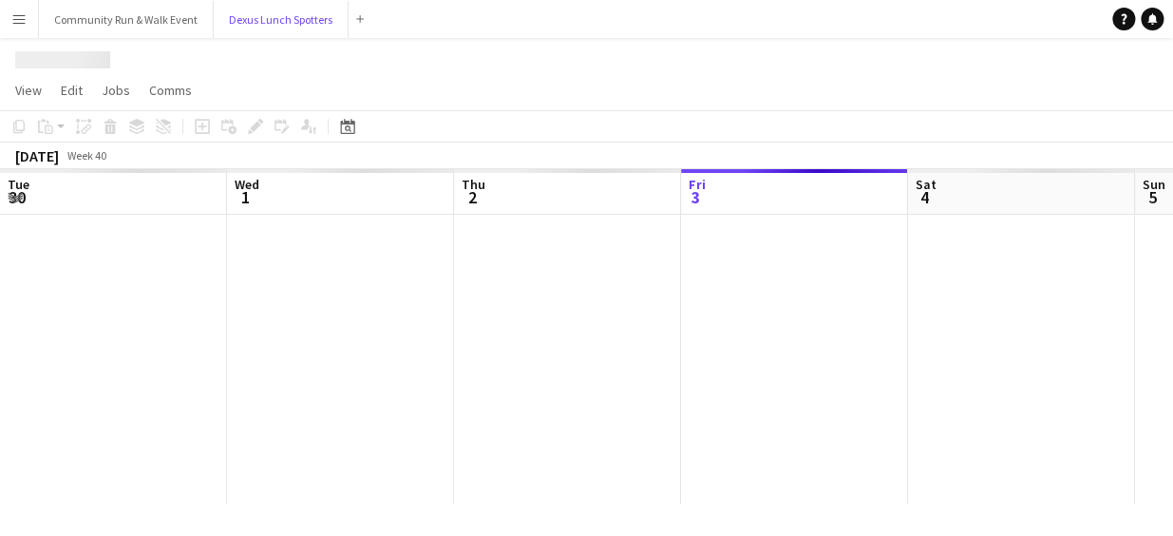
scroll to position [0, 454]
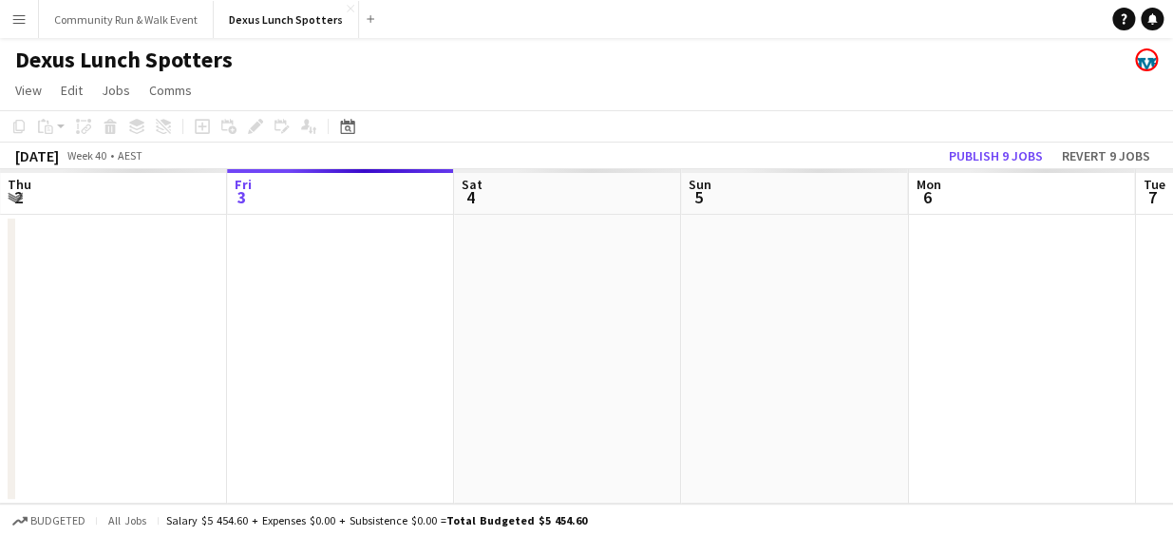
click at [18, 23] on app-icon "Menu" at bounding box center [18, 18] width 15 height 15
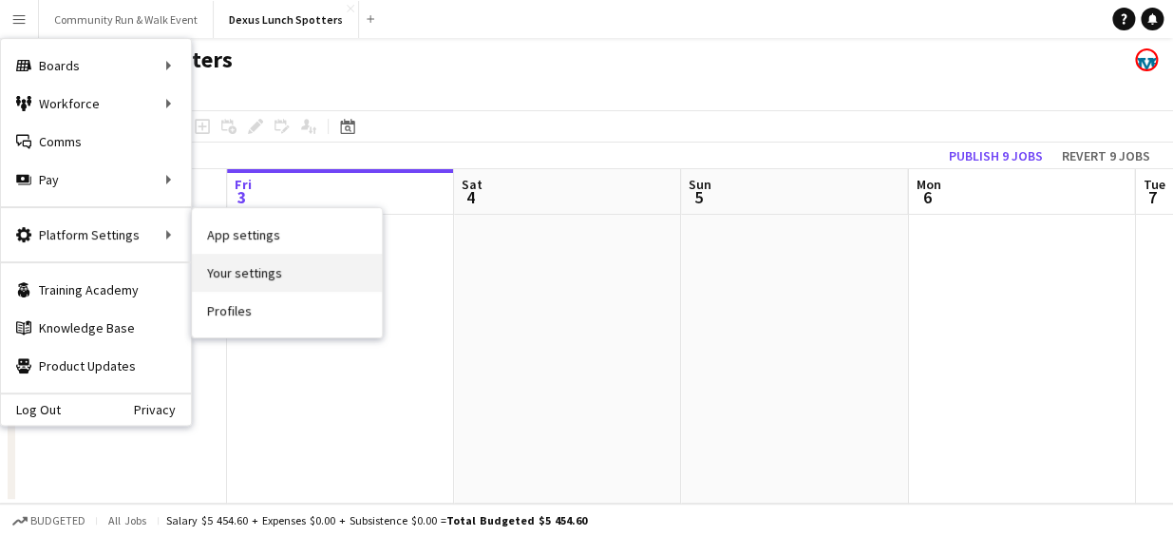
click at [238, 268] on link "Your settings" at bounding box center [287, 273] width 190 height 38
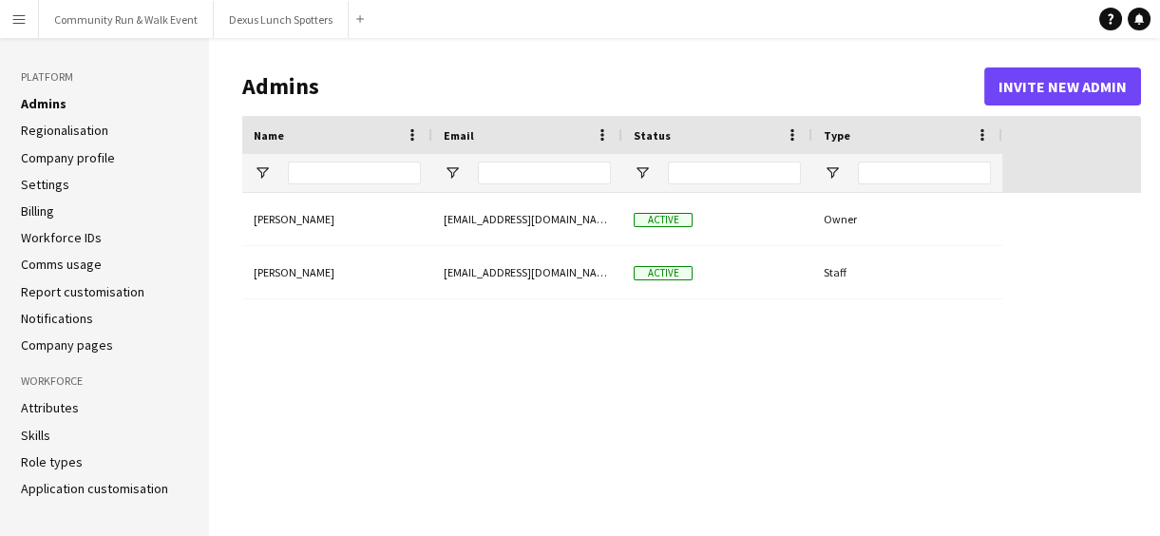
type input "**********"
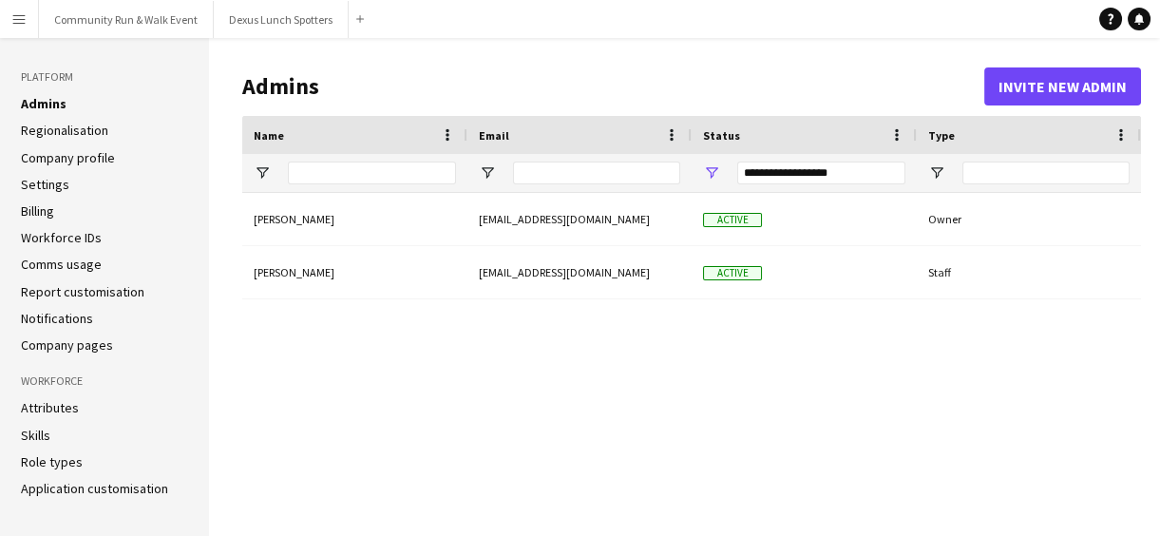
click at [34, 458] on link "Role types" at bounding box center [52, 461] width 62 height 17
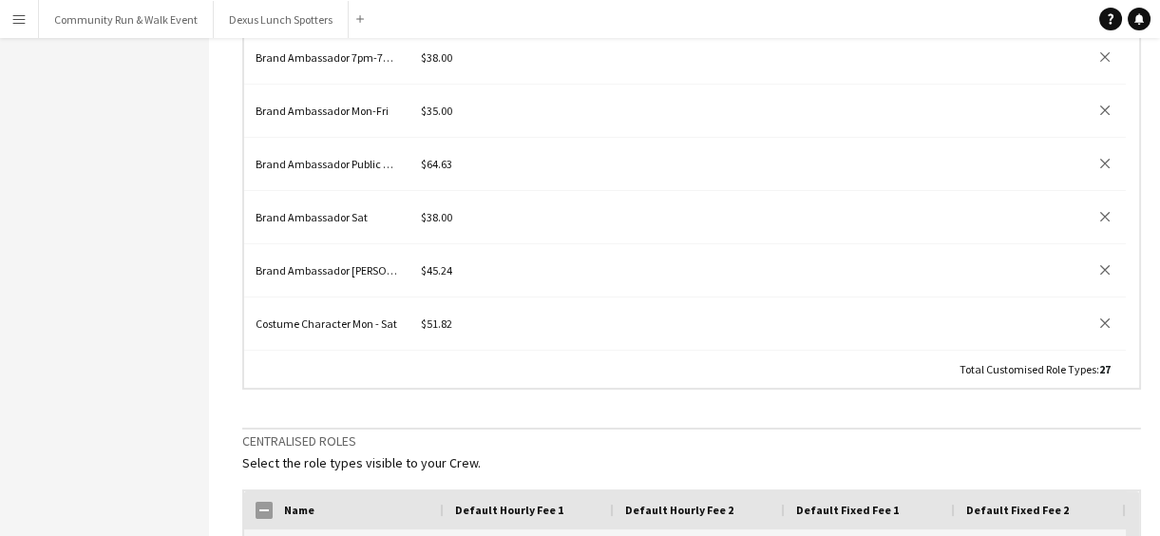
scroll to position [627, 0]
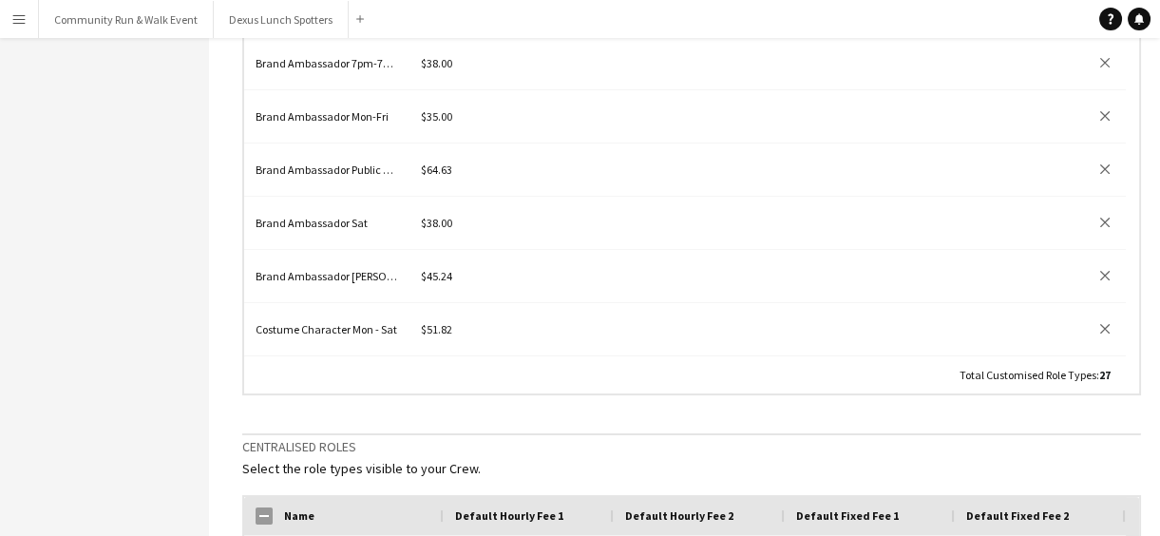
click at [1150, 295] on main "Roles Add customised role Edit Column Titles Default Hourly Fee 1 Default Hourl…" at bounding box center [684, 219] width 951 height 1616
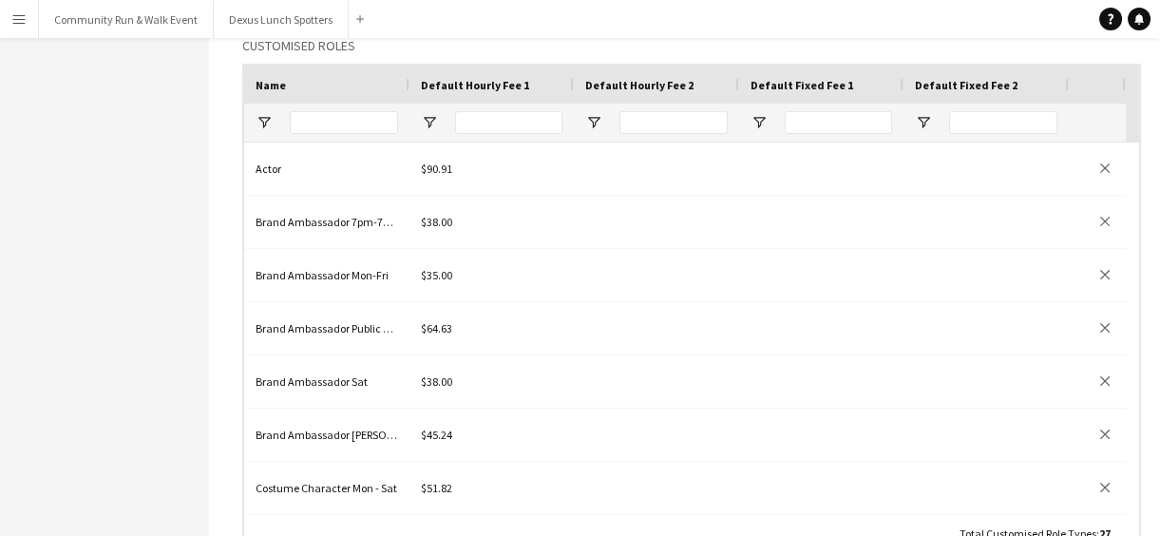
scroll to position [463, 0]
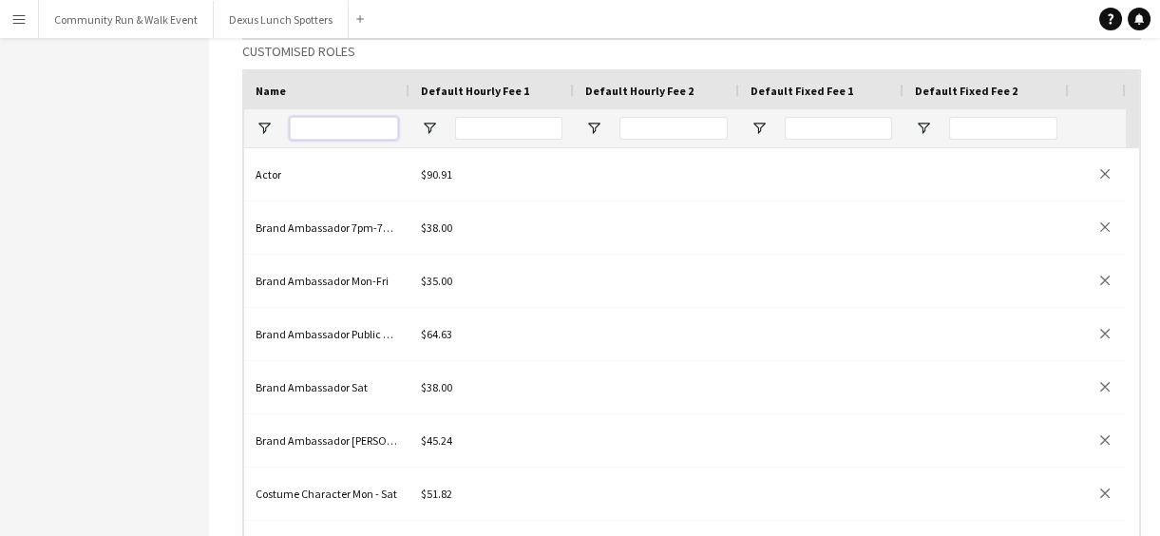
click at [355, 127] on input "Name Filter Input" at bounding box center [344, 128] width 108 height 23
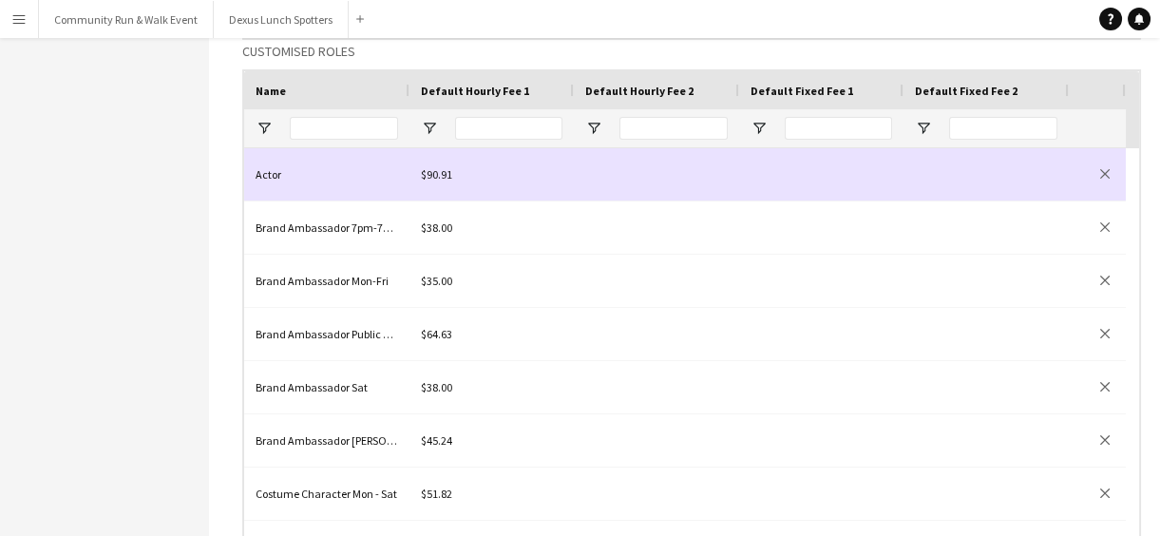
click at [412, 176] on div "$90.91" at bounding box center [491, 174] width 164 height 52
click at [369, 175] on div "Actor" at bounding box center [326, 174] width 165 height 52
click at [297, 173] on div "Actor" at bounding box center [326, 174] width 165 height 52
click at [297, 173] on input "*****" at bounding box center [327, 174] width 143 height 52
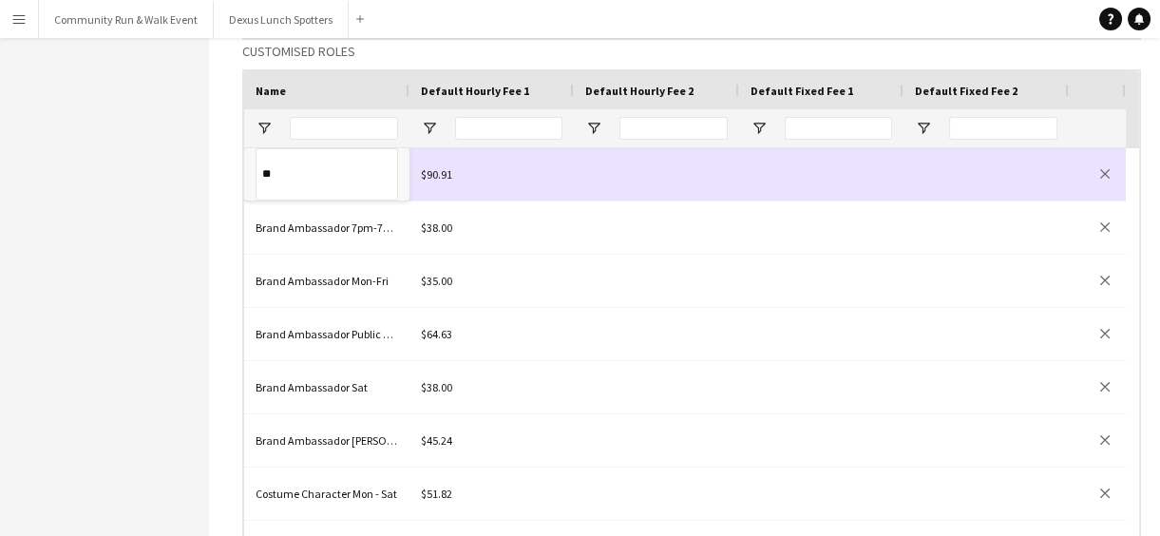
type input "*"
type input "******"
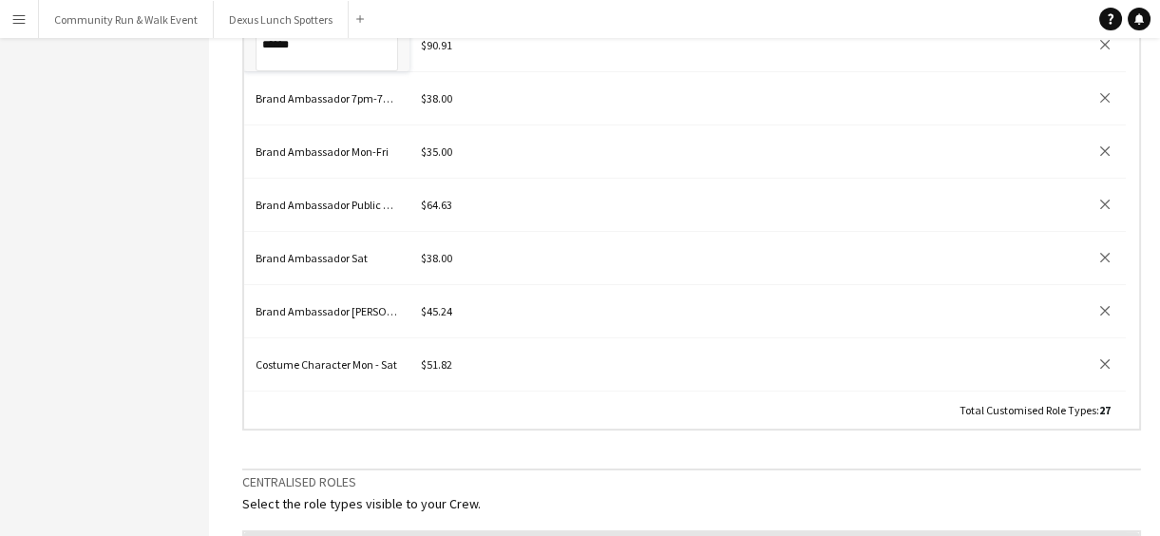
scroll to position [589, 0]
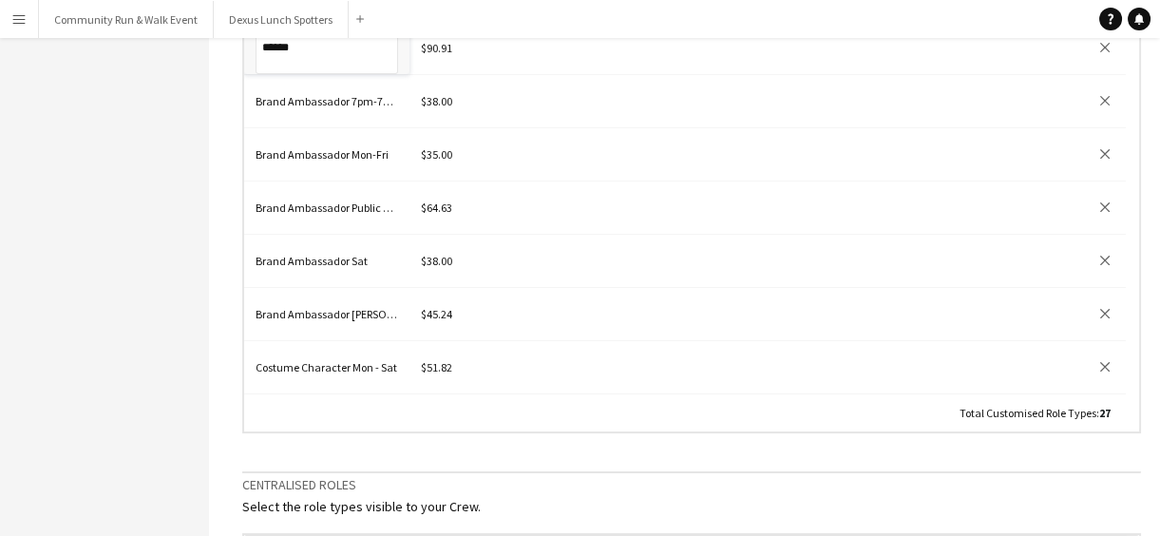
click at [162, 118] on aside "Platform Admins Regionalisation Company profile Settings Billing Workforce IDs …" at bounding box center [104, 257] width 209 height 1616
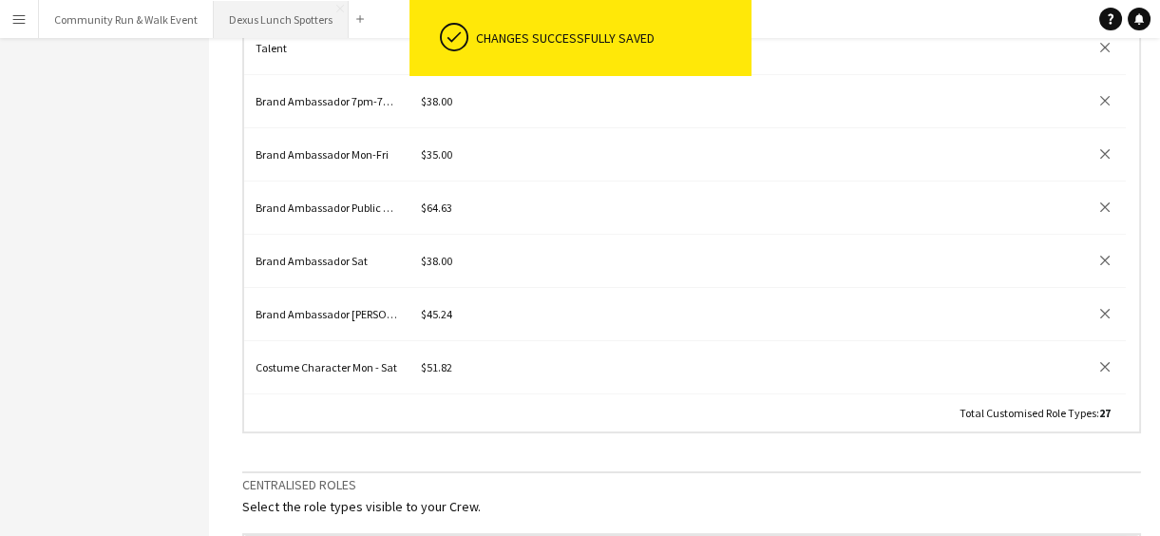
click at [263, 13] on button "Dexus Lunch Spotters Close" at bounding box center [281, 19] width 135 height 37
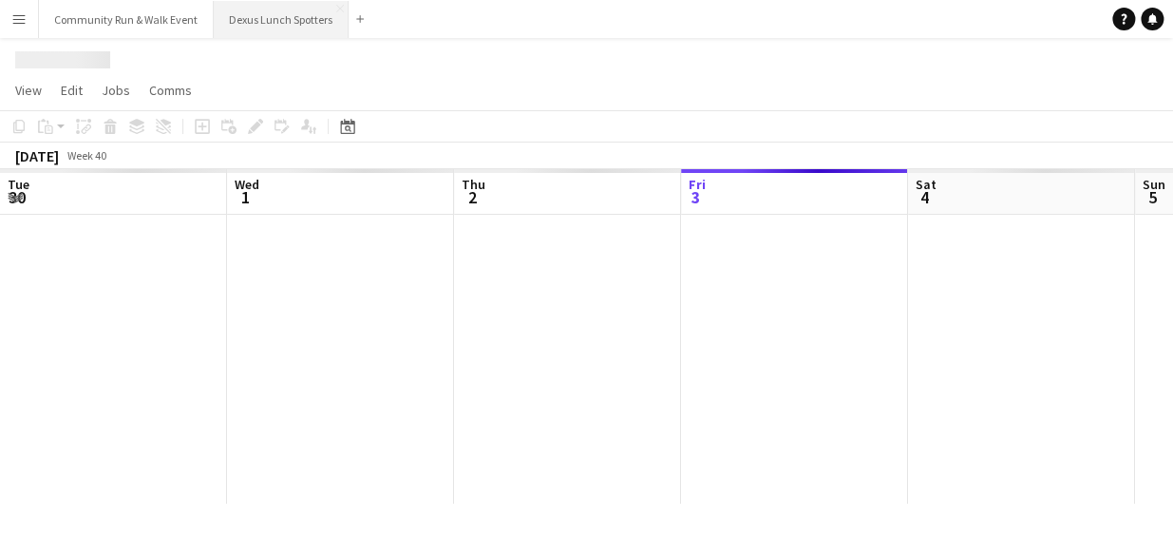
scroll to position [0, 454]
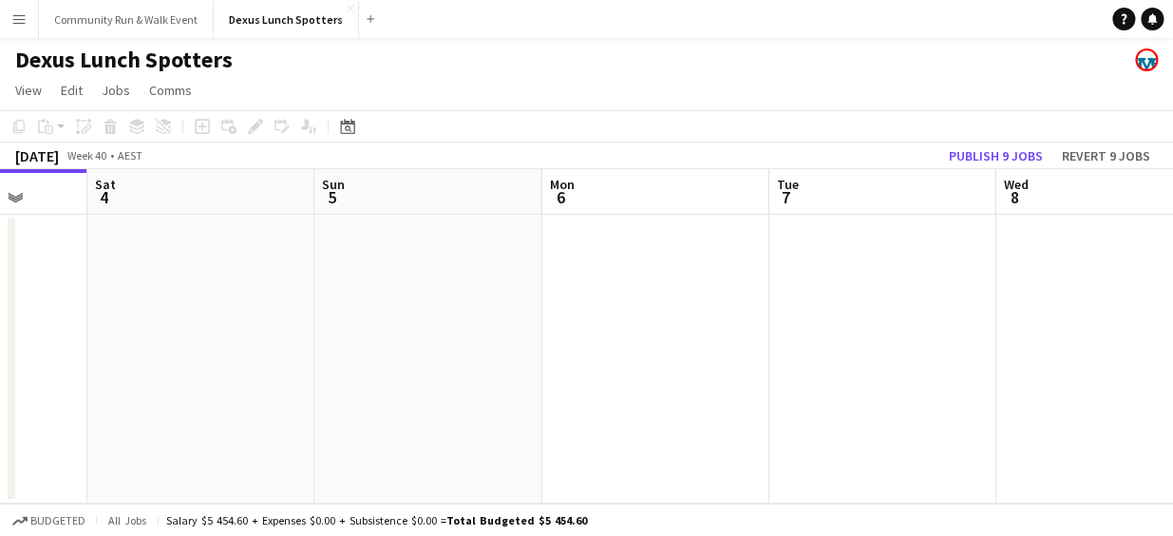
drag, startPoint x: 599, startPoint y: 285, endPoint x: 231, endPoint y: 321, distance: 370.4
click at [231, 321] on app-calendar-viewport "Tue 30 Wed 1 Thu 2 Fri 3 Sat 4 Sun 5 Mon 6 Tue 7 Wed 8 Thu 9 Fri 10" at bounding box center [586, 336] width 1173 height 334
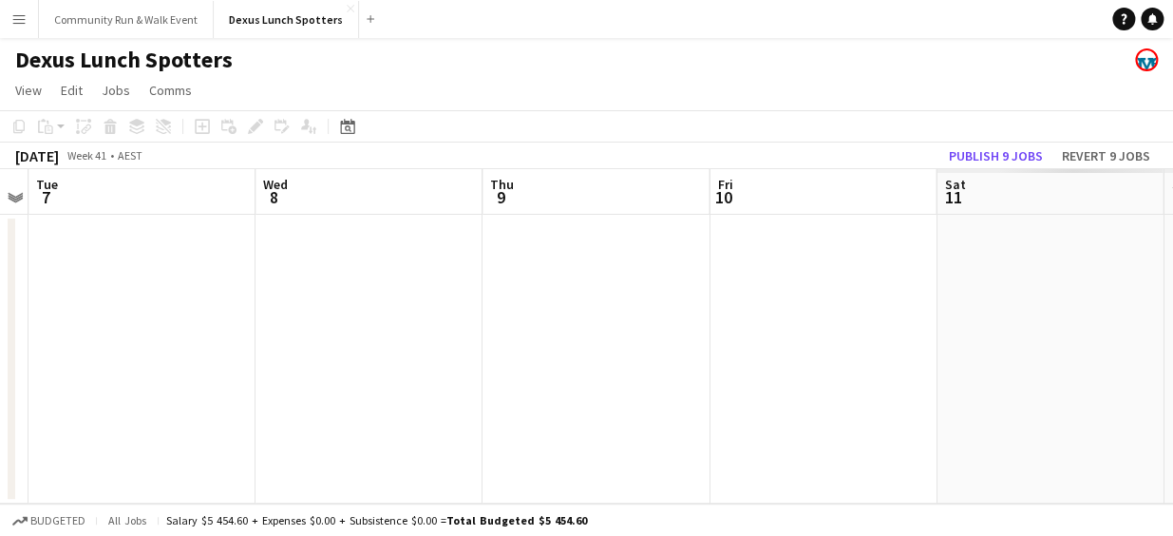
drag, startPoint x: 1087, startPoint y: 346, endPoint x: 348, endPoint y: 352, distance: 739.1
click at [348, 352] on app-calendar-viewport "Sat 4 Sun 5 Mon 6 Tue 7 Wed 8 Thu 9 Fri 10 Sat 11 Sun 12 Mon 13 Tue 14" at bounding box center [586, 336] width 1173 height 334
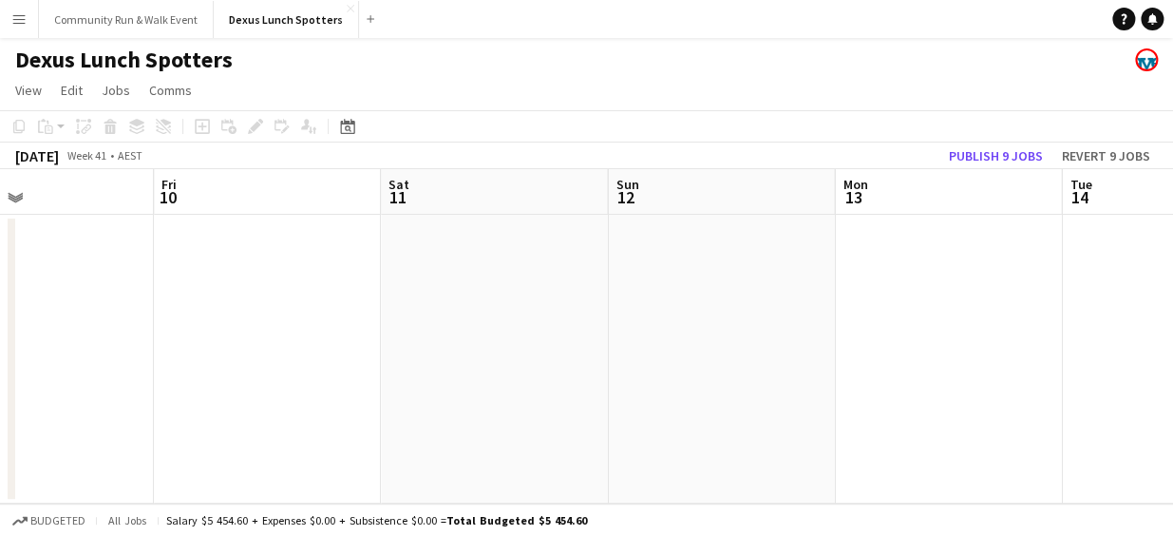
drag, startPoint x: 897, startPoint y: 325, endPoint x: 342, endPoint y: 315, distance: 554.9
click at [342, 315] on app-calendar-viewport "Mon 6 Tue 7 Wed 8 Thu 9 Fri 10 Sat 11 Sun 12 Mon 13 Tue 14 Wed 15 Thu 16" at bounding box center [586, 336] width 1173 height 334
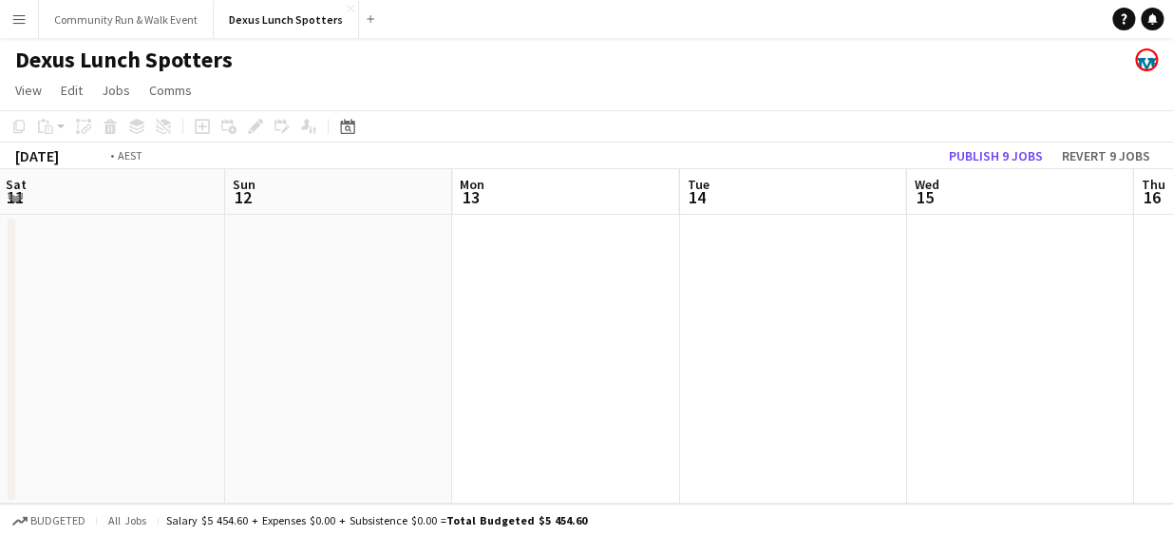
drag, startPoint x: 1000, startPoint y: 308, endPoint x: 163, endPoint y: 233, distance: 840.3
click at [163, 233] on app-calendar-viewport "Wed 8 Thu 9 Fri 10 Sat 11 Sun 12 Mon 13 Tue 14 Wed 15 Thu 16 Fri 17 Sat 18" at bounding box center [586, 336] width 1173 height 334
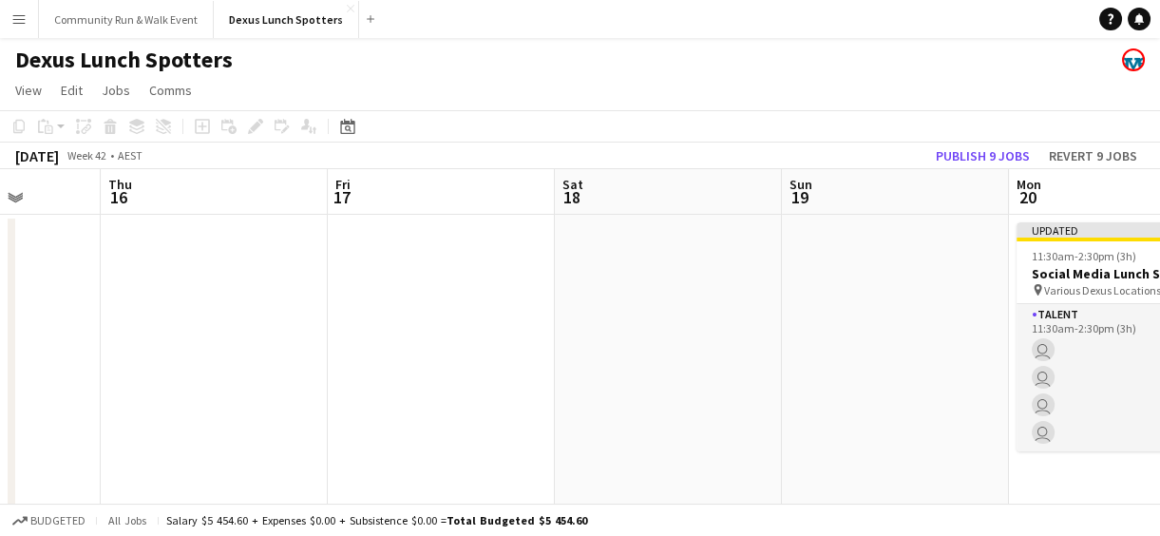
drag, startPoint x: 835, startPoint y: 352, endPoint x: 310, endPoint y: 311, distance: 526.9
click at [256, 308] on app-calendar-viewport "Sun 12 Mon 13 Tue 14 Wed 15 Thu 16 Fri 17 Sat 18 Sun 19 Mon 20 4/4 1 Job Tue 21…" at bounding box center [580, 338] width 1160 height 339
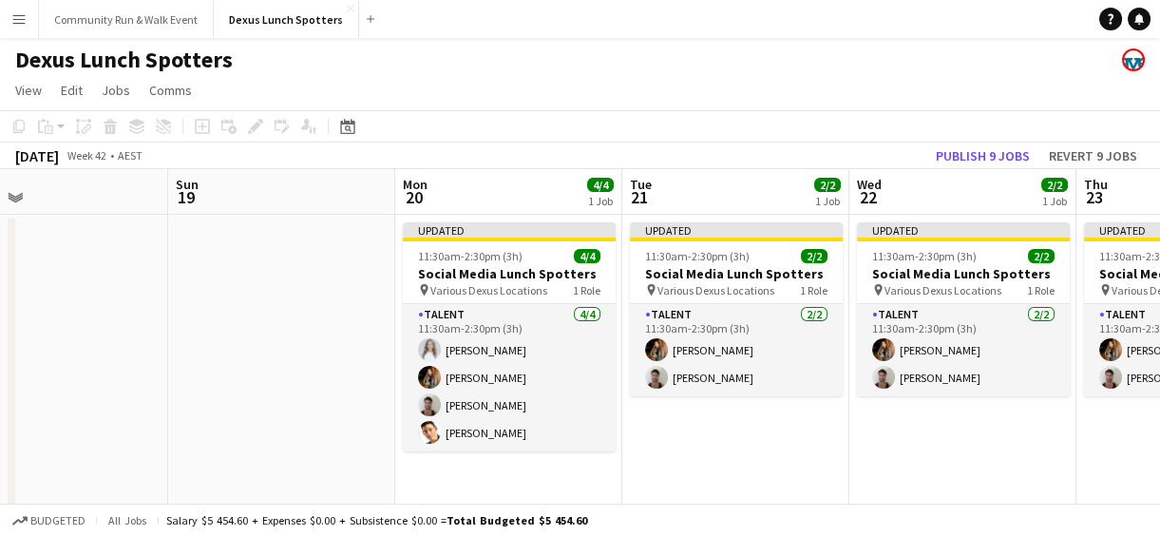
scroll to position [0, 514]
drag, startPoint x: 828, startPoint y: 397, endPoint x: 214, endPoint y: 294, distance: 623.3
click at [214, 294] on app-calendar-viewport "Thu 16 Fri 17 Sat 18 Sun 19 Mon 20 4/4 1 Job Tue 21 2/2 1 Job Wed 22 2/2 1 Job …" at bounding box center [580, 338] width 1160 height 339
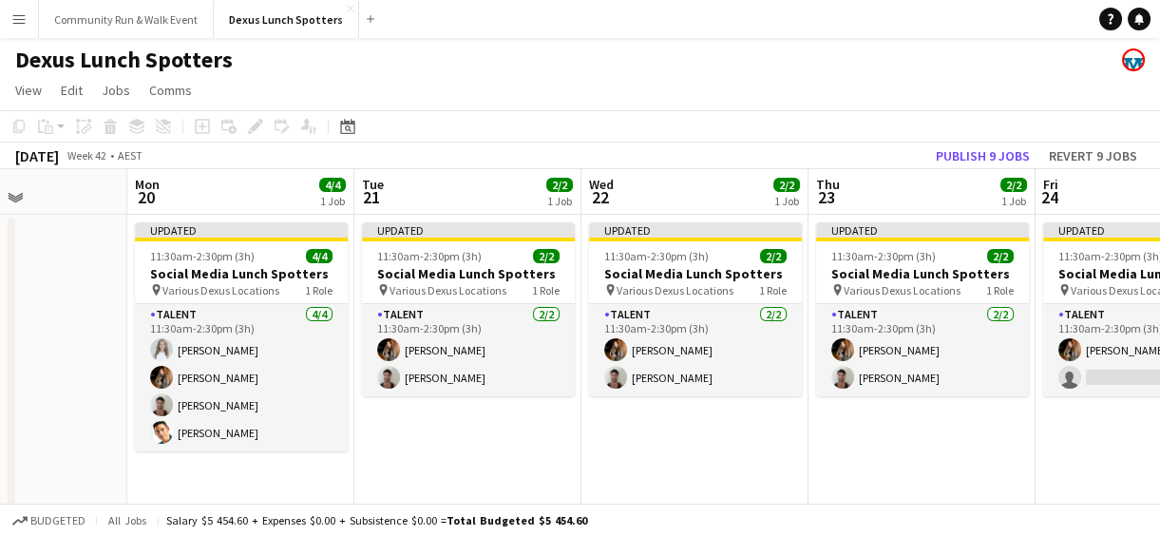
drag, startPoint x: 666, startPoint y: 405, endPoint x: 399, endPoint y: 398, distance: 267.0
click at [399, 398] on app-calendar-viewport "Thu 16 Fri 17 Sat 18 Sun 19 Mon 20 4/4 1 Job Tue 21 2/2 1 Job Wed 22 2/2 1 Job …" at bounding box center [580, 338] width 1160 height 339
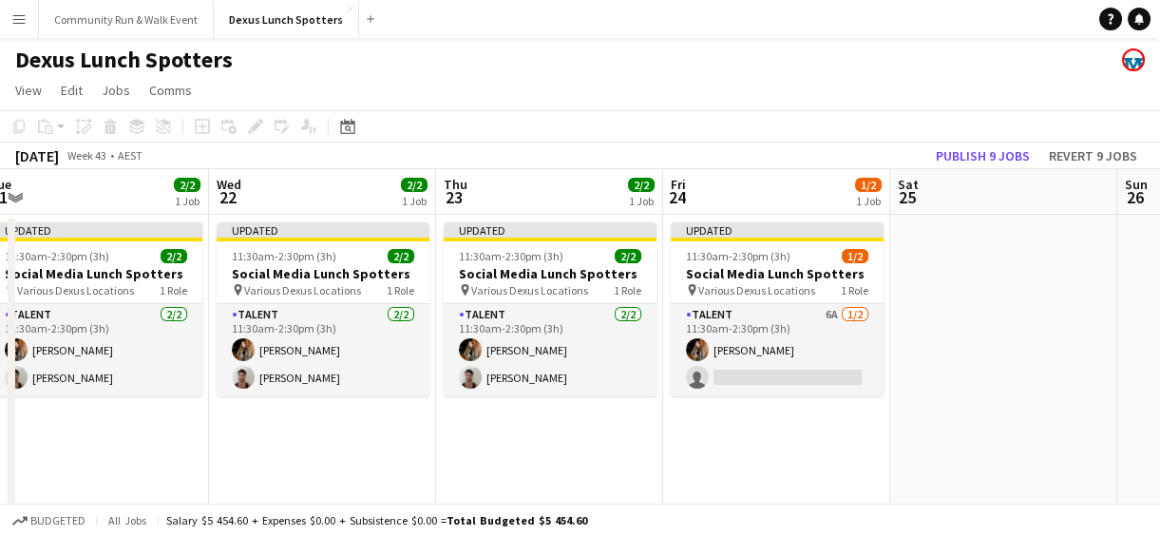
scroll to position [0, 701]
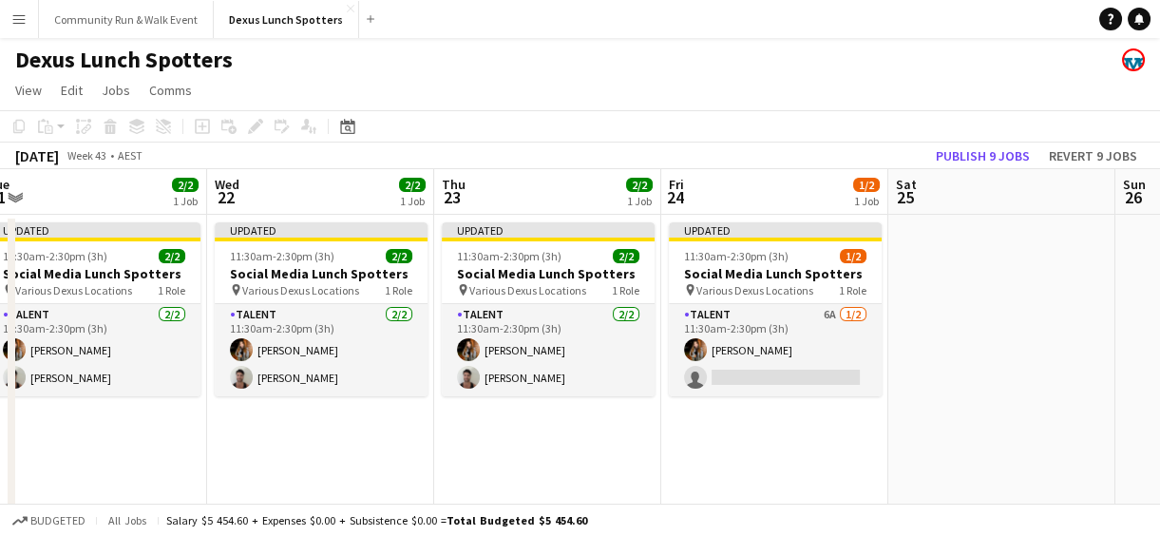
drag, startPoint x: 753, startPoint y: 478, endPoint x: 380, endPoint y: 412, distance: 379.1
click at [380, 412] on app-calendar-viewport "Sat 18 Sun 19 Mon 20 4/4 1 Job Tue 21 2/2 1 Job Wed 22 2/2 1 Job Thu 23 2/2 1 J…" at bounding box center [580, 338] width 1160 height 339
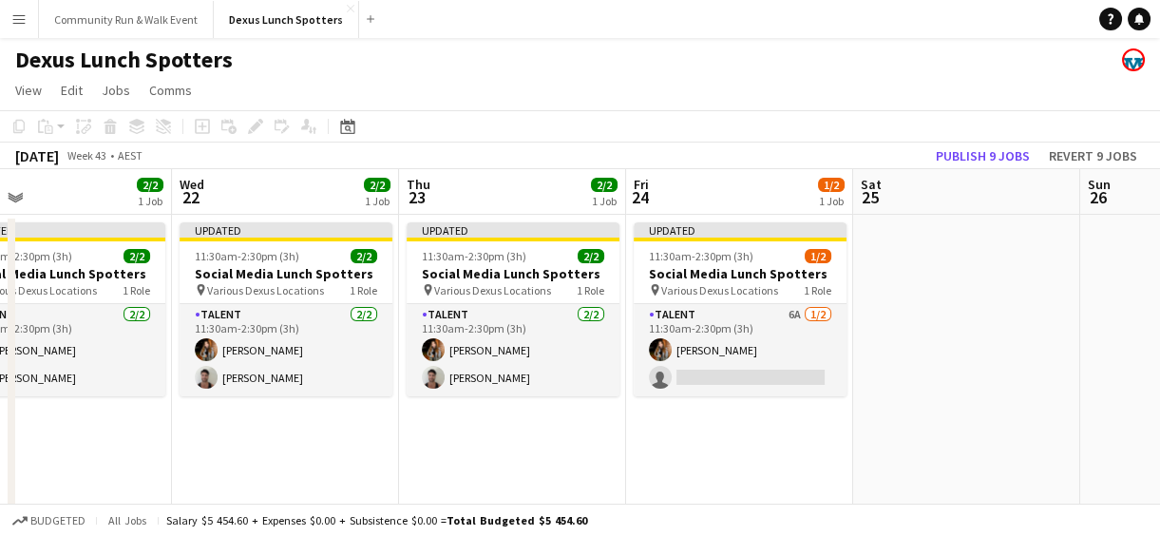
scroll to position [0, 735]
drag, startPoint x: 600, startPoint y: 429, endPoint x: 566, endPoint y: 424, distance: 34.7
click at [566, 424] on app-calendar-viewport "Sat 18 Sun 19 Mon 20 4/4 1 Job Tue 21 2/2 1 Job Wed 22 2/2 1 Job Thu 23 2/2 1 J…" at bounding box center [580, 338] width 1160 height 339
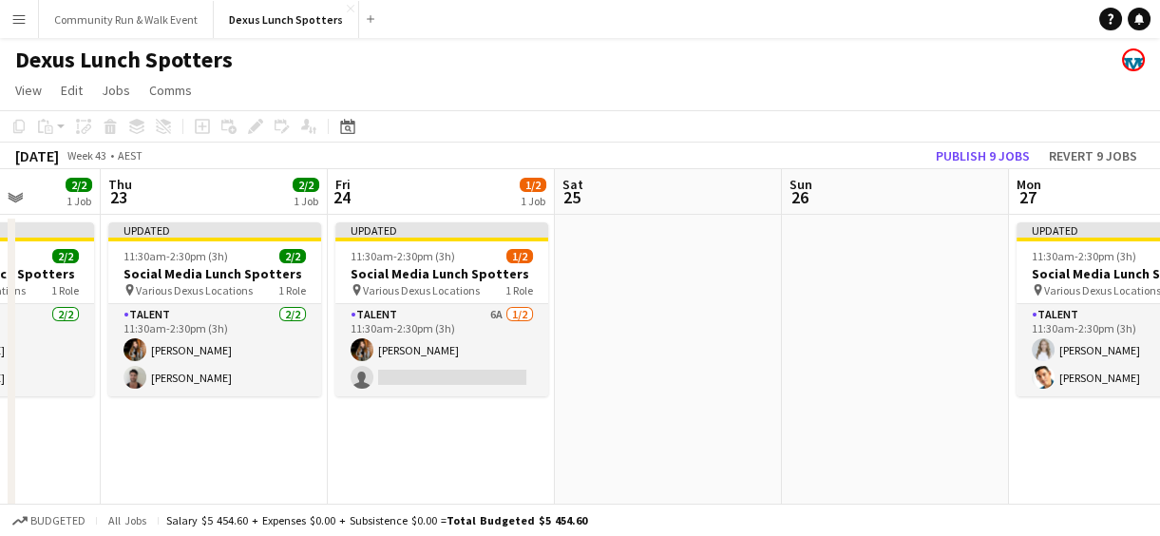
drag, startPoint x: 980, startPoint y: 273, endPoint x: 680, endPoint y: 248, distance: 301.2
click at [680, 248] on app-calendar-viewport "Mon 20 4/4 1 Job Tue 21 2/2 1 Job Wed 22 2/2 1 Job Thu 23 2/2 1 Job Fri 24 1/2 …" at bounding box center [580, 338] width 1160 height 339
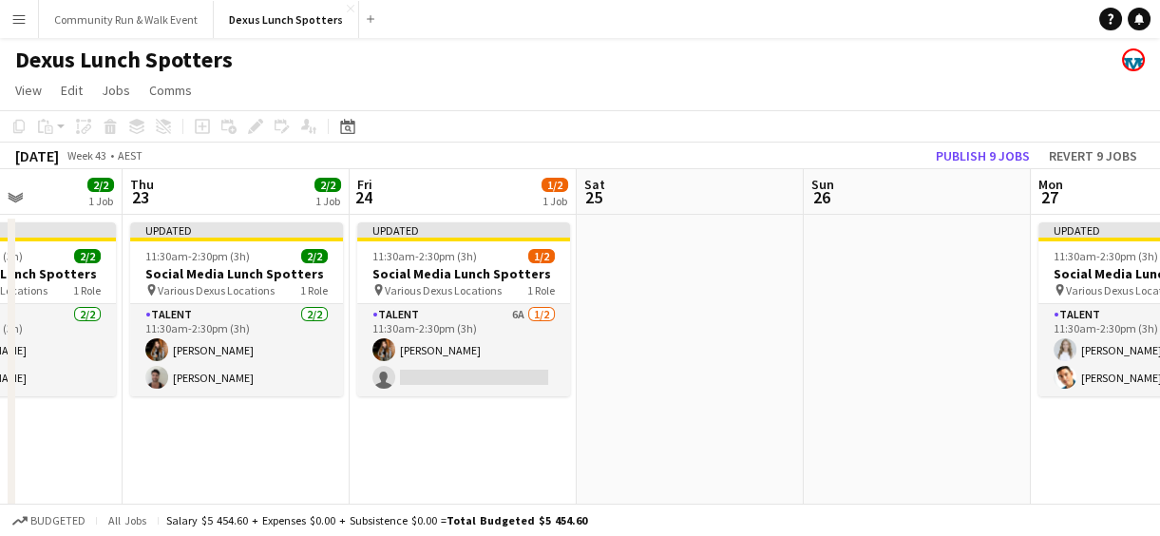
drag, startPoint x: 941, startPoint y: 248, endPoint x: 509, endPoint y: 247, distance: 431.3
click at [509, 247] on app-calendar-viewport "Mon 20 4/4 1 Job Tue 21 2/2 1 Job Wed 22 2/2 1 Job Thu 23 2/2 1 Job Fri 24 1/2 …" at bounding box center [580, 338] width 1160 height 339
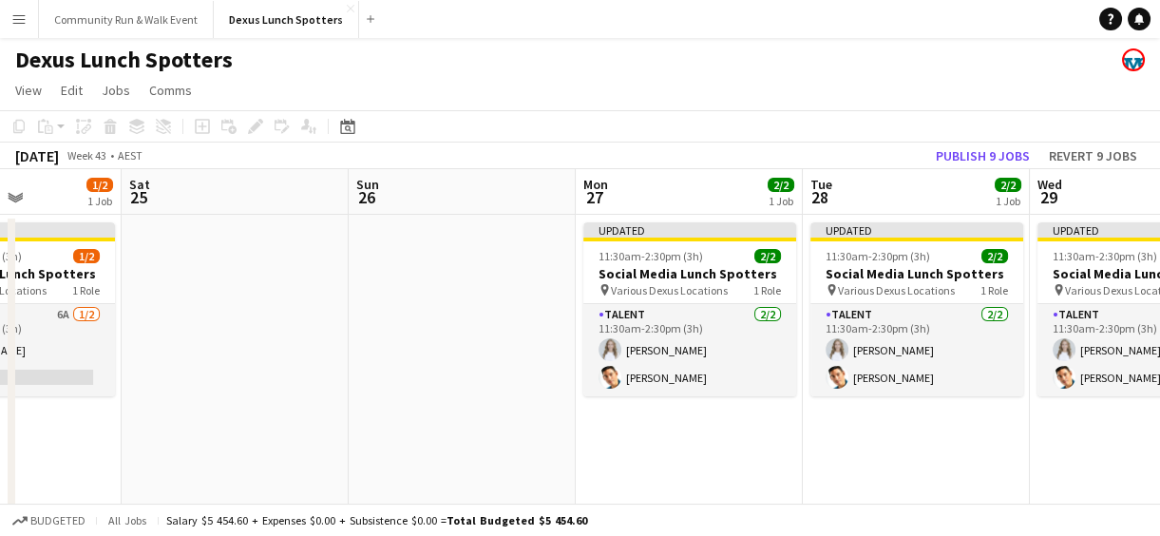
click at [509, 247] on app-date-cell at bounding box center [462, 362] width 227 height 294
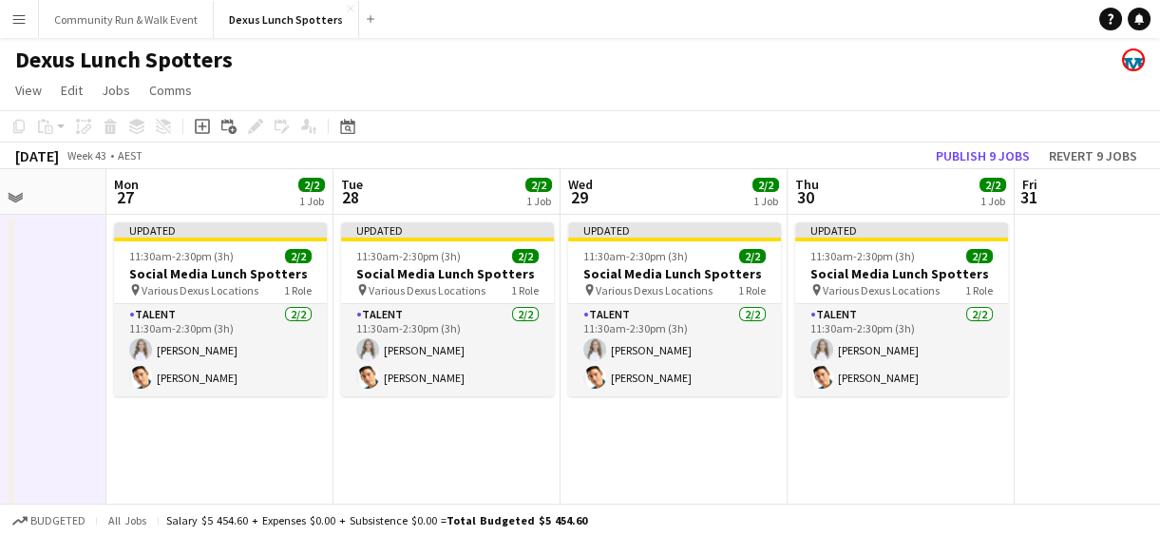
drag, startPoint x: 912, startPoint y: 423, endPoint x: 673, endPoint y: 327, distance: 257.9
click at [673, 327] on app-calendar-viewport "Fri 24 1/2 1 Job Sat 25 Sun 26 Mon 27 2/2 1 Job Tue 28 2/2 1 Job Wed 29 2/2 1 J…" at bounding box center [580, 338] width 1160 height 339
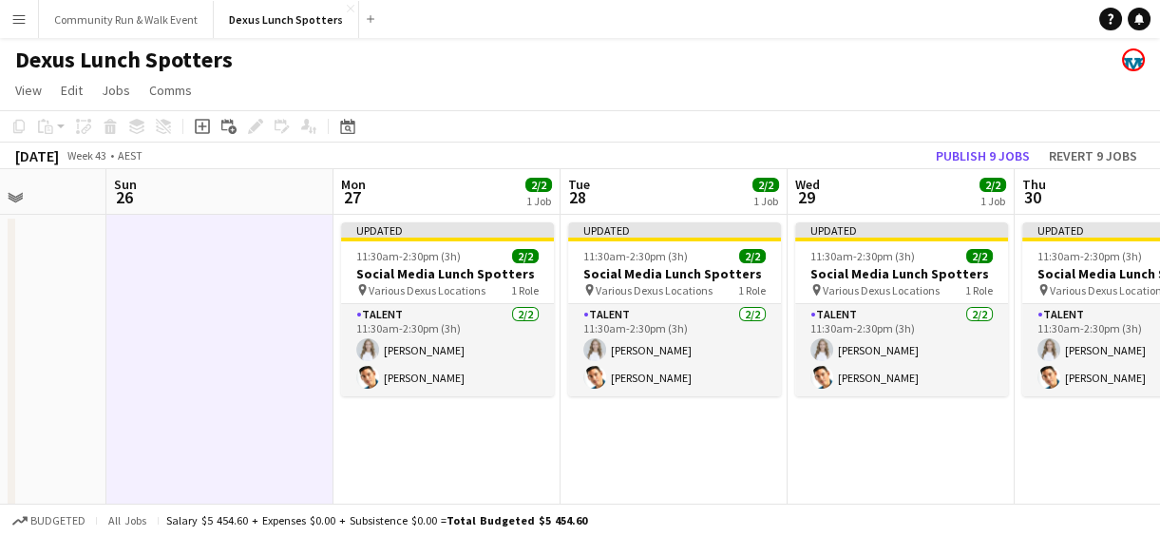
scroll to position [0, 571]
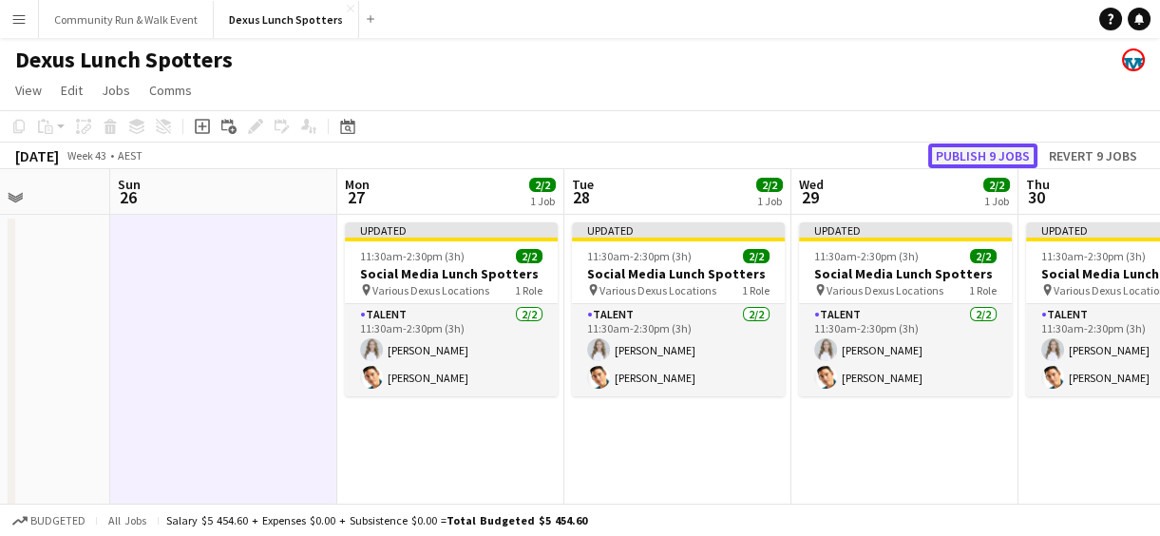
click at [996, 162] on button "Publish 9 jobs" at bounding box center [982, 155] width 109 height 25
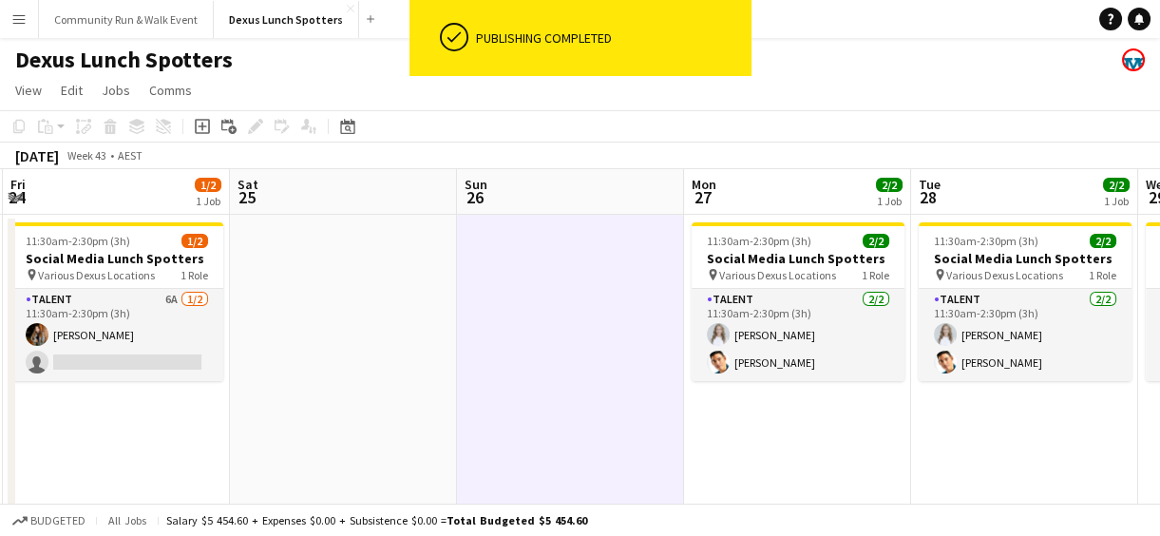
drag, startPoint x: 208, startPoint y: 401, endPoint x: 570, endPoint y: 359, distance: 364.4
click at [570, 359] on app-calendar-viewport "Wed 22 2/2 1 Job Thu 23 2/2 1 Job Fri 24 1/2 1 Job Sat 25 Sun 26 Mon 27 2/2 1 J…" at bounding box center [580, 338] width 1160 height 339
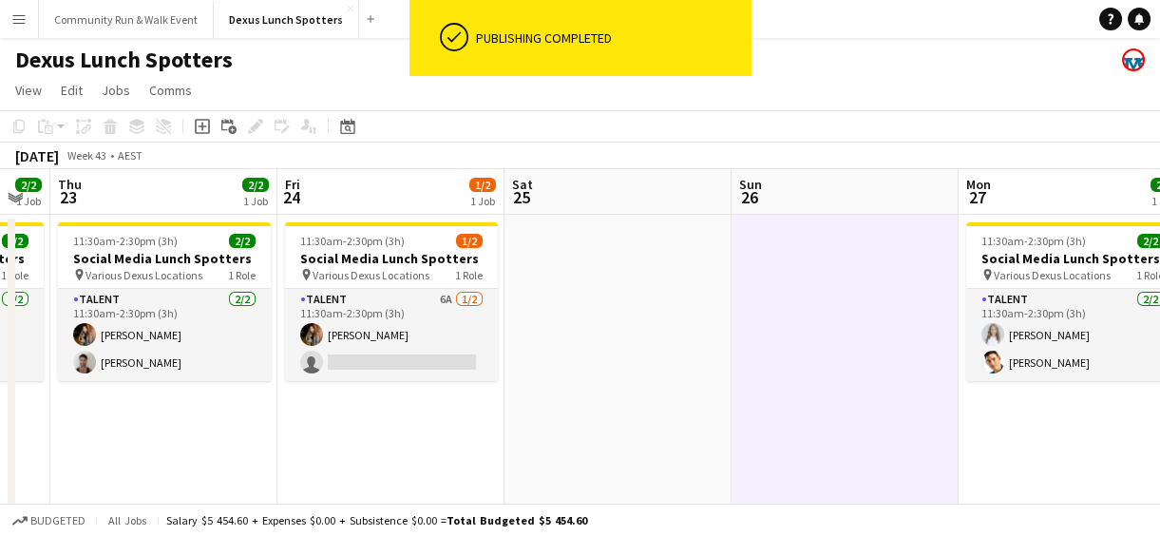
drag, startPoint x: 295, startPoint y: 372, endPoint x: 557, endPoint y: 432, distance: 268.9
click at [557, 432] on app-calendar-viewport "Tue 21 2/2 1 Job Wed 22 2/2 1 Job Thu 23 2/2 1 Job Fri 24 1/2 1 Job Sat 25 Sun …" at bounding box center [580, 338] width 1160 height 339
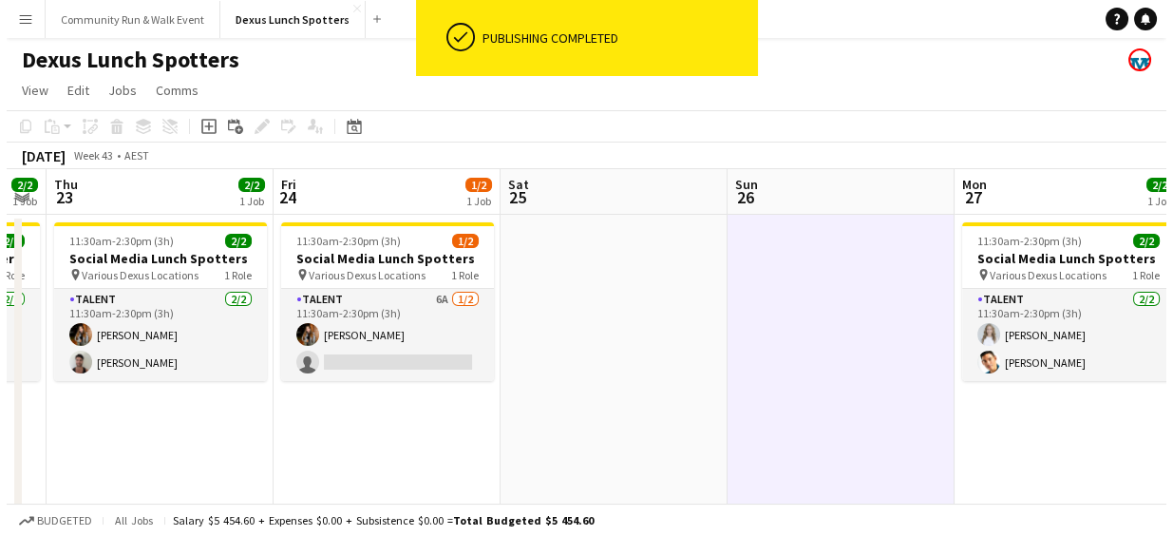
scroll to position [0, 496]
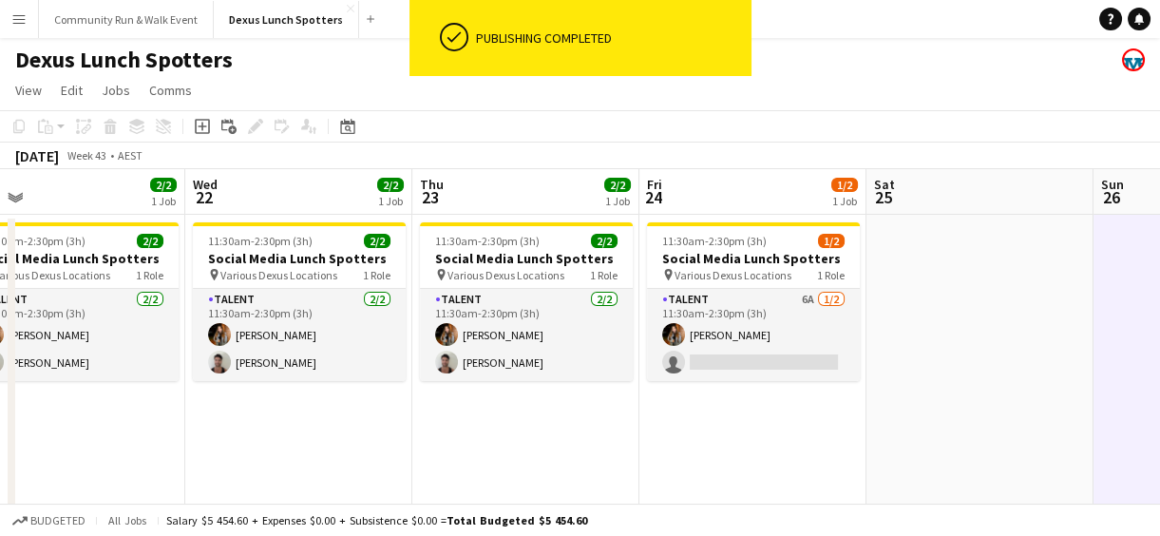
drag, startPoint x: 220, startPoint y: 405, endPoint x: 580, endPoint y: 451, distance: 362.1
click at [580, 451] on app-calendar-viewport "Sun 19 Mon 20 4/4 1 Job Tue 21 2/2 1 Job Wed 22 2/2 1 Job Thu 23 2/2 1 Job Fri …" at bounding box center [580, 338] width 1160 height 339
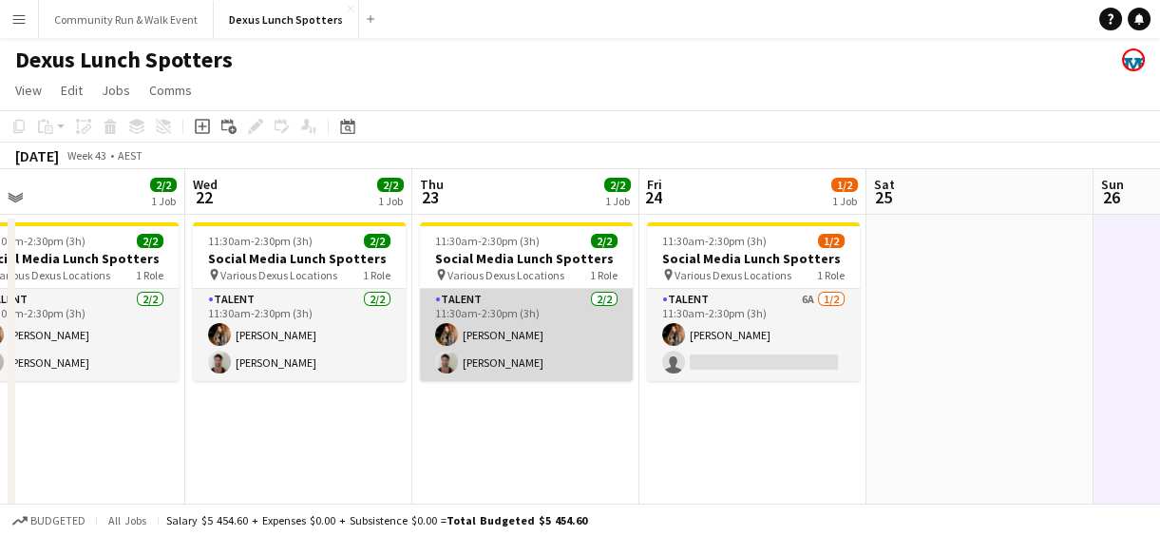
click at [451, 357] on app-user-avatar at bounding box center [446, 362] width 23 height 23
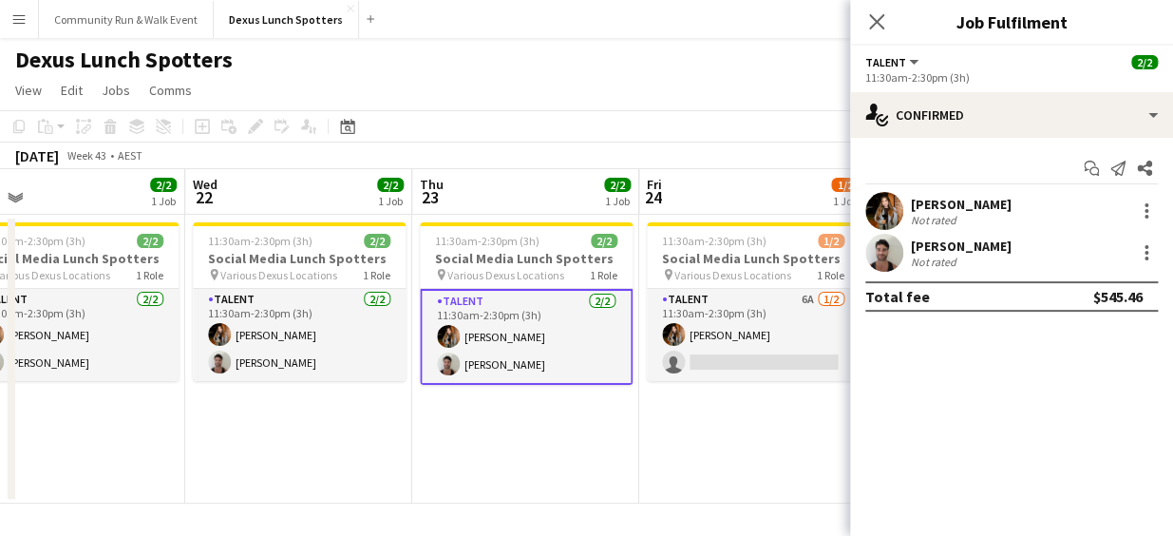
click at [885, 251] on app-user-avatar at bounding box center [884, 253] width 38 height 38
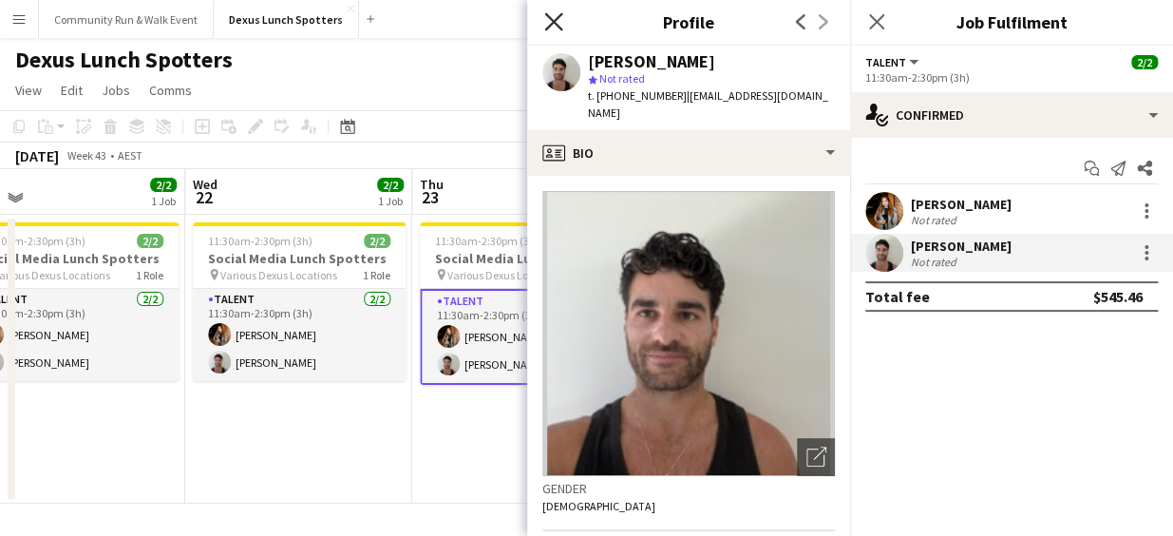
click at [548, 13] on icon "Close pop-in" at bounding box center [553, 21] width 18 height 18
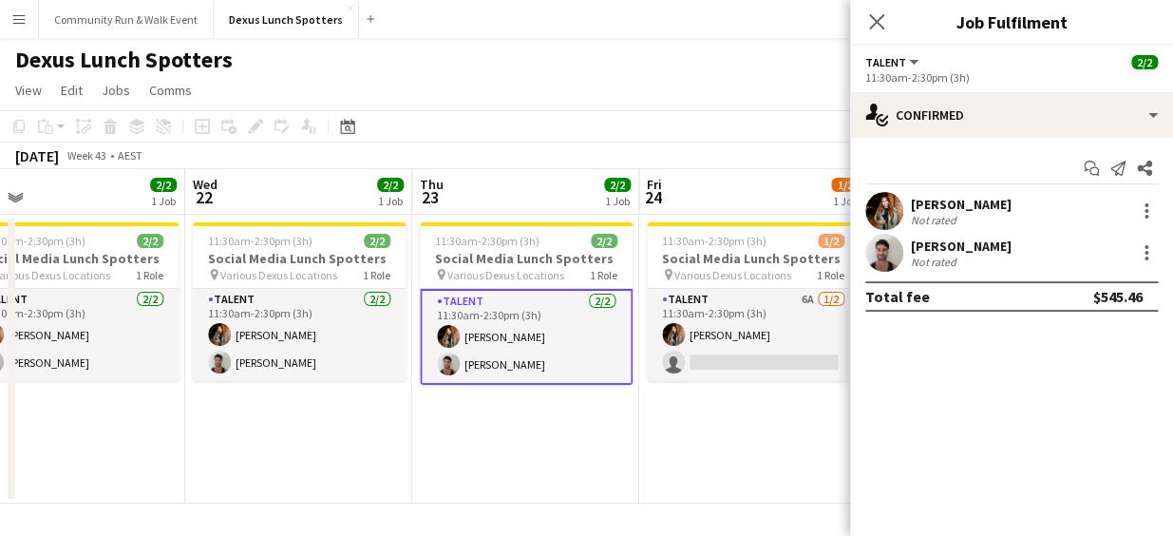
click at [884, 255] on app-user-avatar at bounding box center [884, 253] width 38 height 38
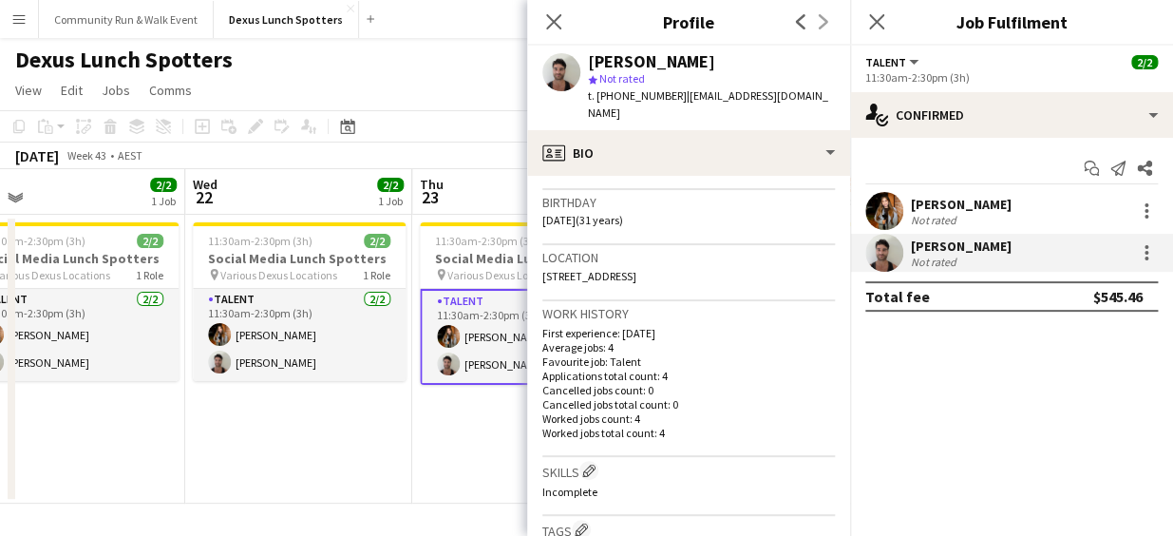
scroll to position [0, 0]
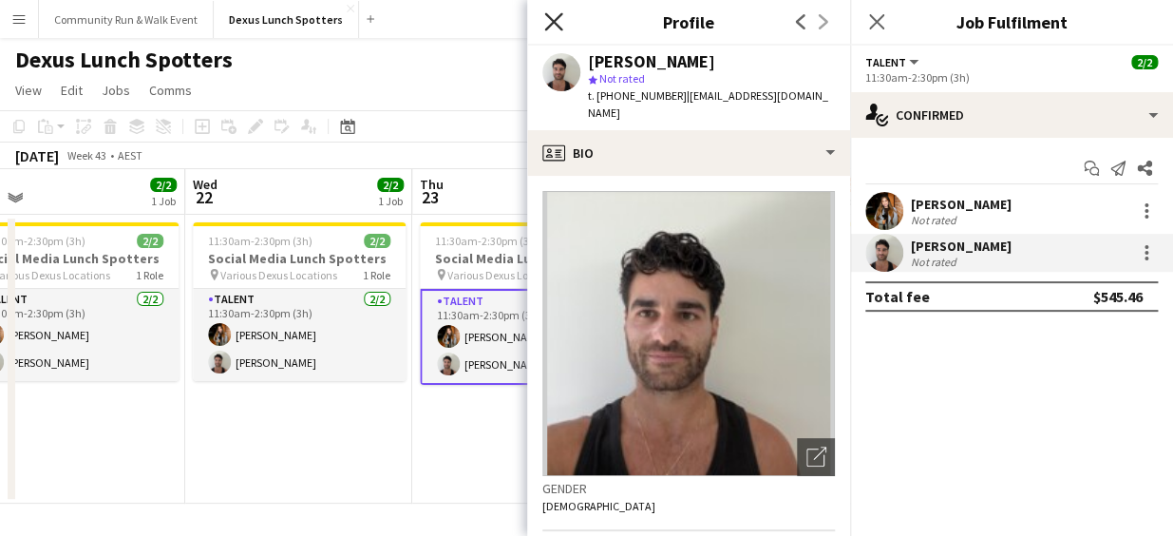
click at [549, 12] on icon "Close pop-in" at bounding box center [553, 21] width 18 height 18
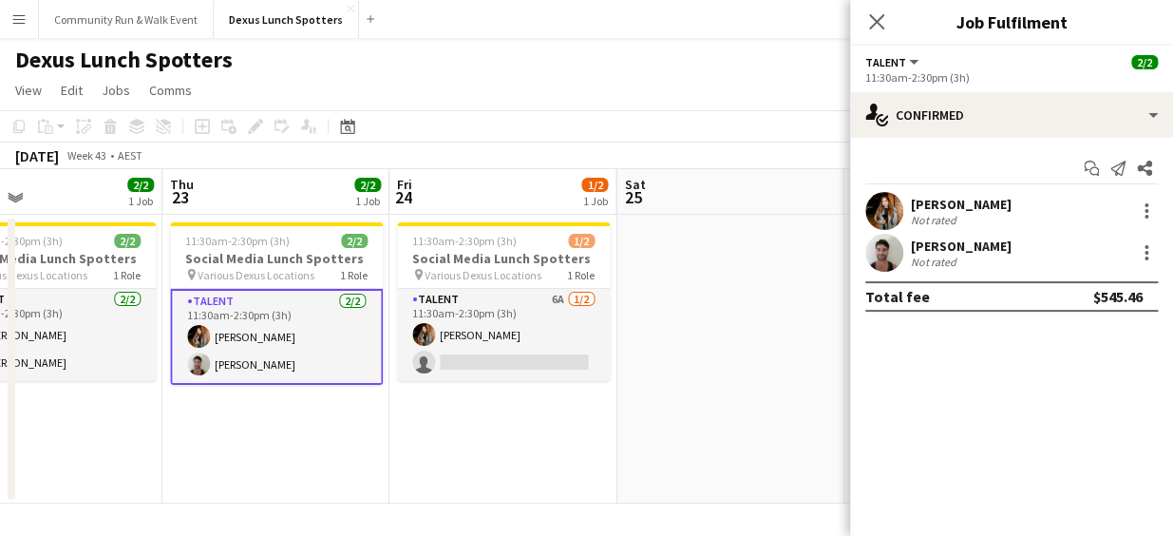
drag, startPoint x: 686, startPoint y: 418, endPoint x: 436, endPoint y: 390, distance: 251.5
click at [436, 390] on app-calendar-viewport "Sun 19 Mon 20 4/4 1 Job Tue 21 2/2 1 Job Wed 22 2/2 1 Job Thu 23 2/2 1 Job Fri …" at bounding box center [586, 336] width 1173 height 334
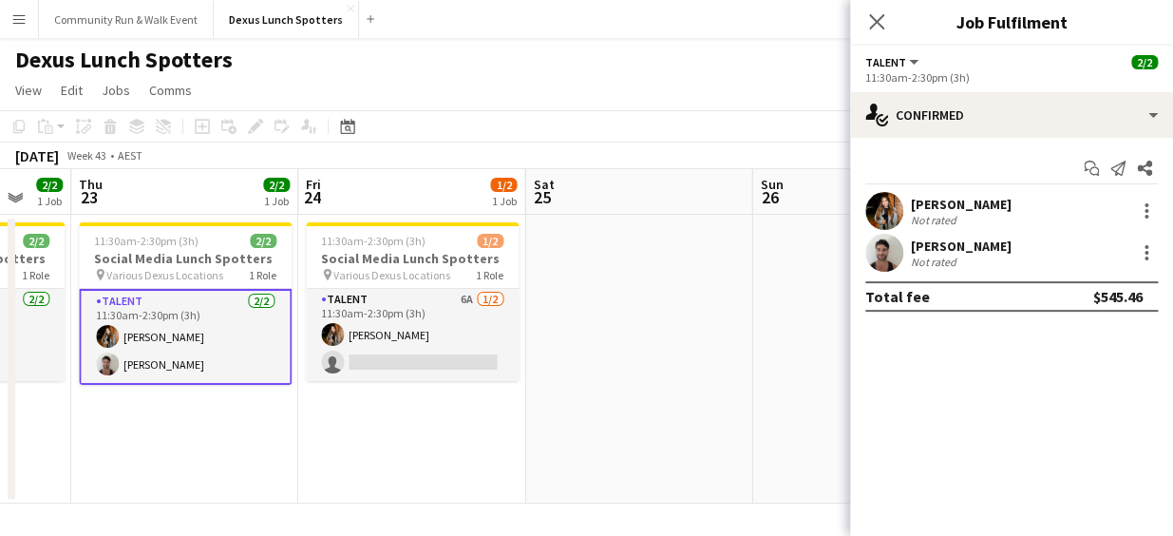
drag, startPoint x: 626, startPoint y: 405, endPoint x: 536, endPoint y: 365, distance: 98.7
click at [536, 365] on app-calendar-viewport "Sun 19 Mon 20 4/4 1 Job Tue 21 2/2 1 Job Wed 22 2/2 1 Job Thu 23 2/2 1 Job Fri …" at bounding box center [586, 336] width 1173 height 334
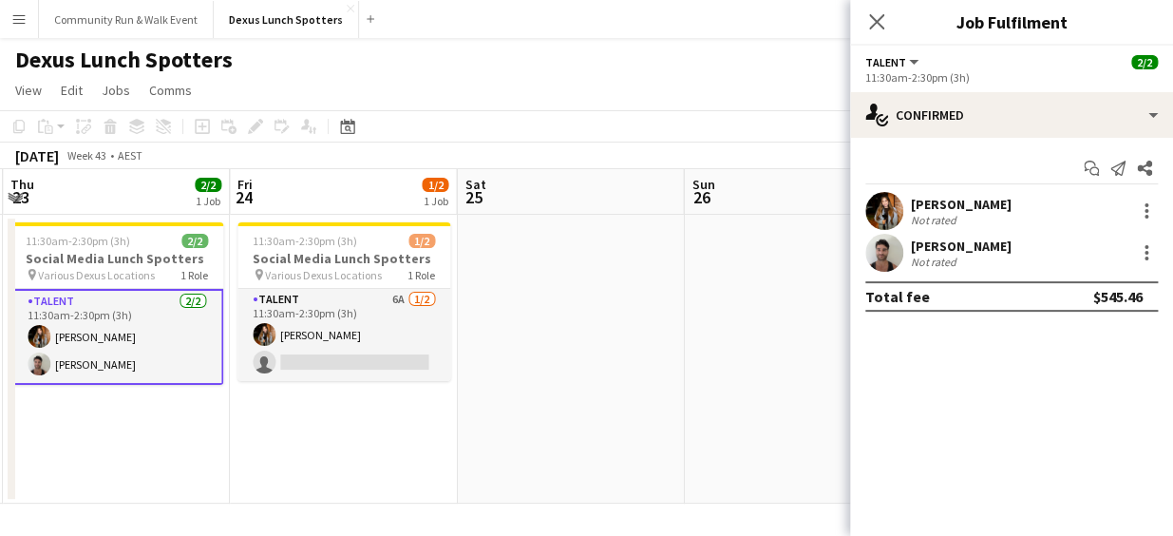
drag, startPoint x: 614, startPoint y: 325, endPoint x: 537, endPoint y: 291, distance: 84.2
click at [537, 291] on app-calendar-viewport "Sun 19 Mon 20 4/4 1 Job Tue 21 2/2 1 Job Wed 22 2/2 1 Job Thu 23 2/2 1 Job Fri …" at bounding box center [586, 336] width 1173 height 334
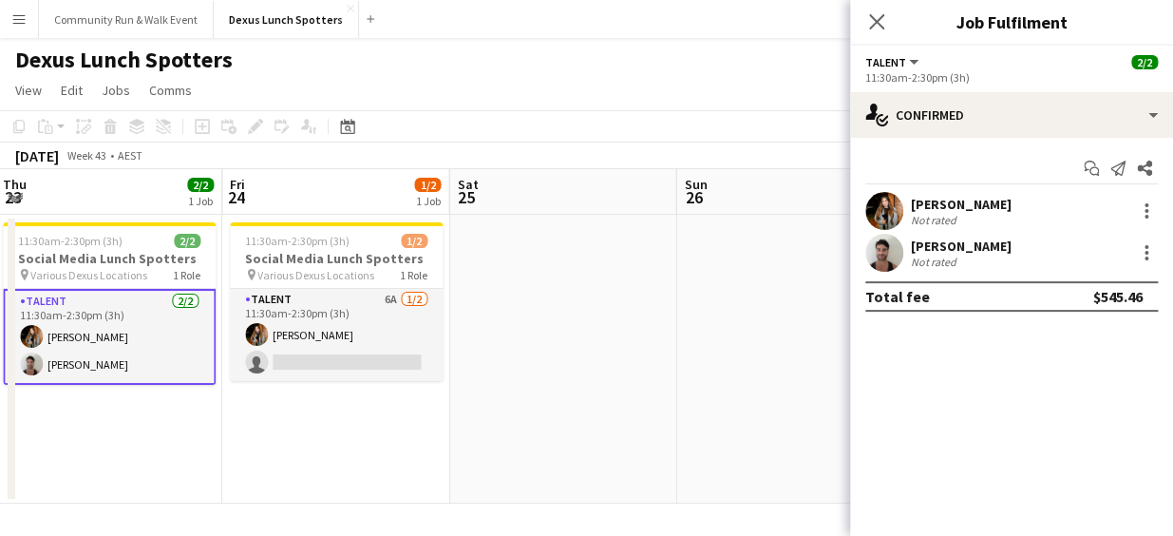
drag, startPoint x: 882, startPoint y: 25, endPoint x: 603, endPoint y: 179, distance: 318.1
click at [603, 179] on body "Menu Boards Boards Boards All jobs Status Workforce Workforce My Workforce Recr…" at bounding box center [586, 268] width 1173 height 536
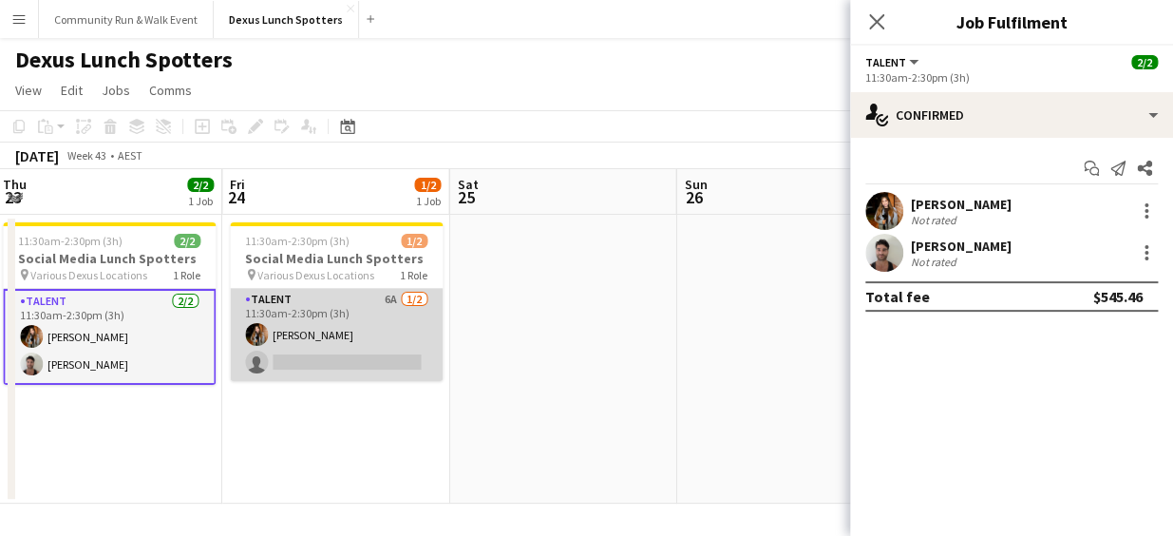
click at [276, 370] on app-card-role "Talent 6A 1/2 11:30am-2:30pm (3h) J Ma single-neutral-actions" at bounding box center [336, 335] width 213 height 92
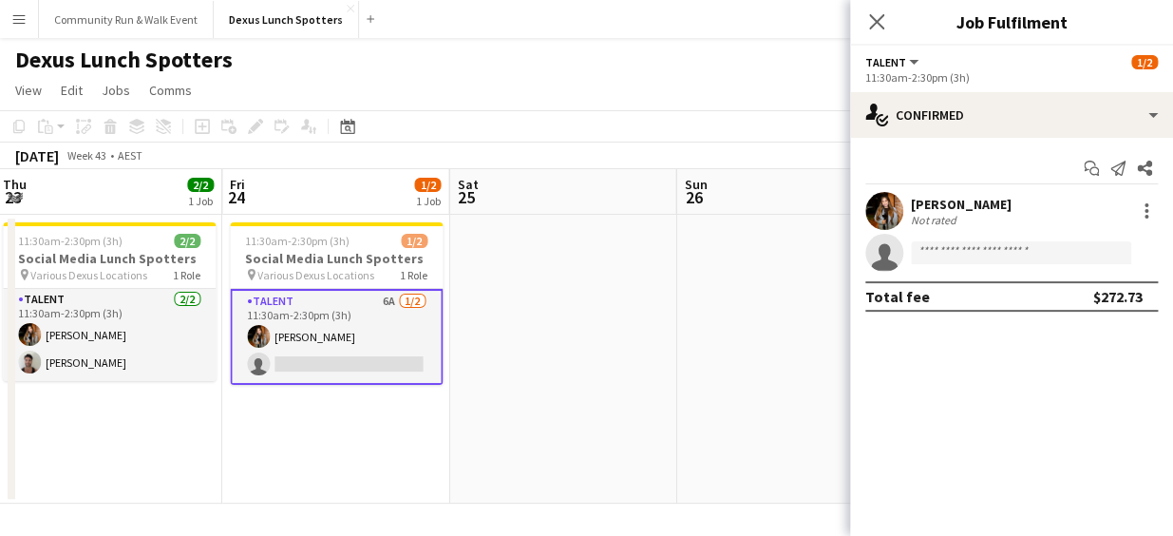
click at [302, 352] on app-card-role "Talent 6A 1/2 11:30am-2:30pm (3h) J Ma single-neutral-actions" at bounding box center [336, 337] width 213 height 96
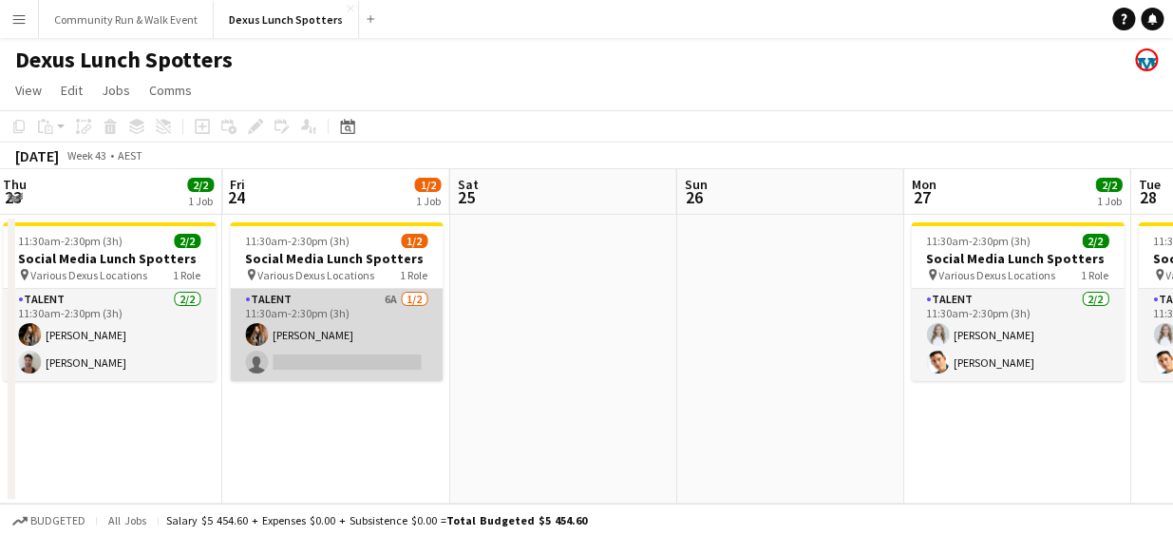
click at [302, 352] on app-card-role "Talent 6A 1/2 11:30am-2:30pm (3h) J Ma single-neutral-actions" at bounding box center [336, 335] width 213 height 92
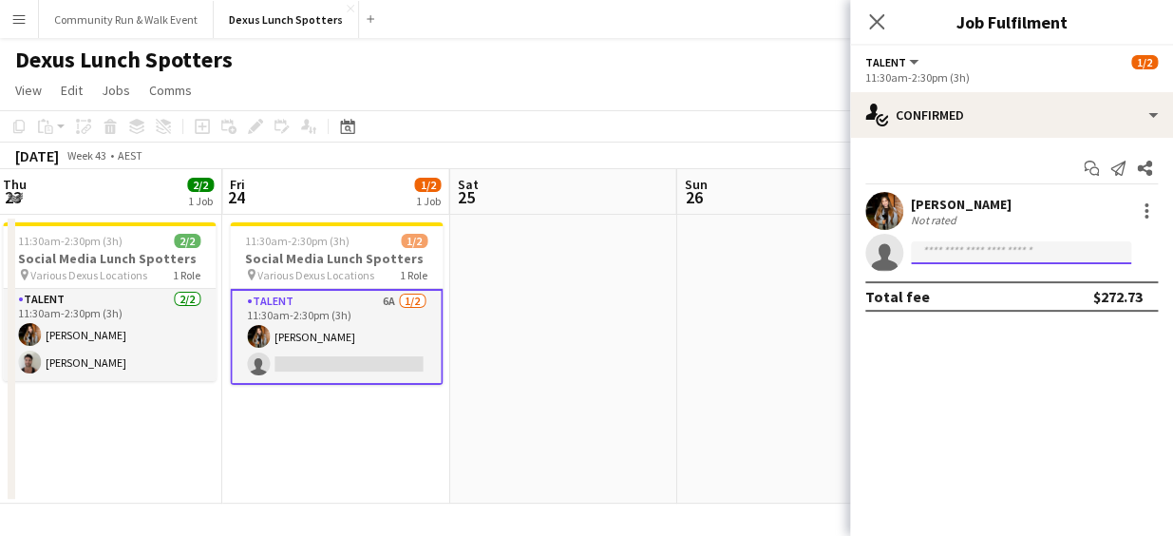
click at [922, 253] on input at bounding box center [1021, 252] width 220 height 23
type input "*"
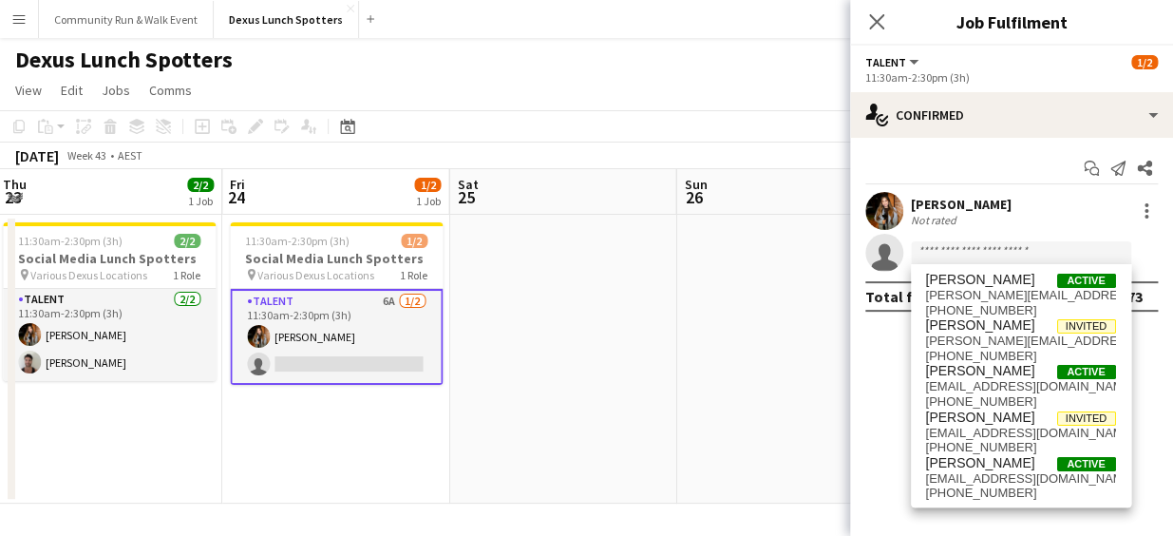
click at [838, 200] on app-board-header-date "Sun 26" at bounding box center [789, 192] width 227 height 46
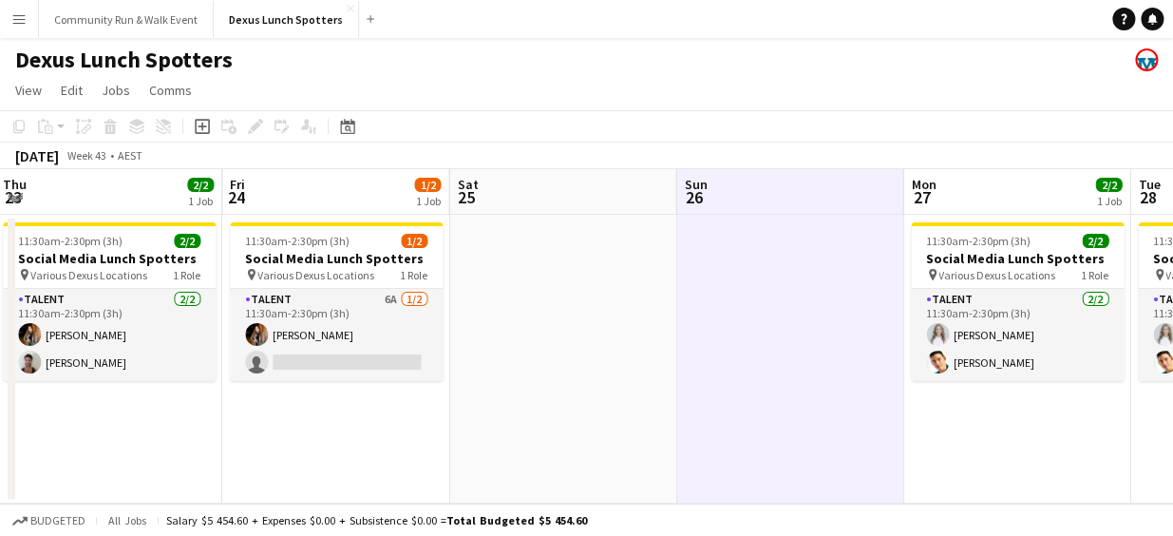
click at [661, 285] on app-date-cell at bounding box center [562, 359] width 227 height 289
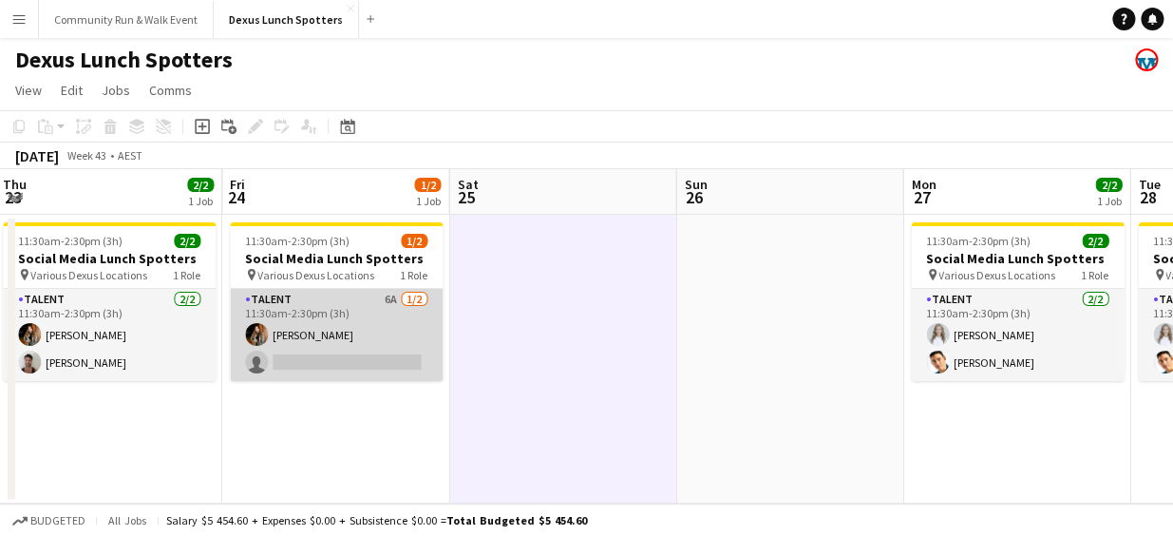
click at [354, 339] on app-card-role "Talent 6A 1/2 11:30am-2:30pm (3h) J Ma single-neutral-actions" at bounding box center [336, 335] width 213 height 92
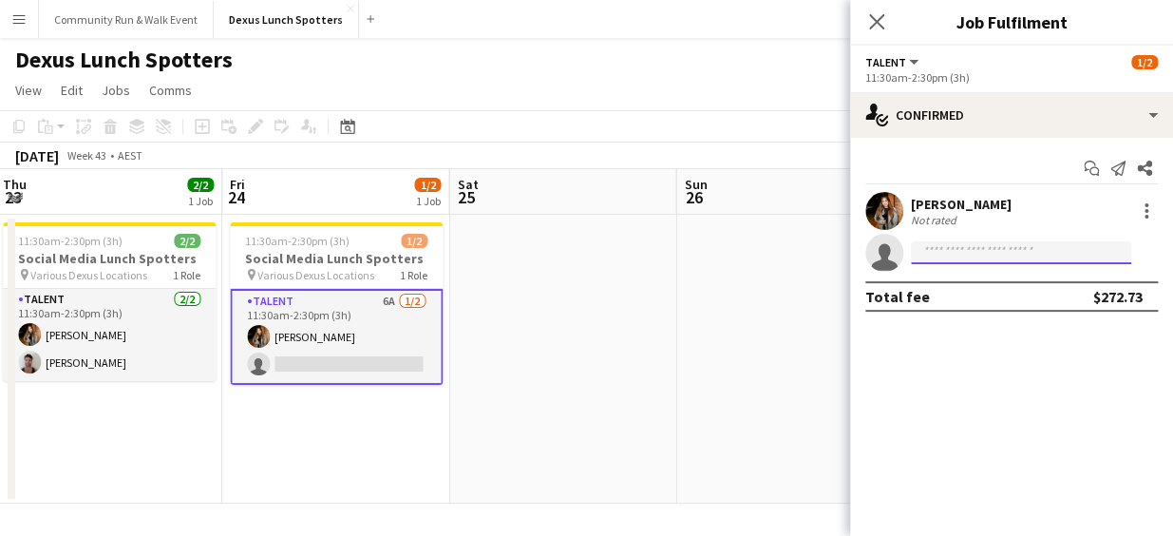
click at [990, 262] on input at bounding box center [1021, 252] width 220 height 23
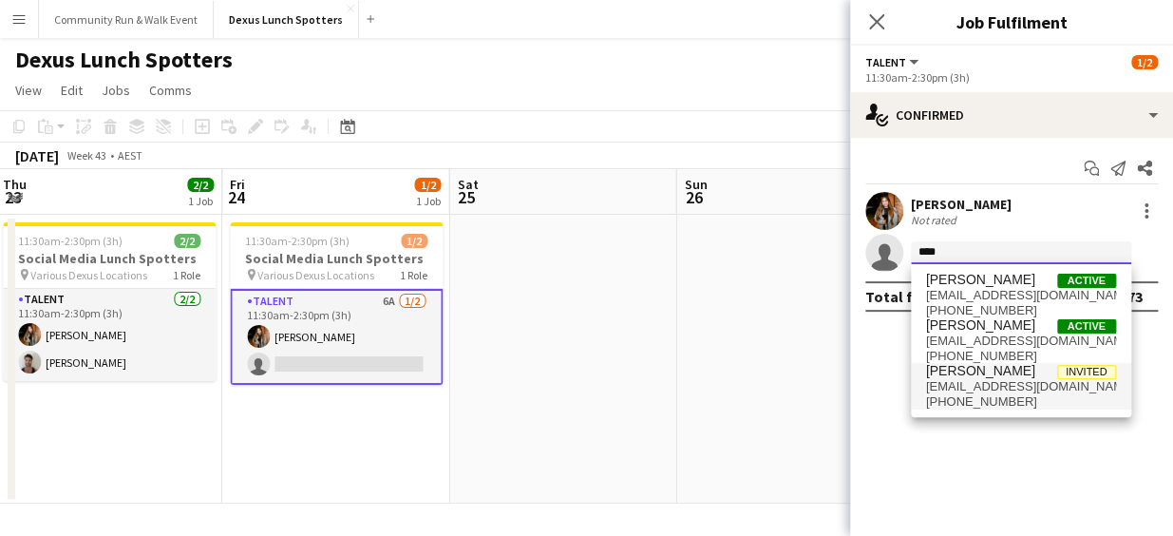
type input "****"
click at [970, 384] on span "[EMAIL_ADDRESS][DOMAIN_NAME]" at bounding box center [1021, 386] width 190 height 15
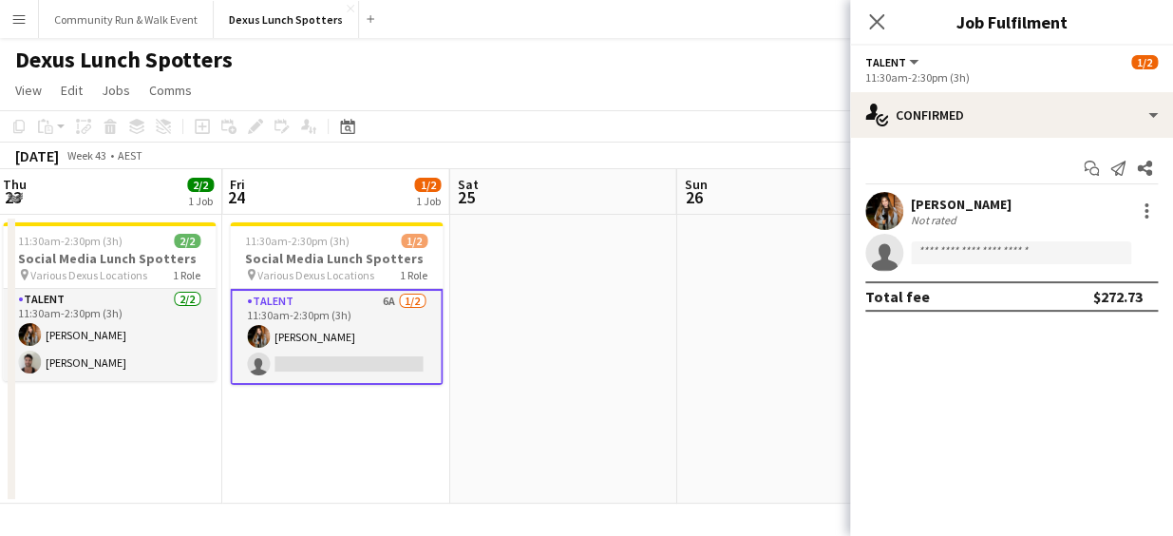
click at [970, 384] on mat-expansion-panel "check Confirmed Start chat Send notification Share J Ma Not rated single-neutra…" at bounding box center [1011, 337] width 323 height 398
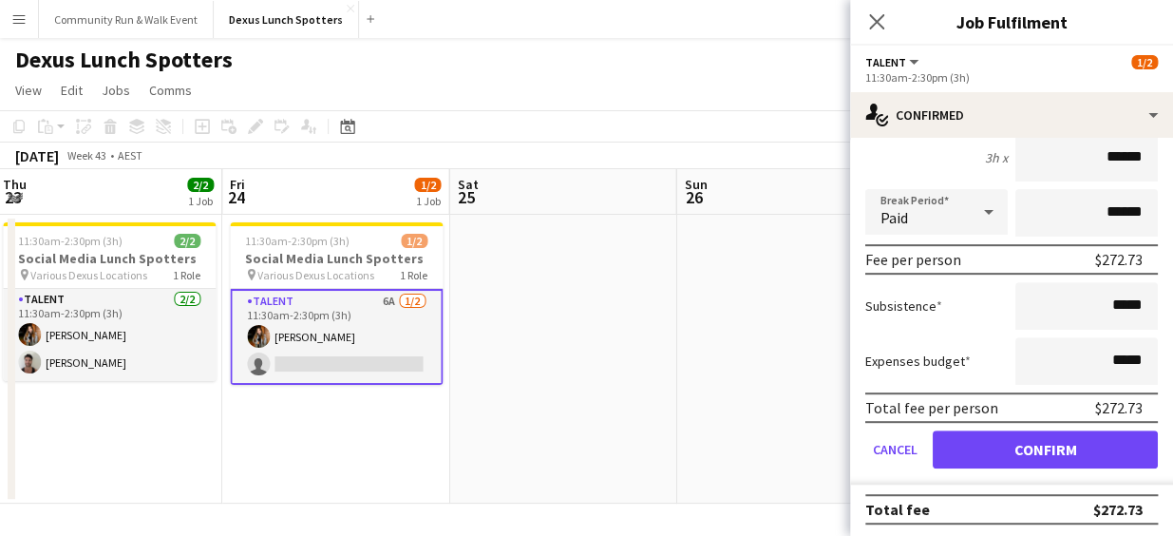
scroll to position [220, 0]
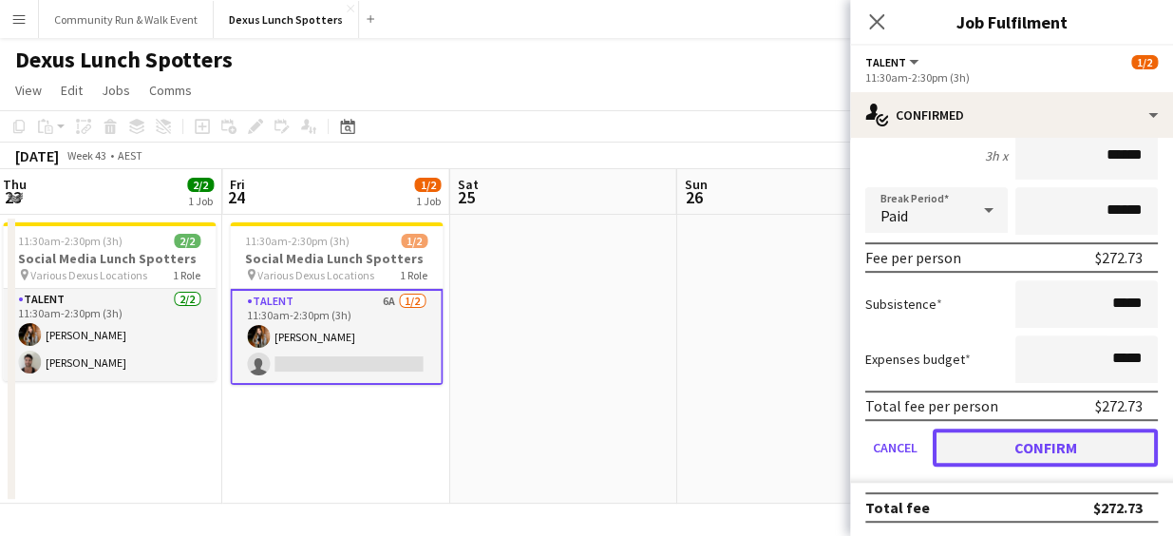
click at [1045, 433] on button "Confirm" at bounding box center [1045, 447] width 225 height 38
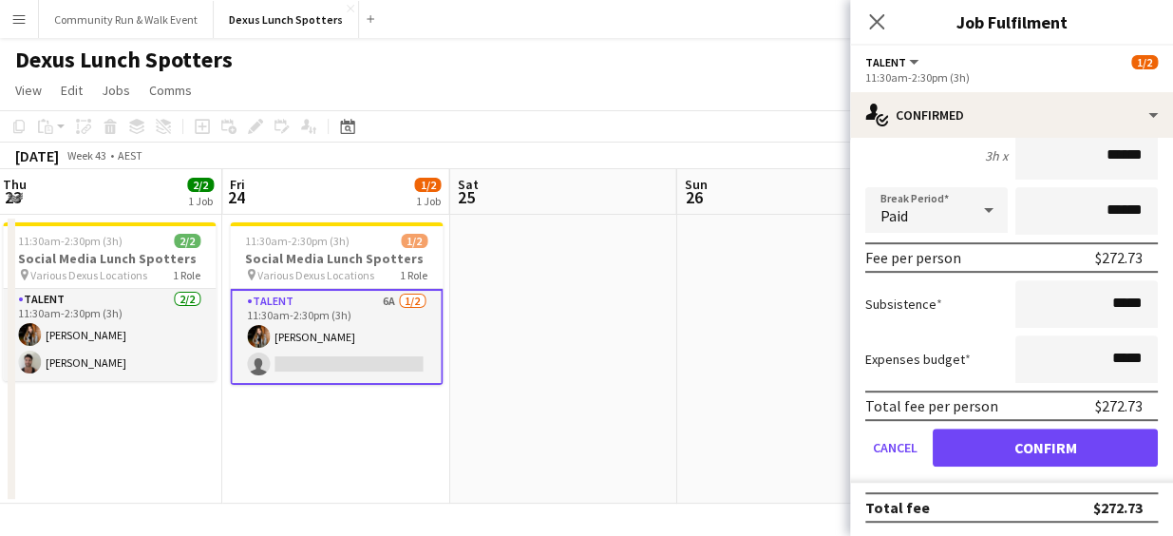
scroll to position [0, 0]
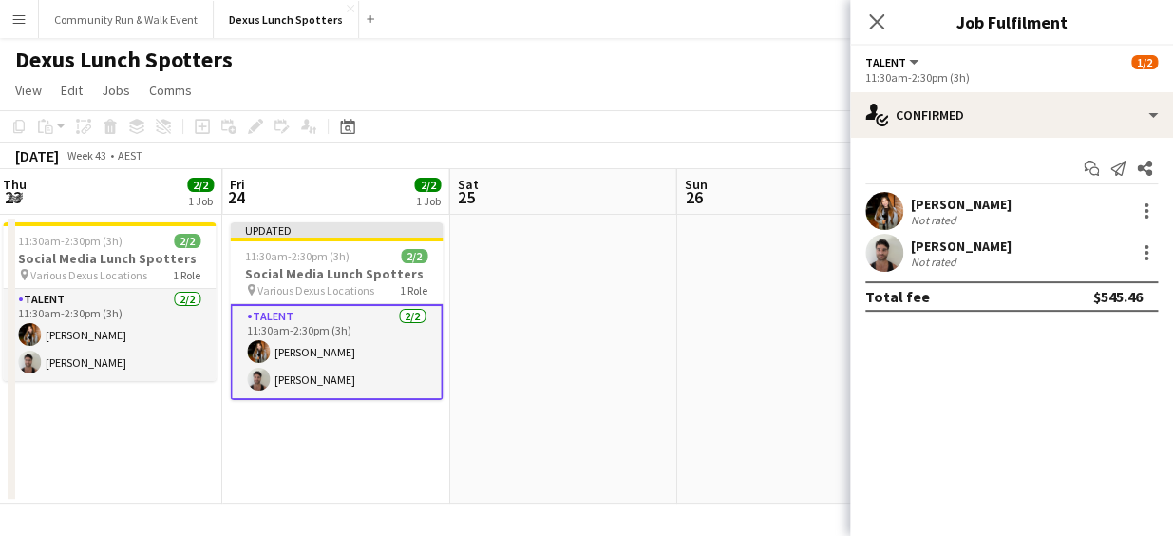
click at [791, 303] on app-date-cell at bounding box center [789, 359] width 227 height 289
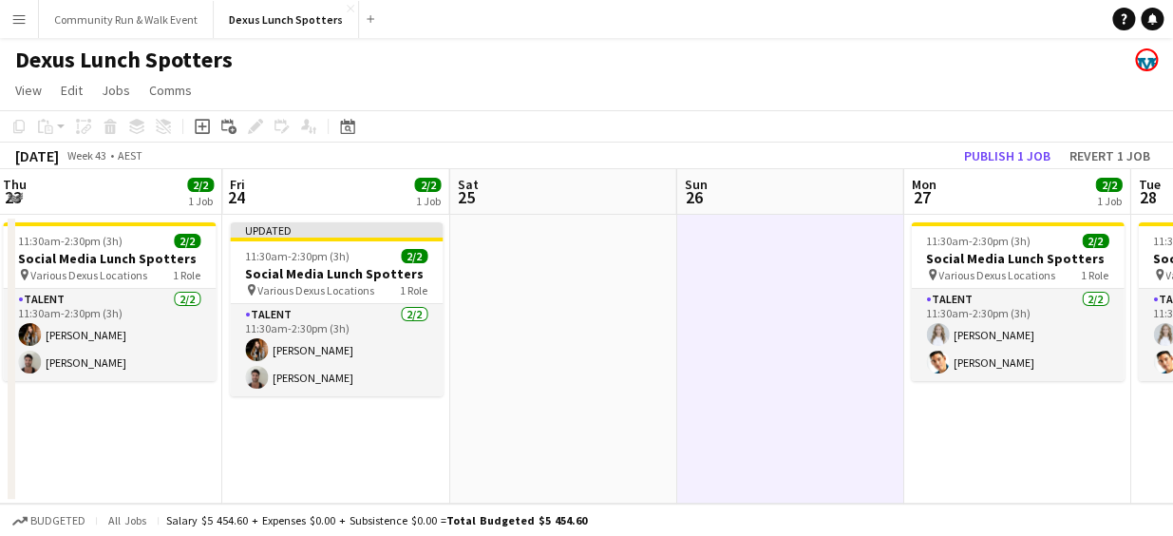
click at [736, 133] on app-toolbar "Copy Paste Paste Ctrl+V Paste with crew Ctrl+Shift+V Paste linked Job Delete Gr…" at bounding box center [586, 126] width 1173 height 32
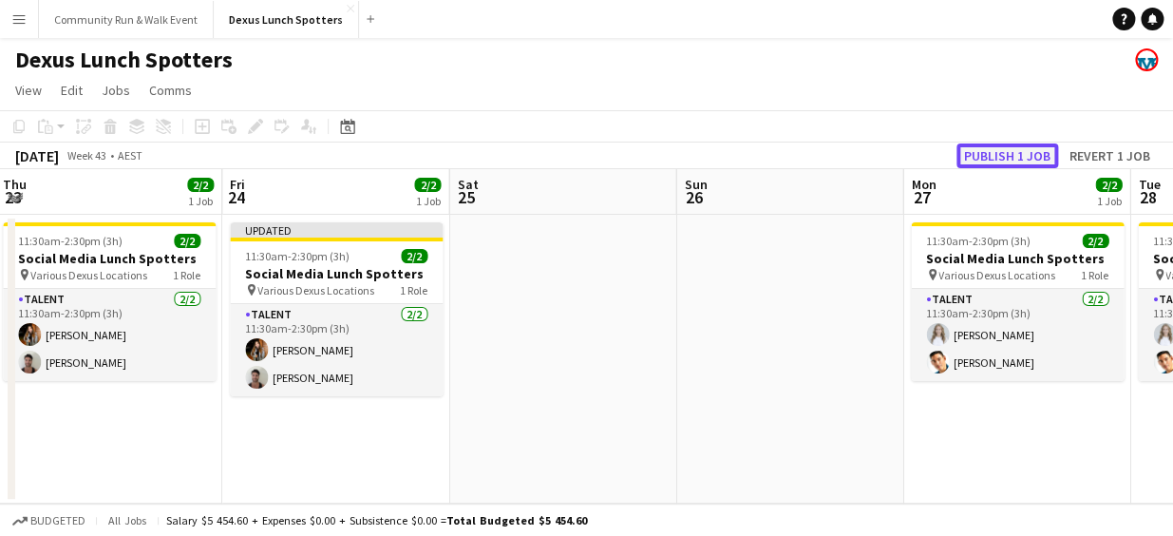
click at [976, 160] on button "Publish 1 job" at bounding box center [1008, 155] width 102 height 25
